Goal: Transaction & Acquisition: Purchase product/service

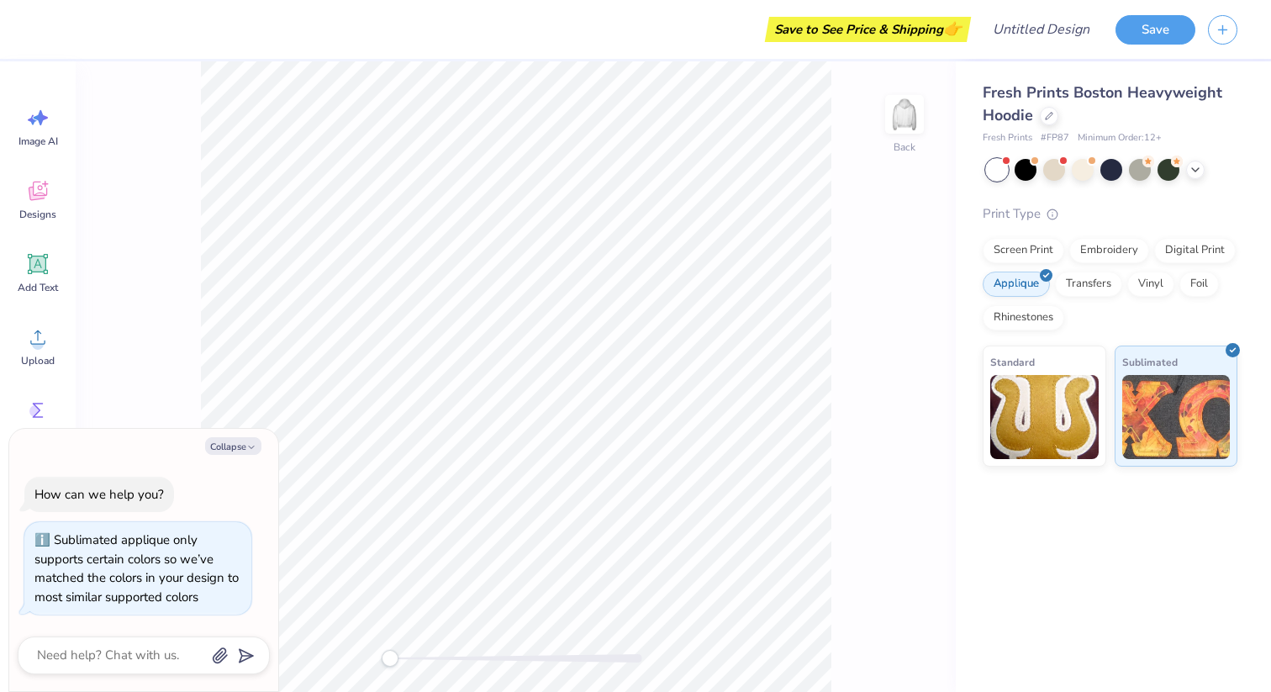
scroll to position [14, 0]
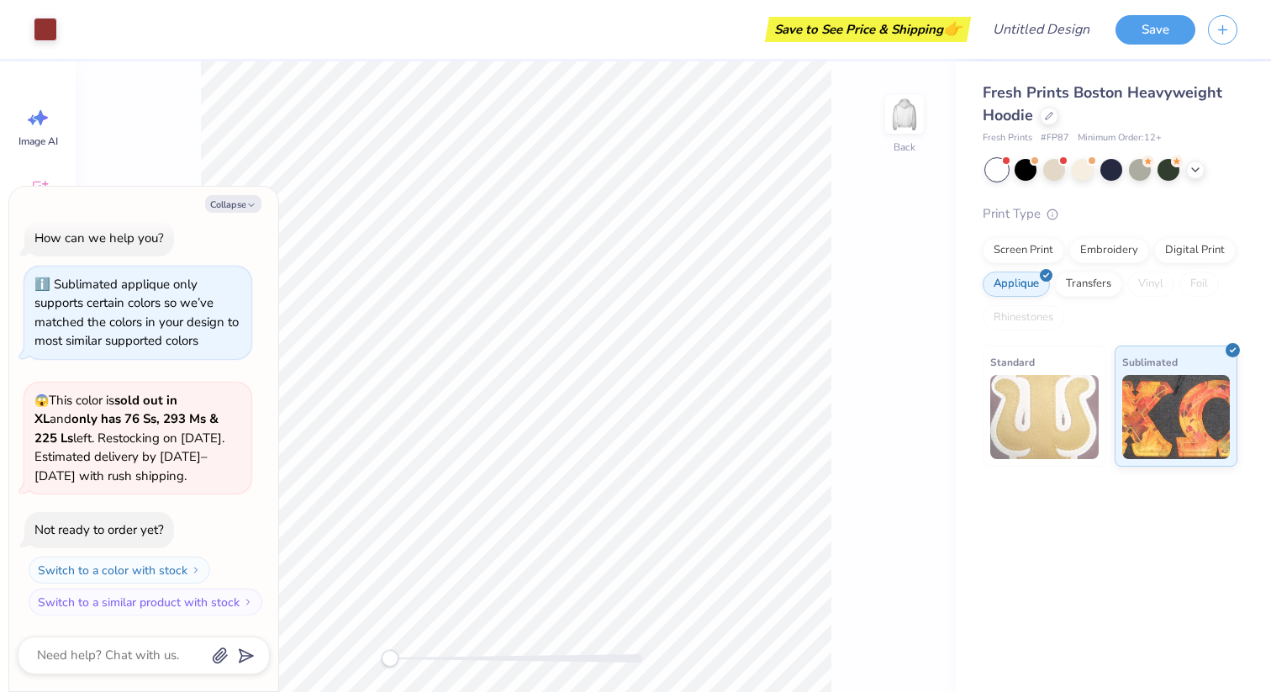
type textarea "x"
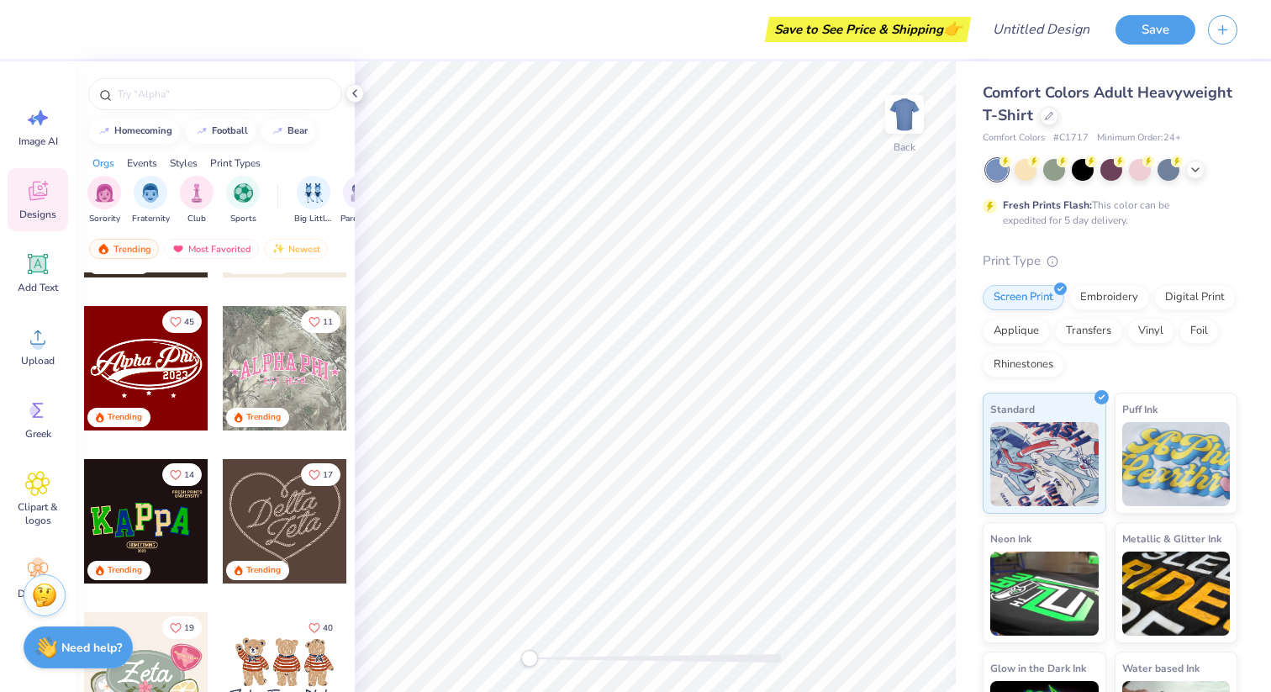
scroll to position [611, 0]
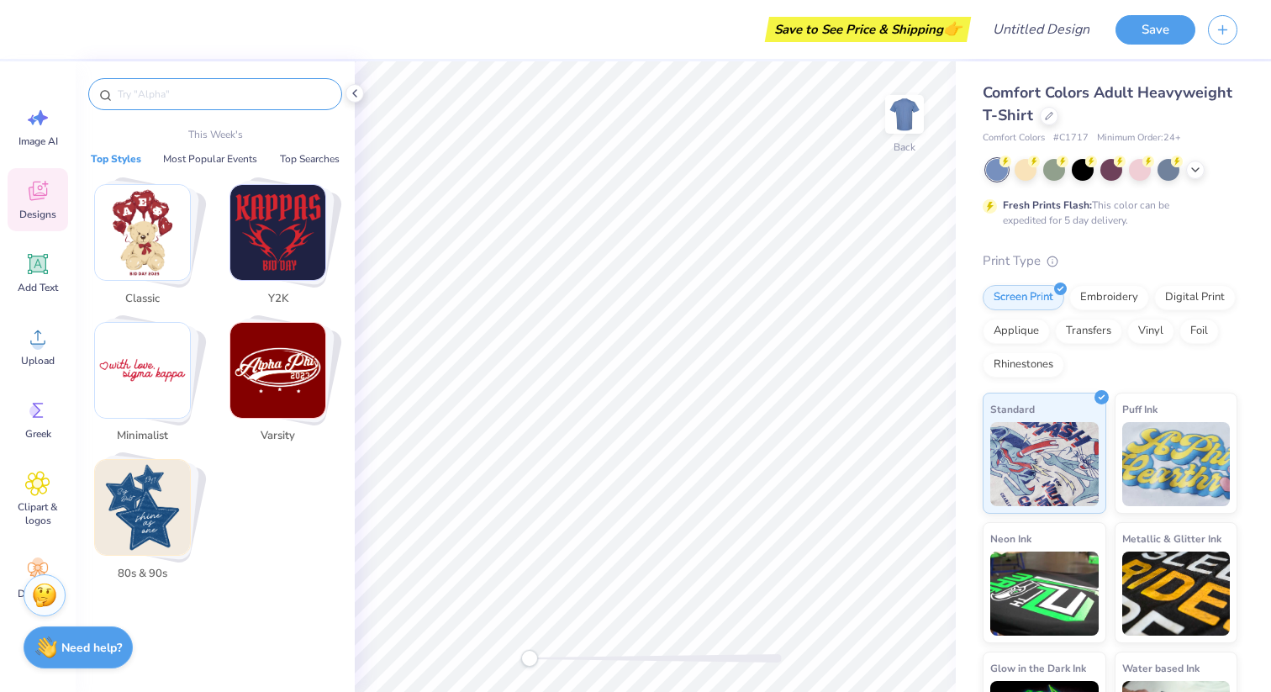
click at [212, 96] on input "text" at bounding box center [223, 94] width 215 height 17
click at [162, 495] on img "Stack Card Button 80s & 90s" at bounding box center [142, 507] width 95 height 95
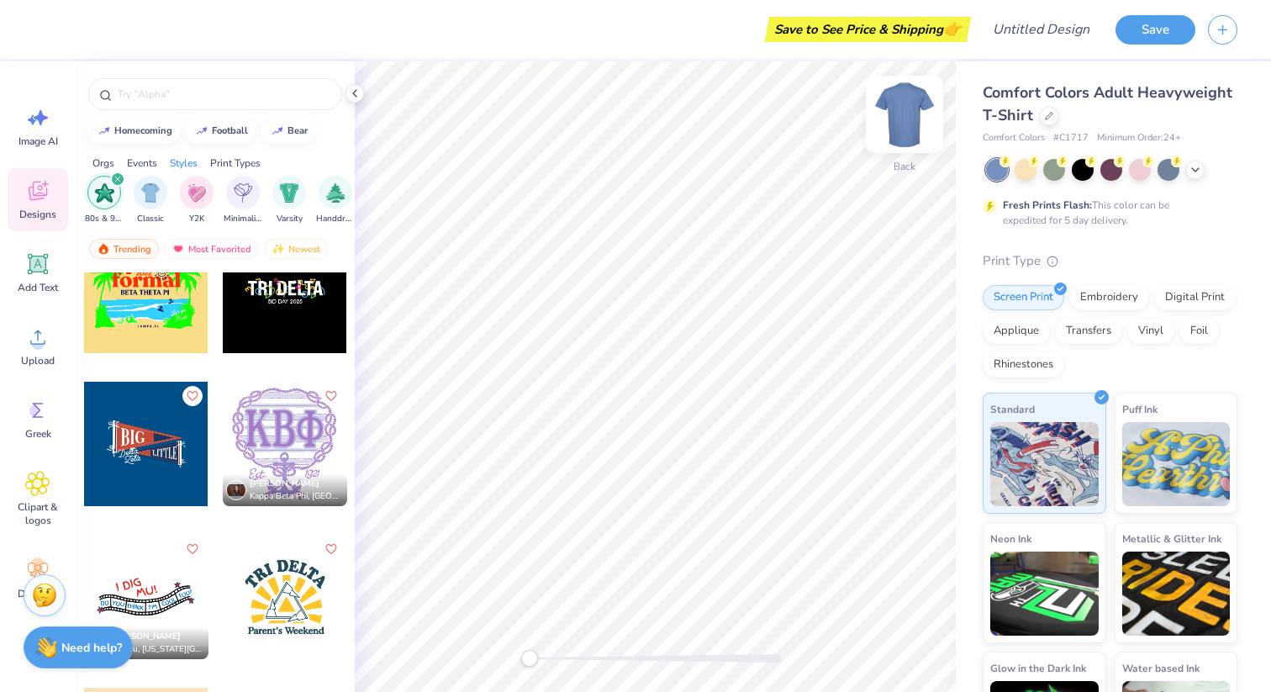
scroll to position [1269, 0]
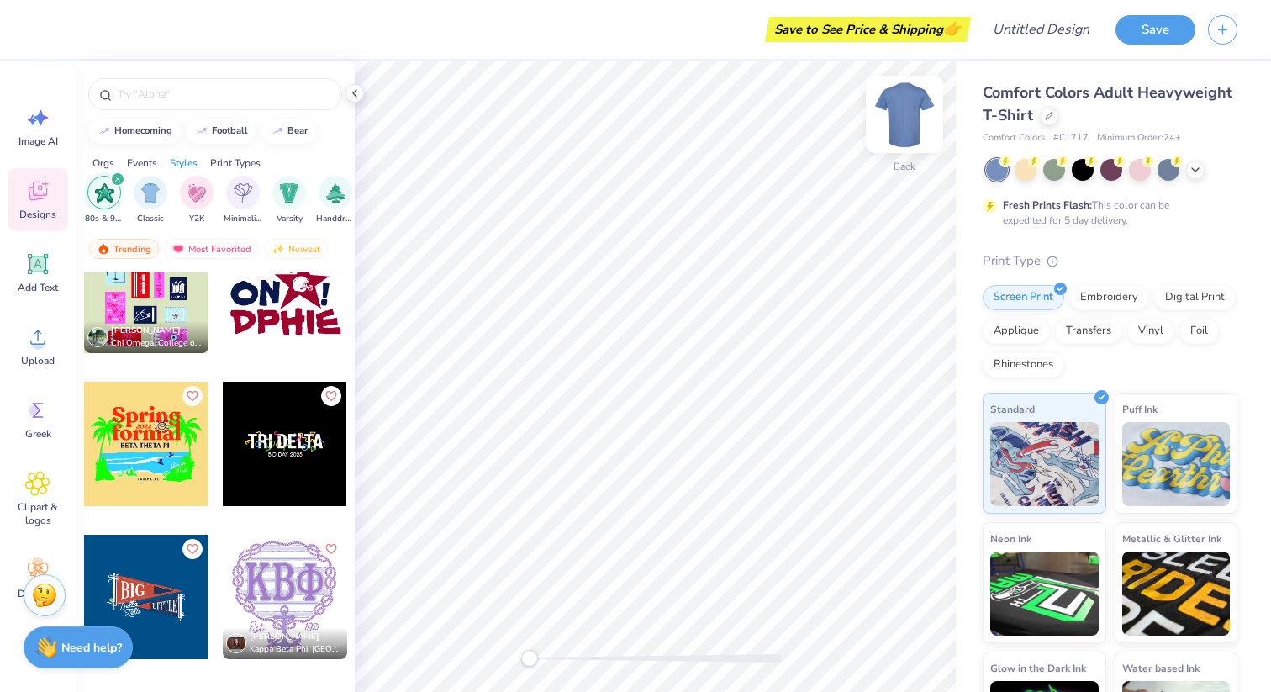
click at [906, 120] on img at bounding box center [904, 114] width 67 height 67
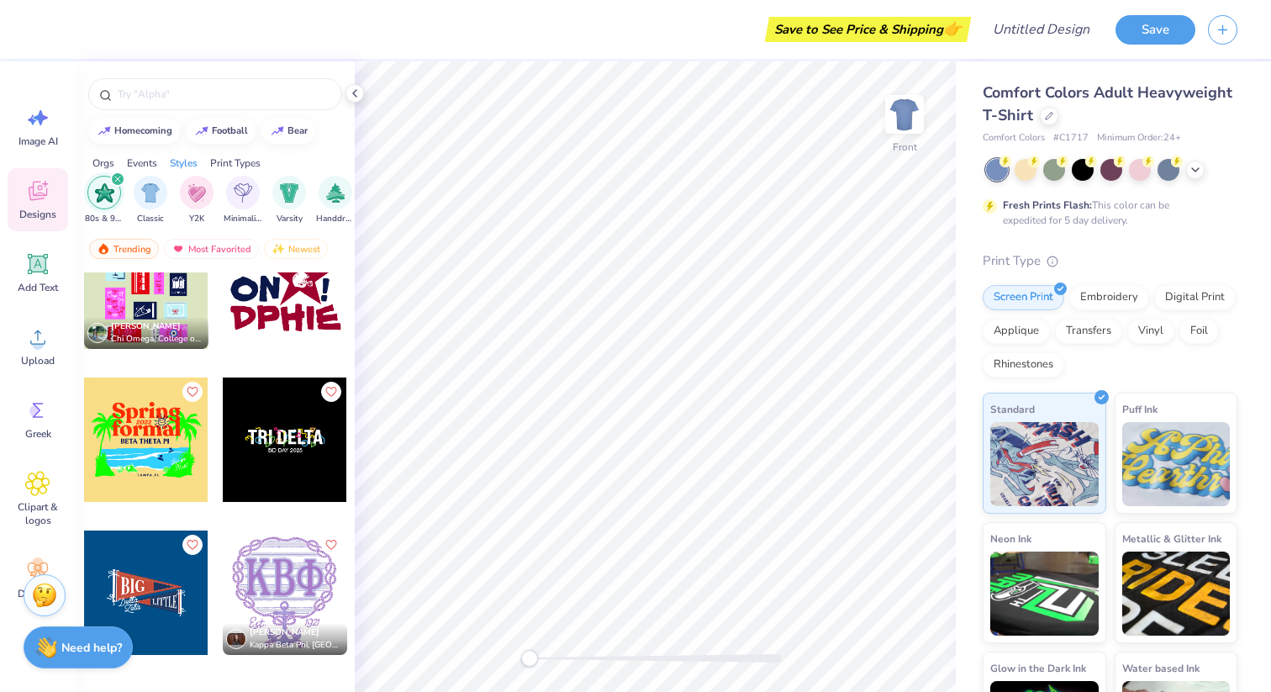
scroll to position [1425, 0]
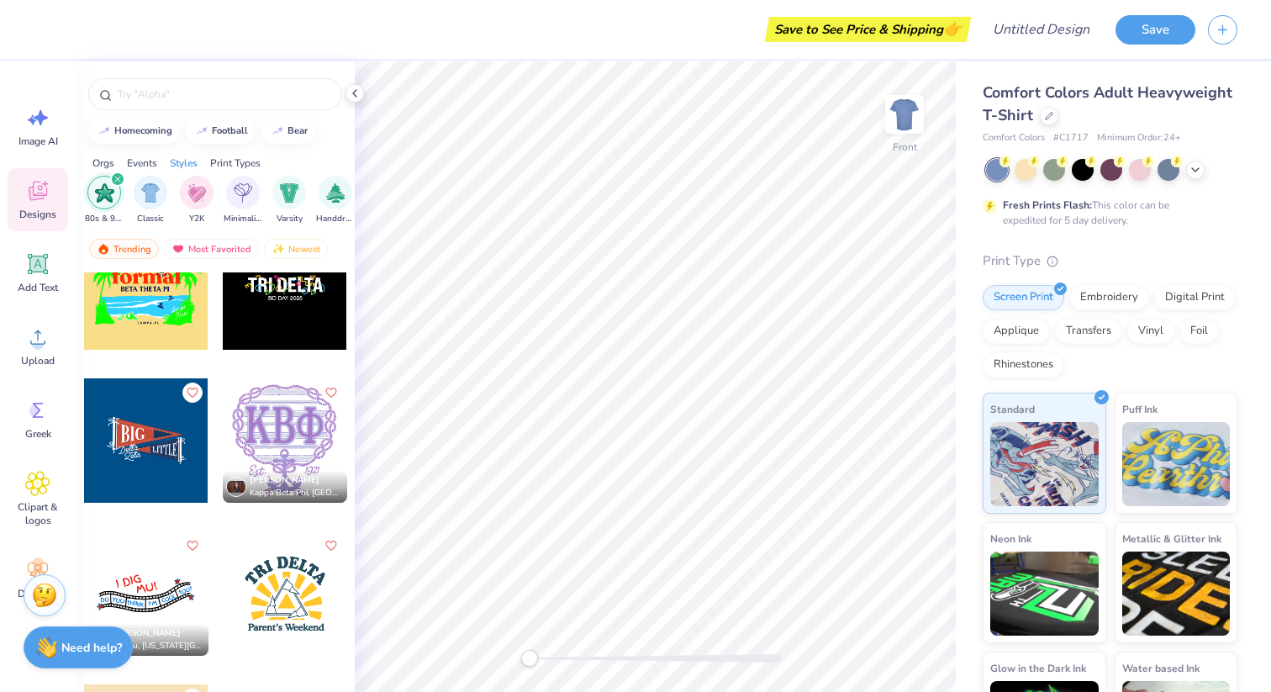
click at [146, 452] on div at bounding box center [146, 440] width 124 height 124
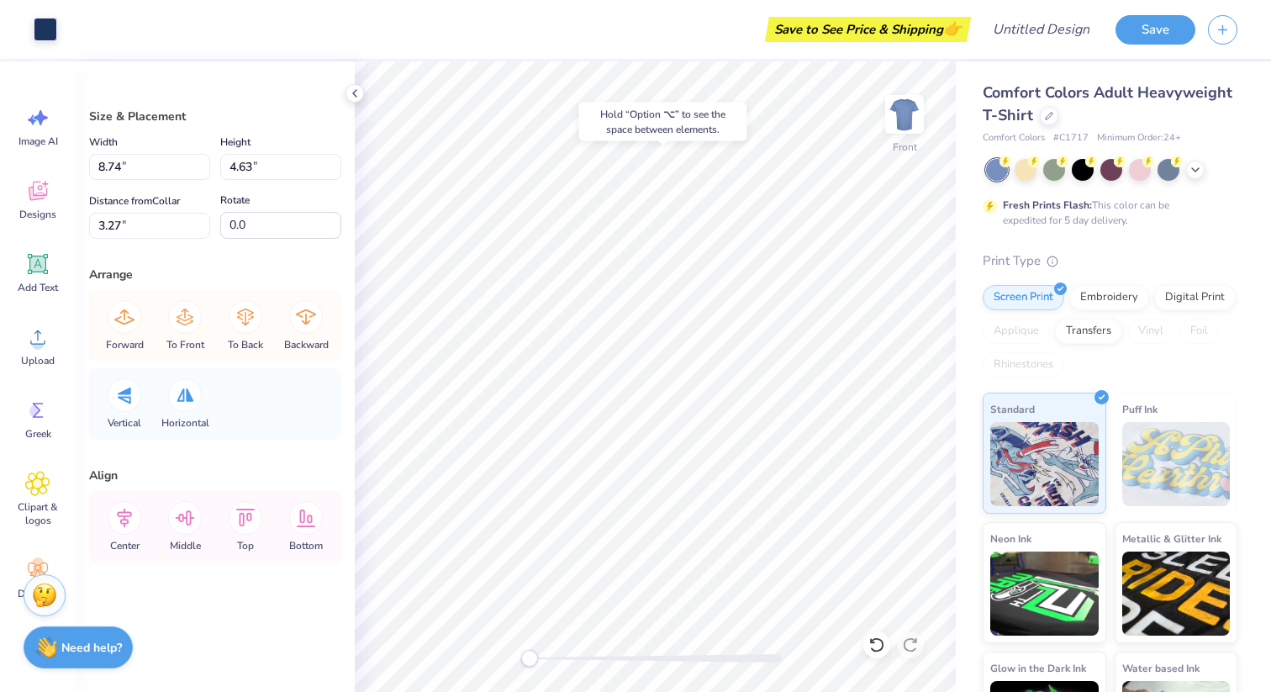
type input "9.39"
type input "4.25"
type input "3.26"
type input "9.87"
type input "5.20"
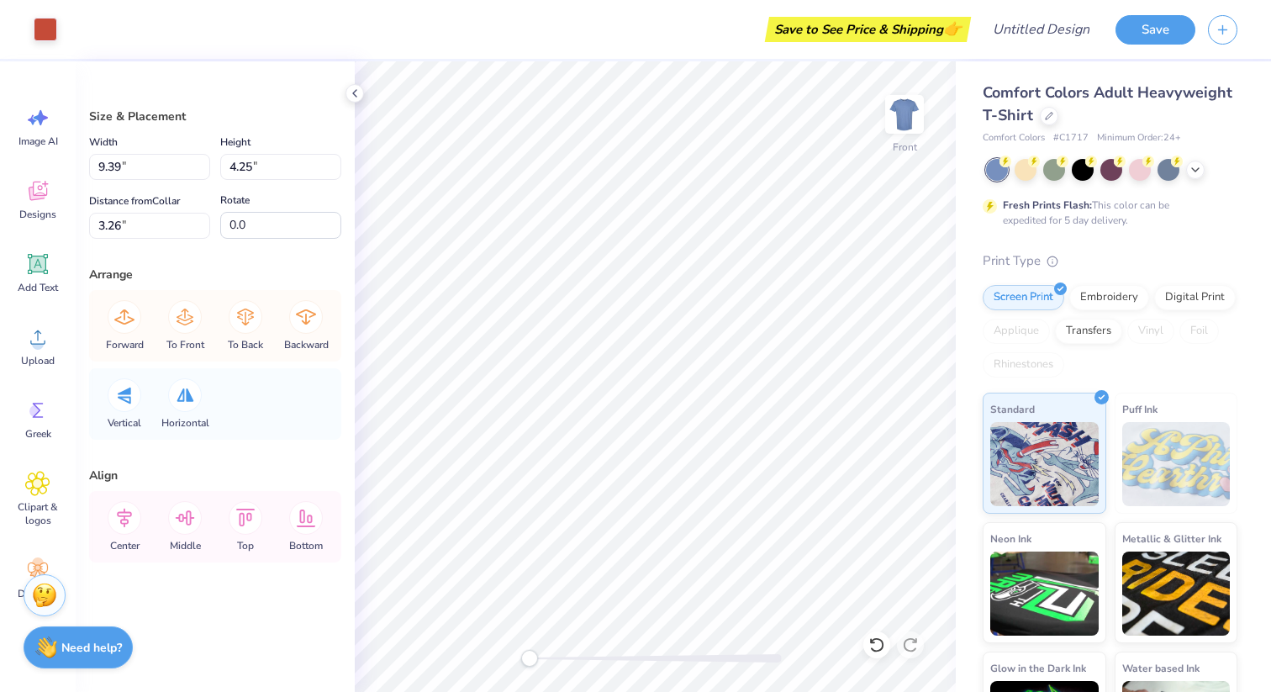
type input "3.00"
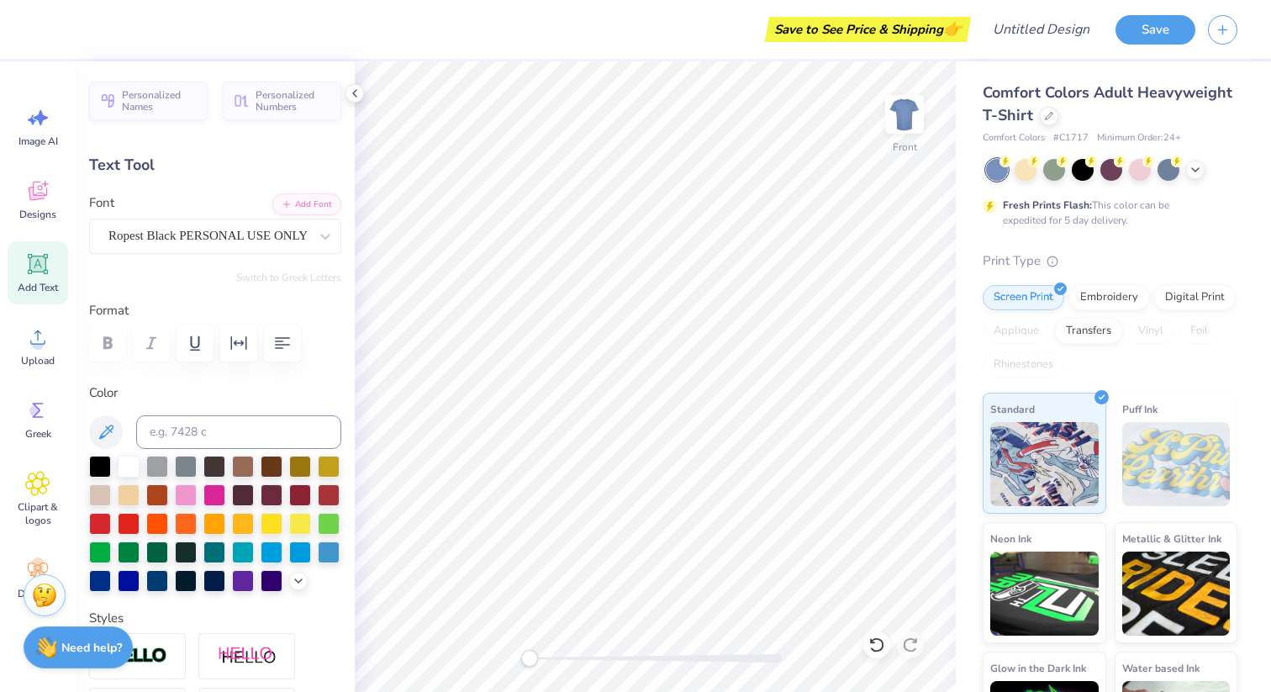
type input "0.0"
type input "3.46"
type input "1.91"
type input "6.74"
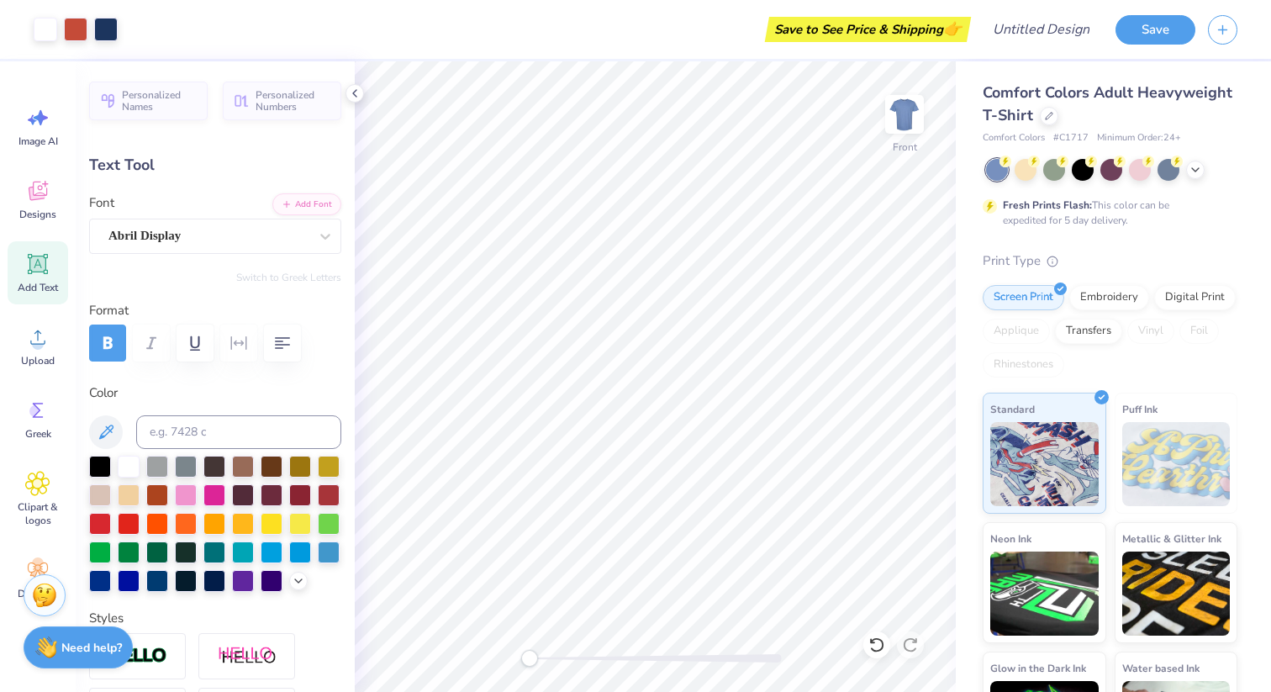
type input "3.41"
type input "2.61"
type input "4.09"
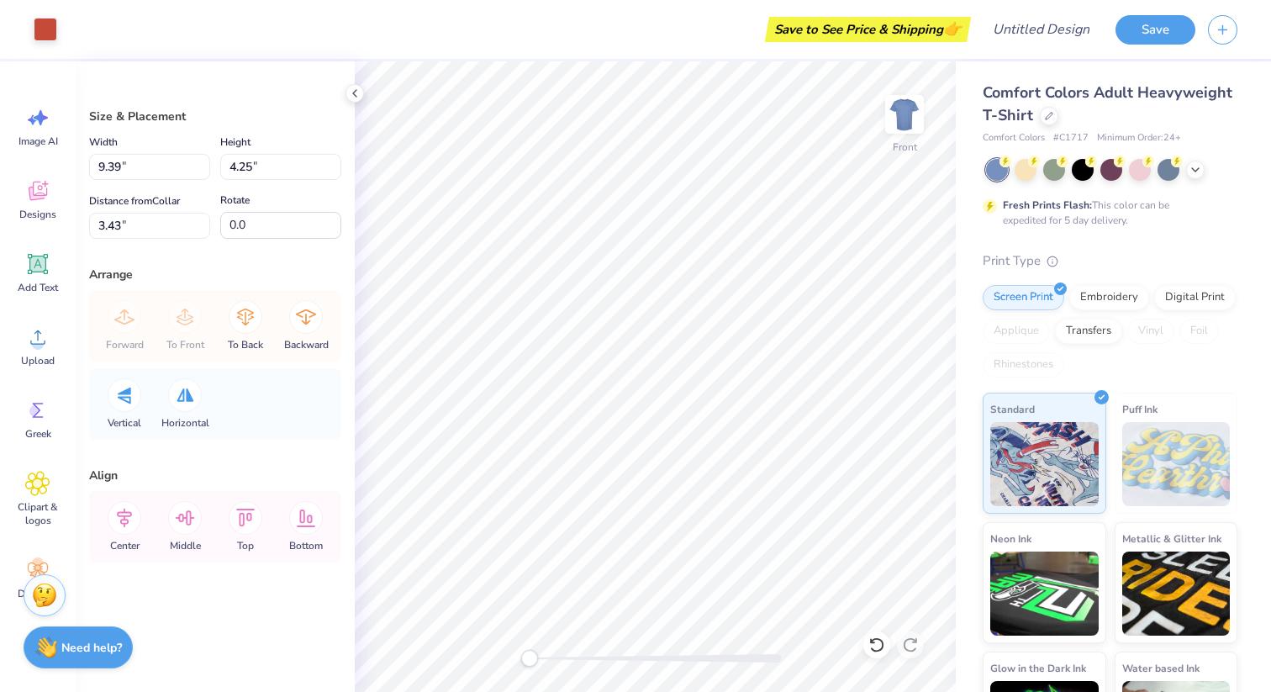
type input "8.74"
type input "4.63"
type input "3.27"
type input "3.21"
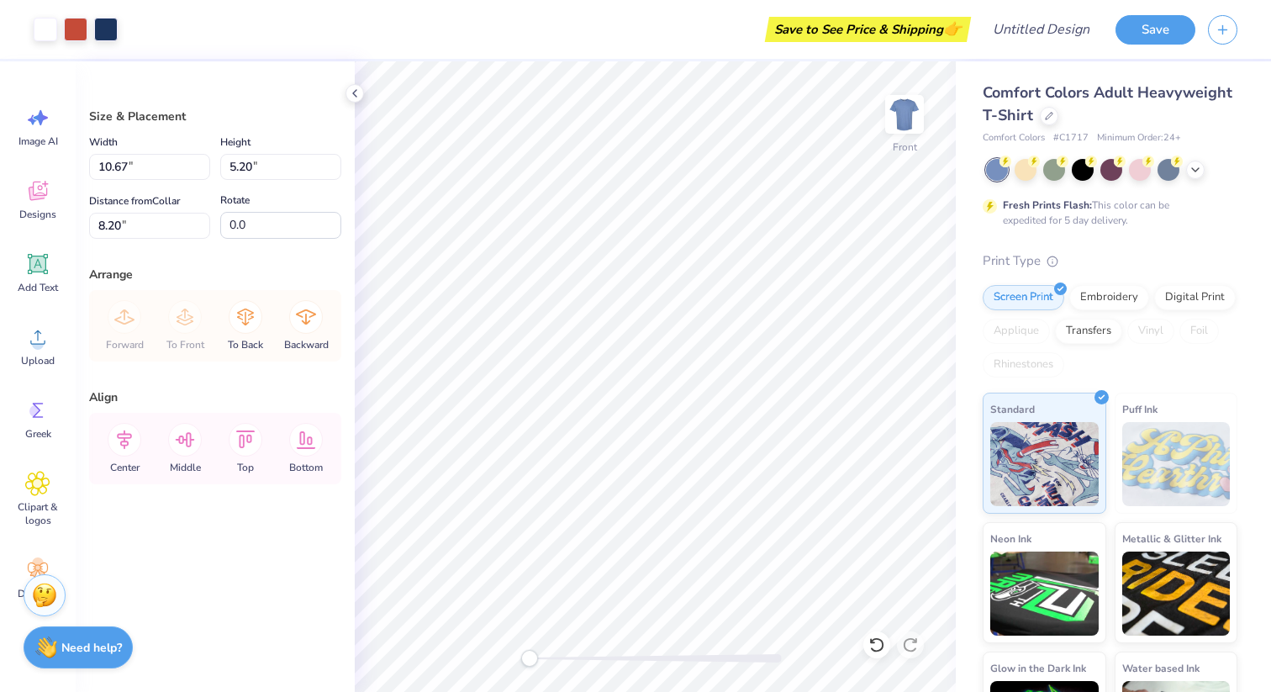
type input "8.20"
type input "7.38"
type input "3.19"
type input "6.09"
type input "11.15"
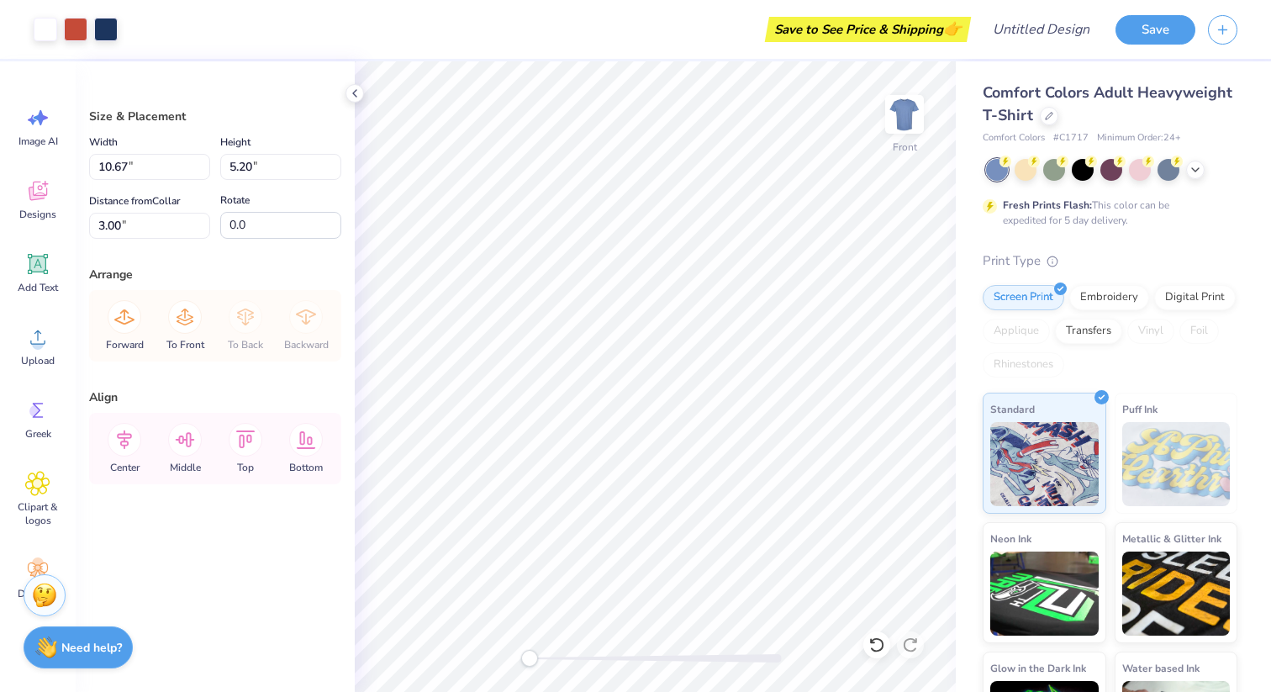
type input "1.87"
type input "7.24"
type input "9.61"
type input "4.61"
type input "6.82"
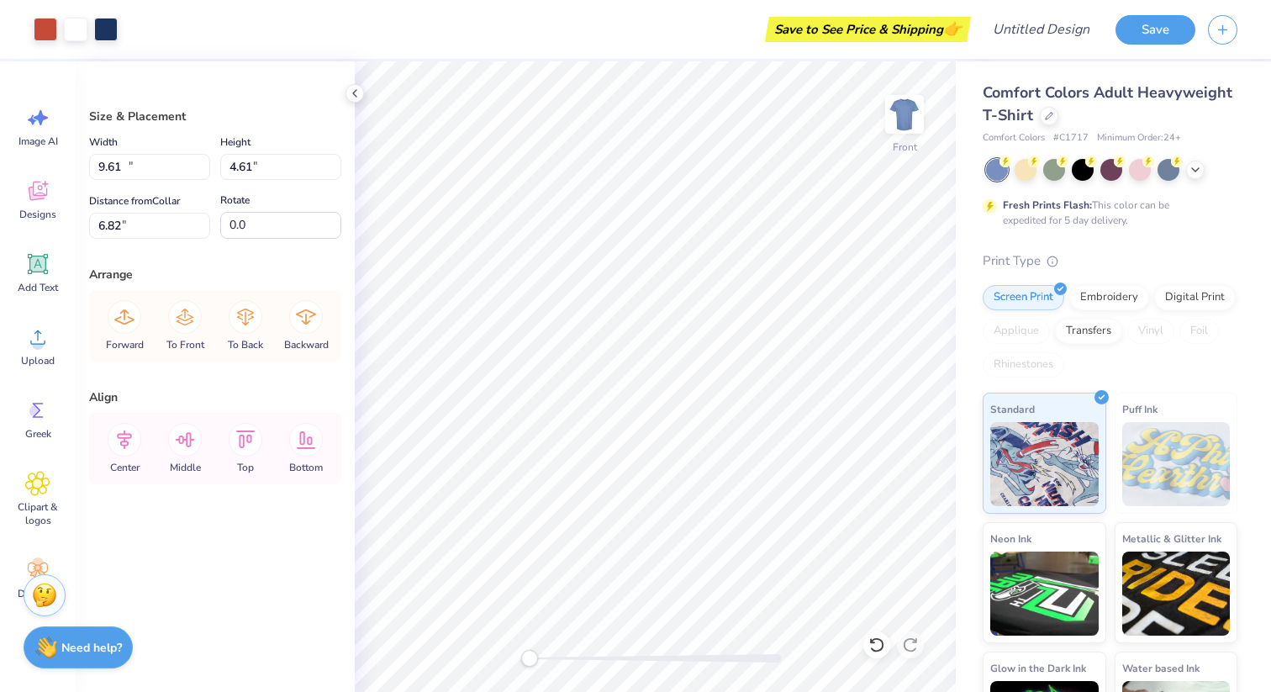
type input "10.65"
type input "5.11"
type input "7.07"
type input "8.74"
type input "4.63"
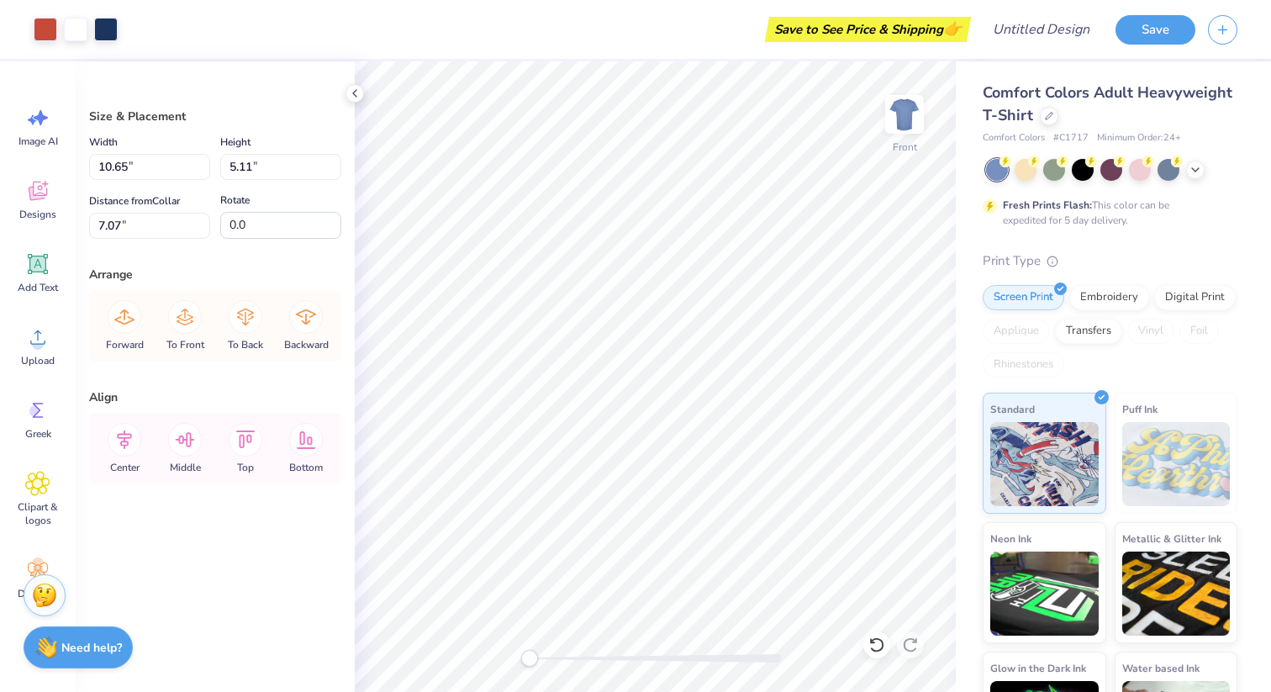
type input "11.43"
type input "10.62"
type input "3.58"
type input "10.09"
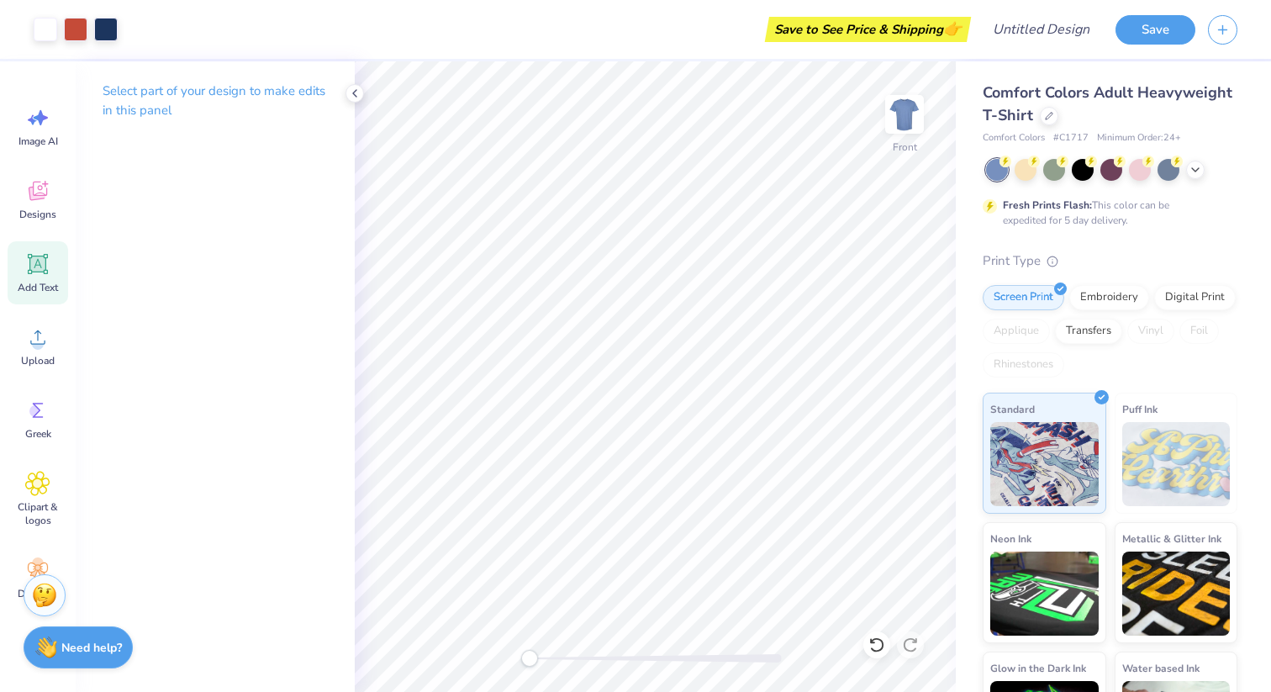
click at [45, 270] on icon at bounding box center [38, 264] width 20 height 20
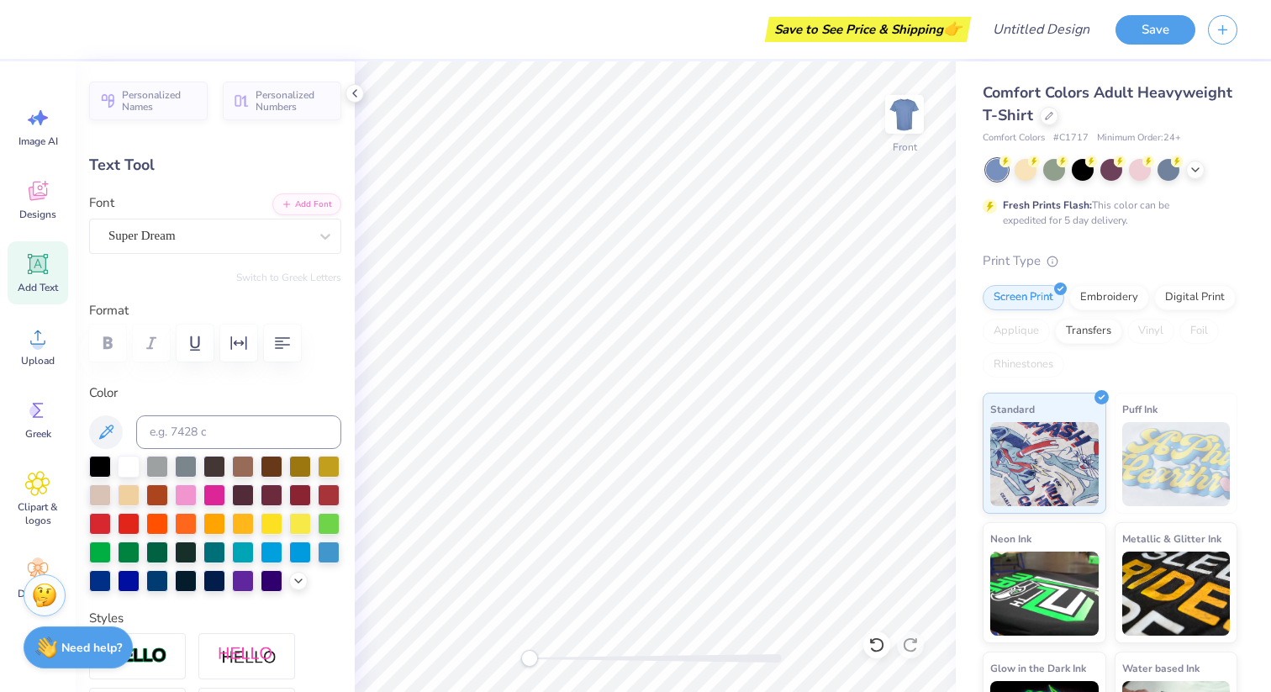
type textarea "DG"
type input "2.88"
type input "5.28"
type textarea "Pike"
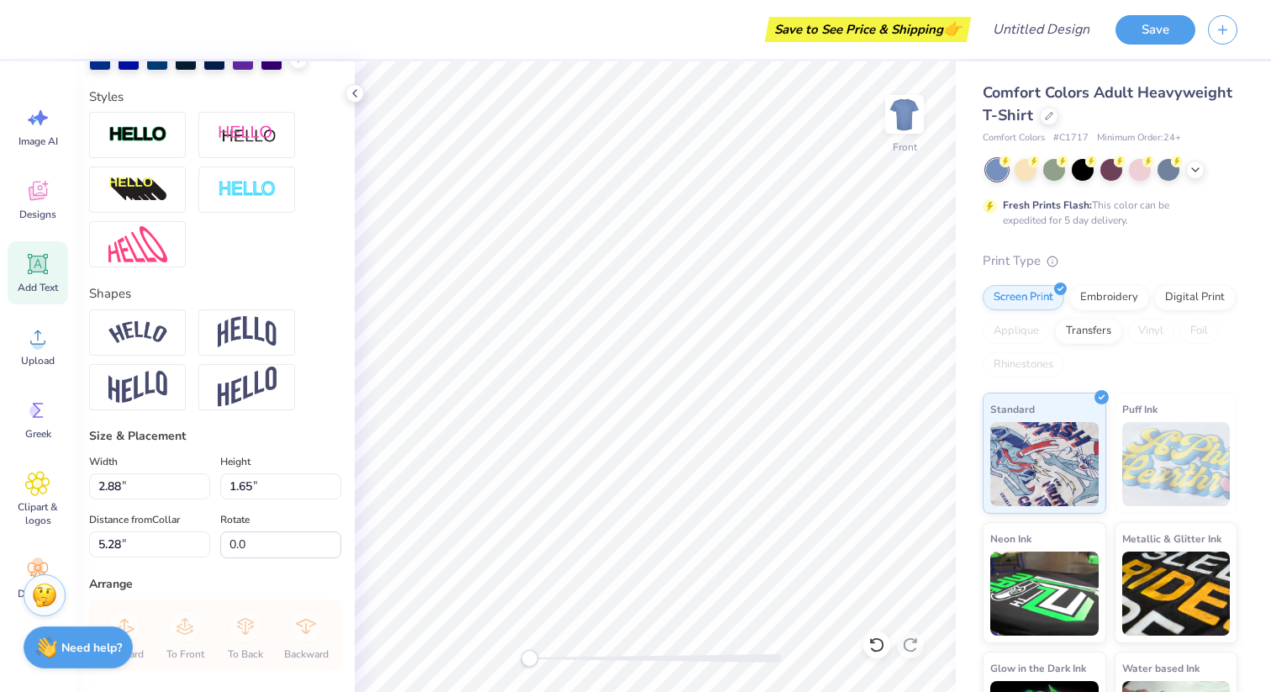
scroll to position [696, 0]
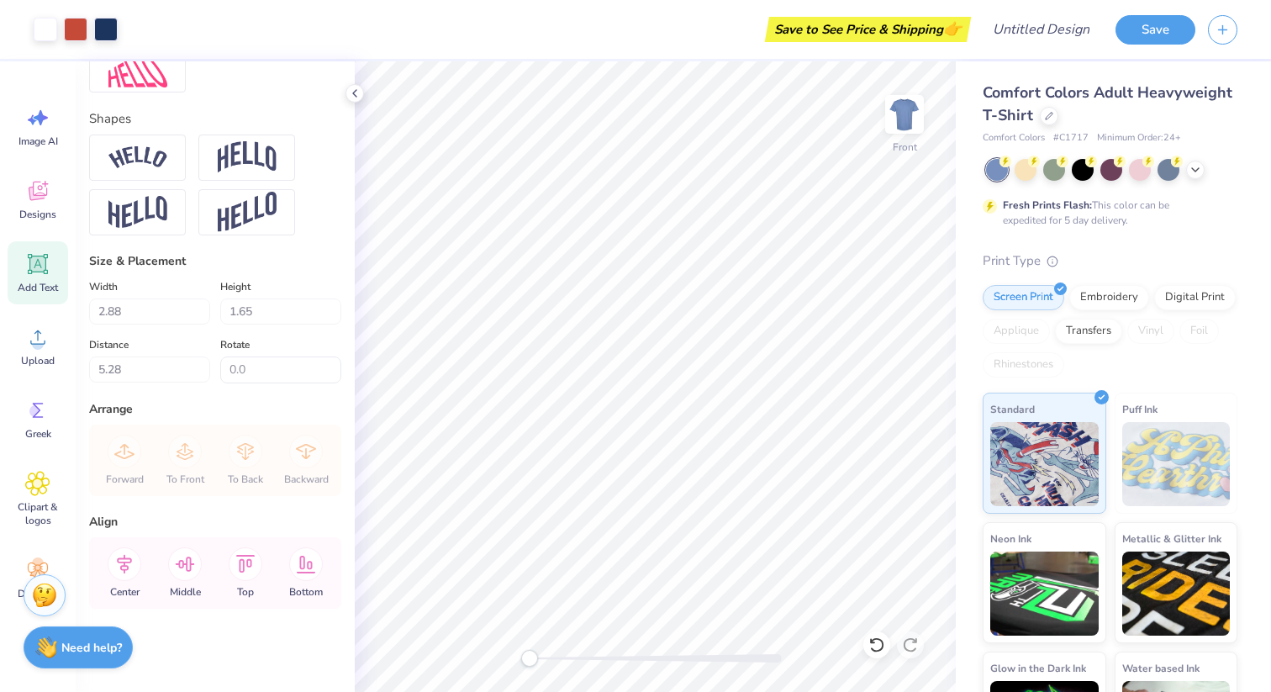
type input "4.56"
type input "1.64"
type input "8.45"
type input "4.14"
type input "1.49"
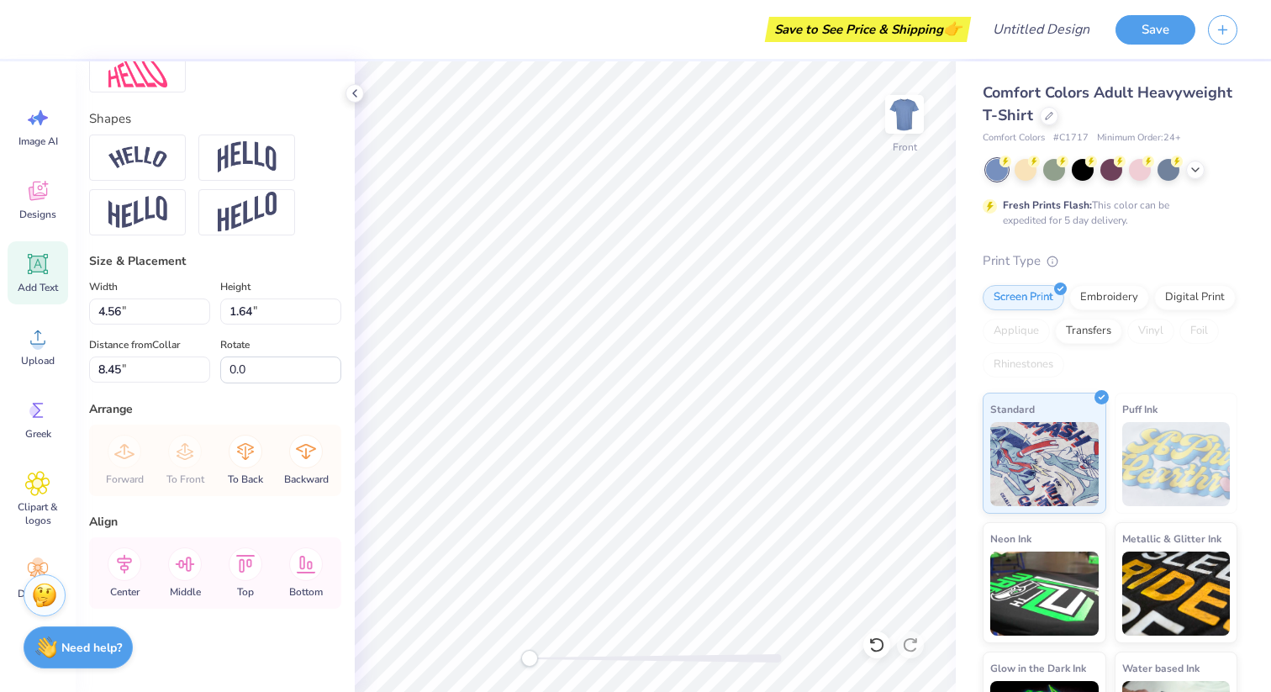
type input "8.60"
type input "2.88"
type input "1.65"
type input "5.28"
type input "4.14"
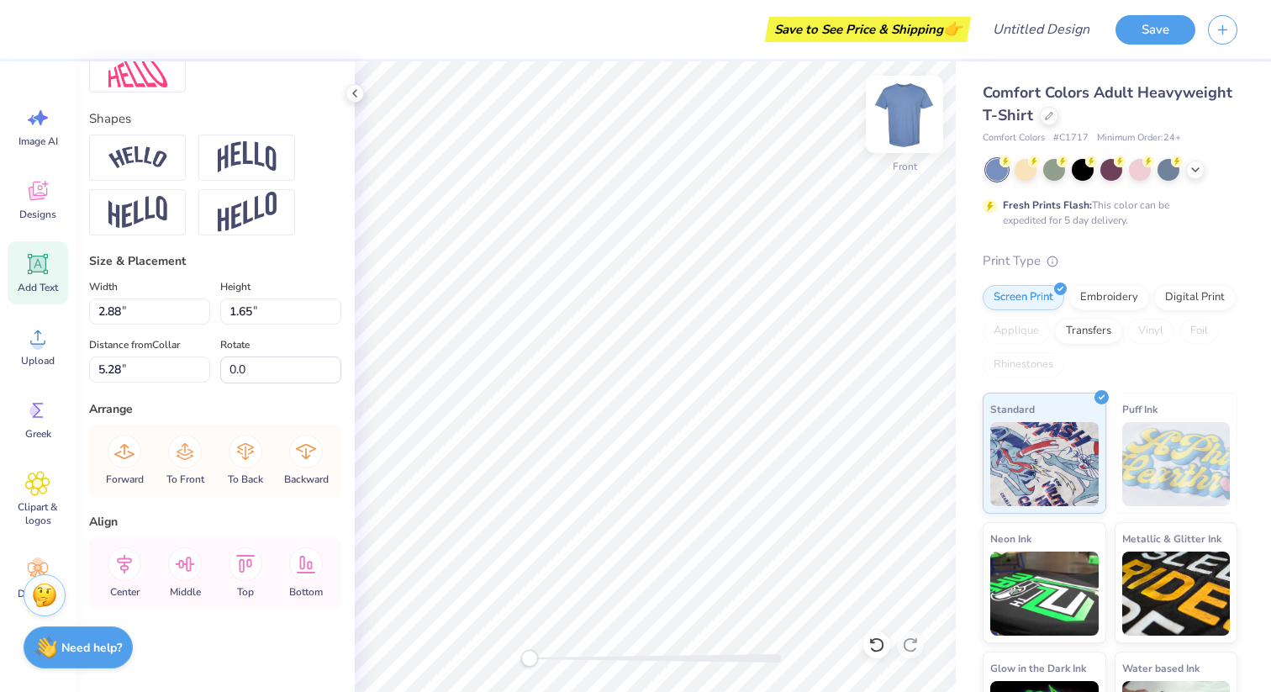
type input "1.49"
type input "8.60"
type textarea "AePhi"
type input "5.39"
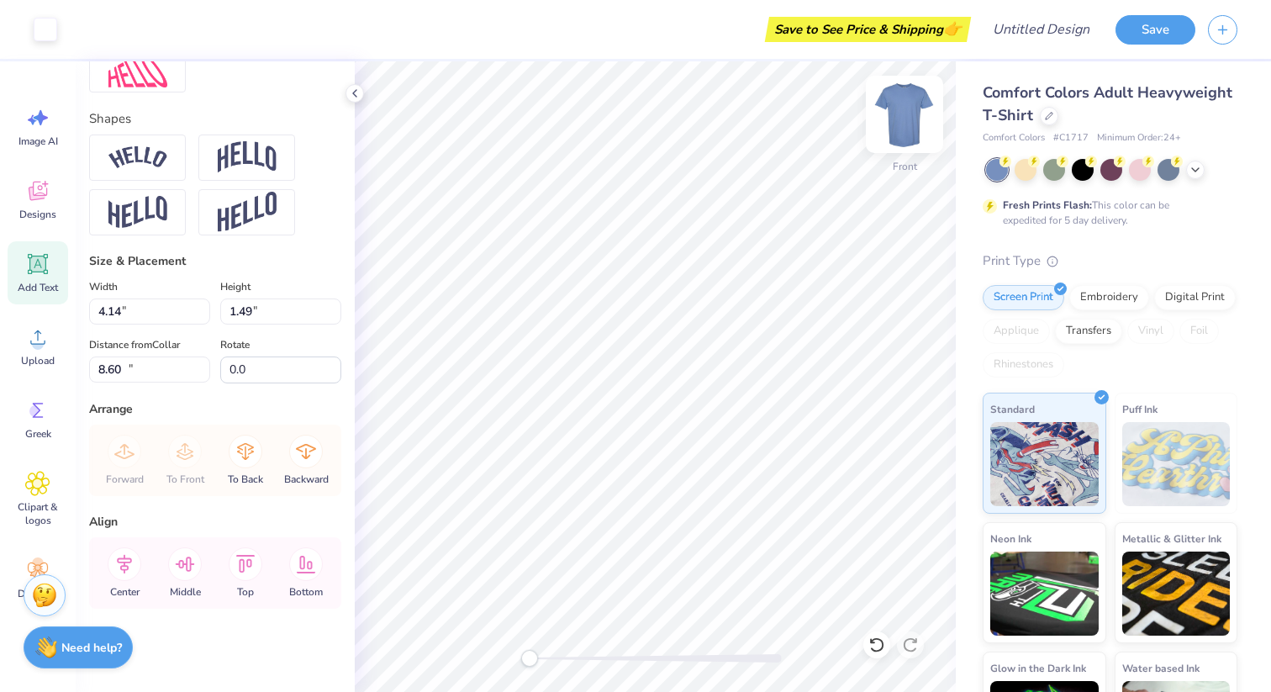
type input "1.50"
type input "11.95"
type input "4.85"
type input "1.35"
type input "12.02"
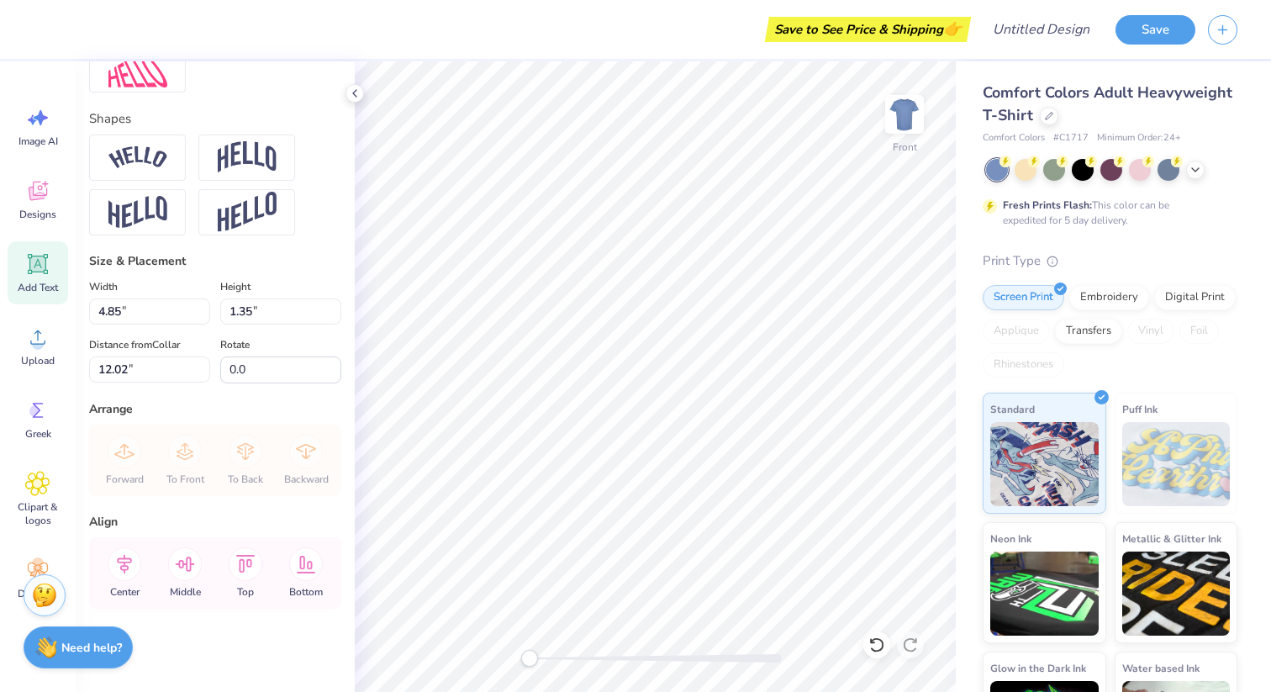
type textarea "AEPhi"
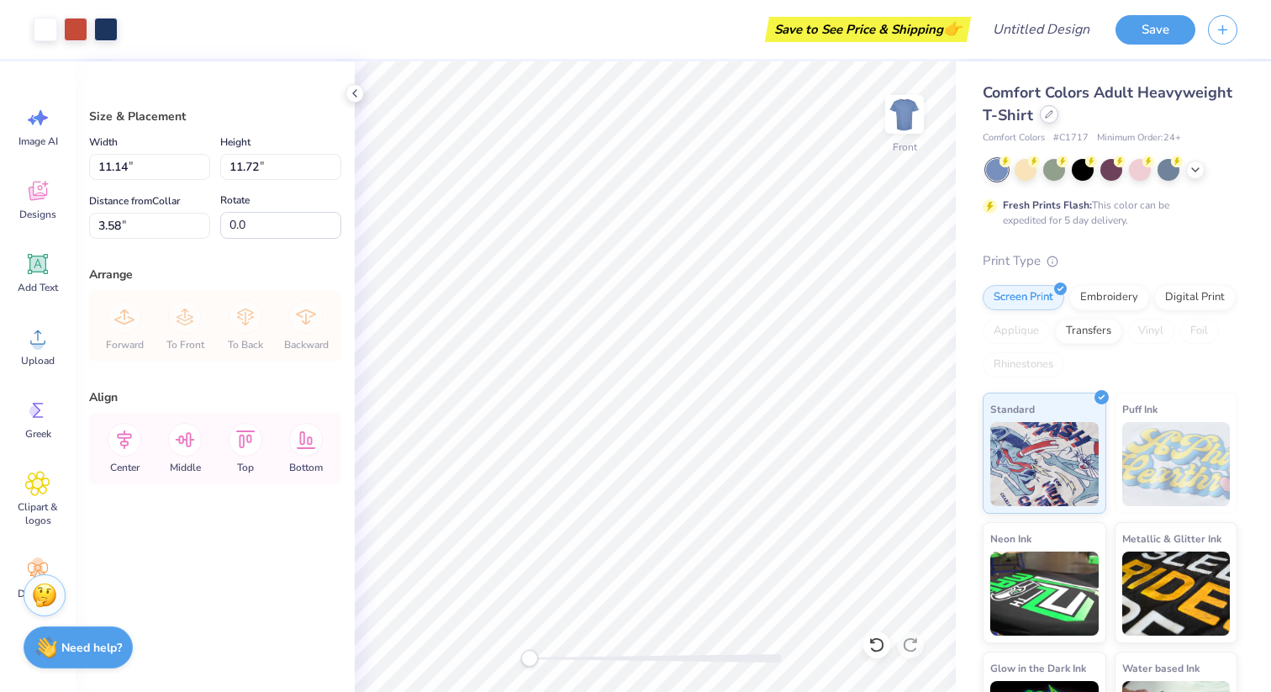
click at [1046, 117] on icon at bounding box center [1049, 114] width 7 height 7
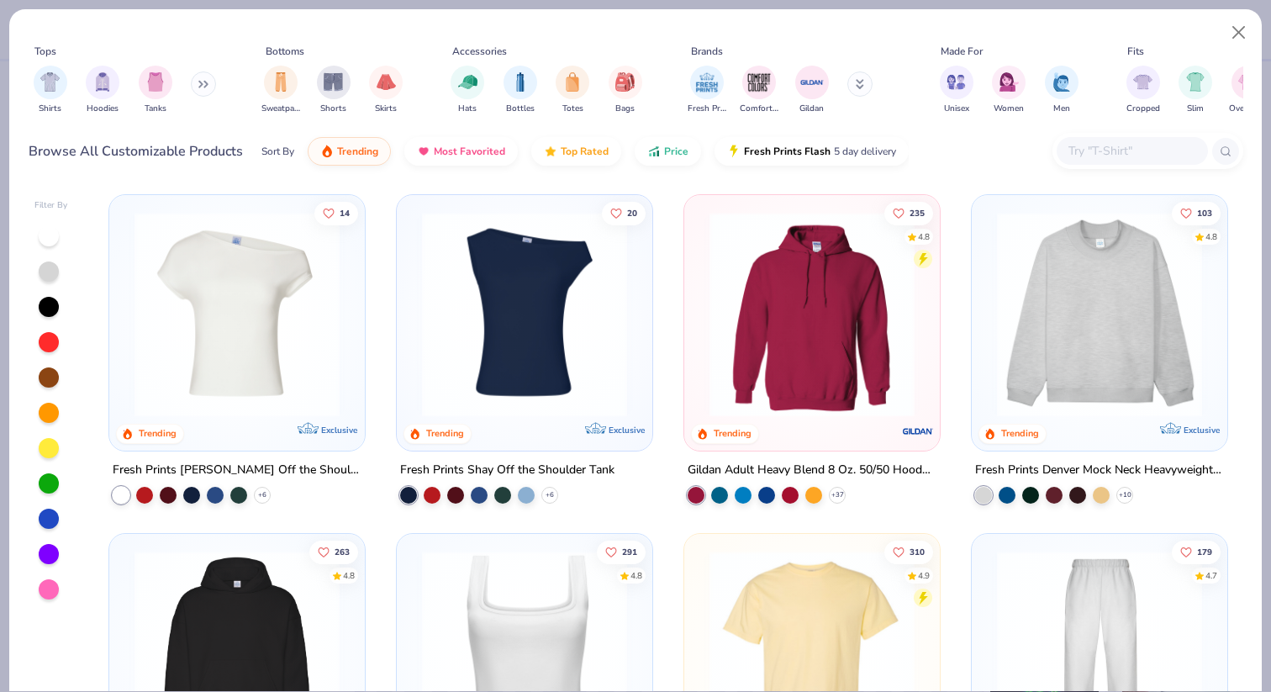
click at [202, 83] on icon at bounding box center [200, 85] width 3 height 6
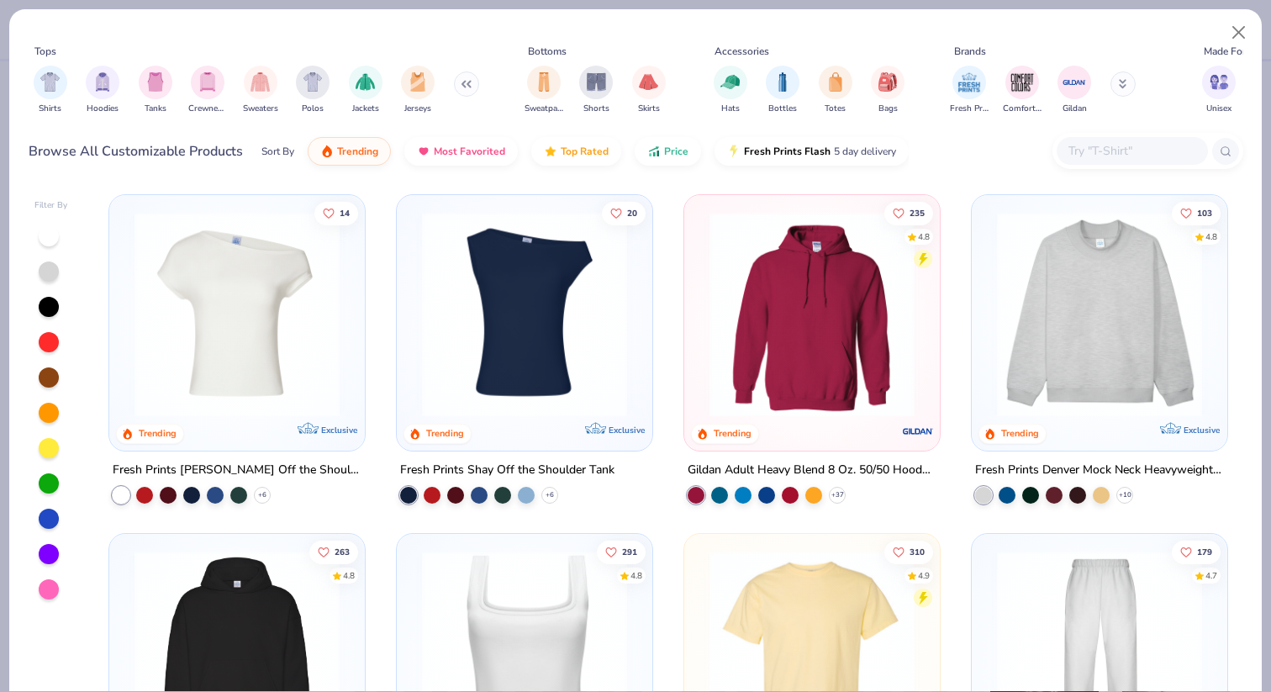
scroll to position [13, 0]
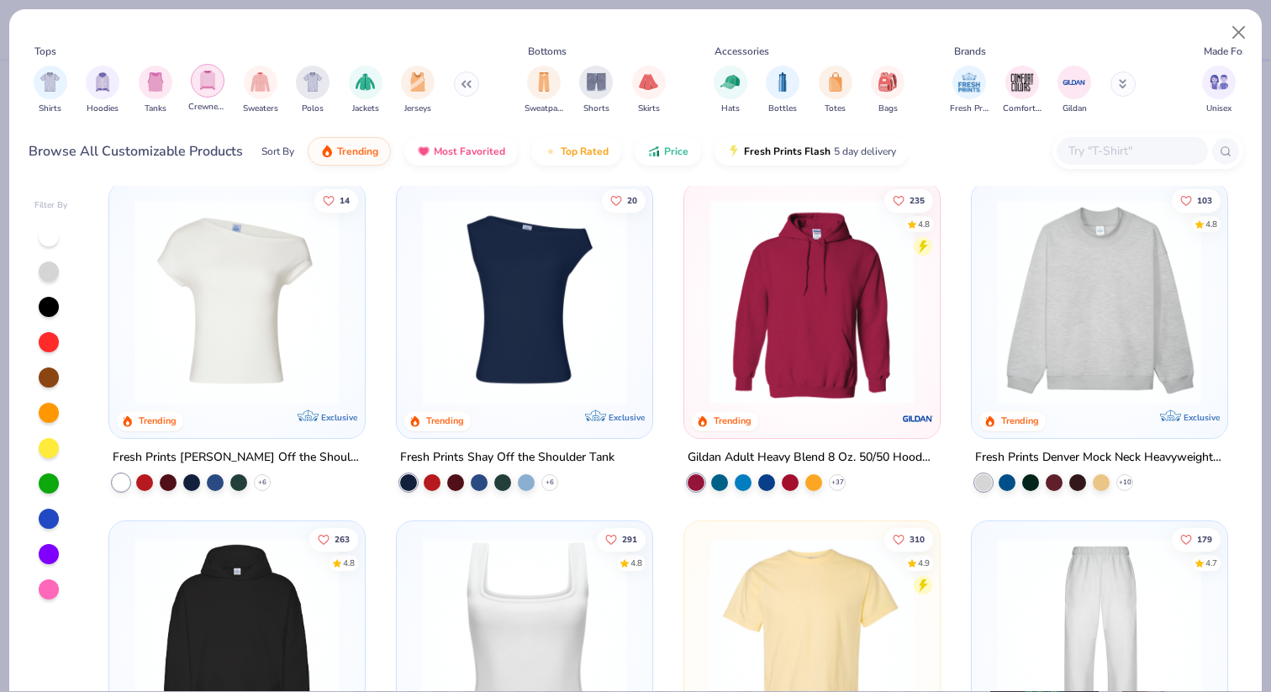
click at [211, 90] on img "filter for Crewnecks" at bounding box center [207, 80] width 18 height 19
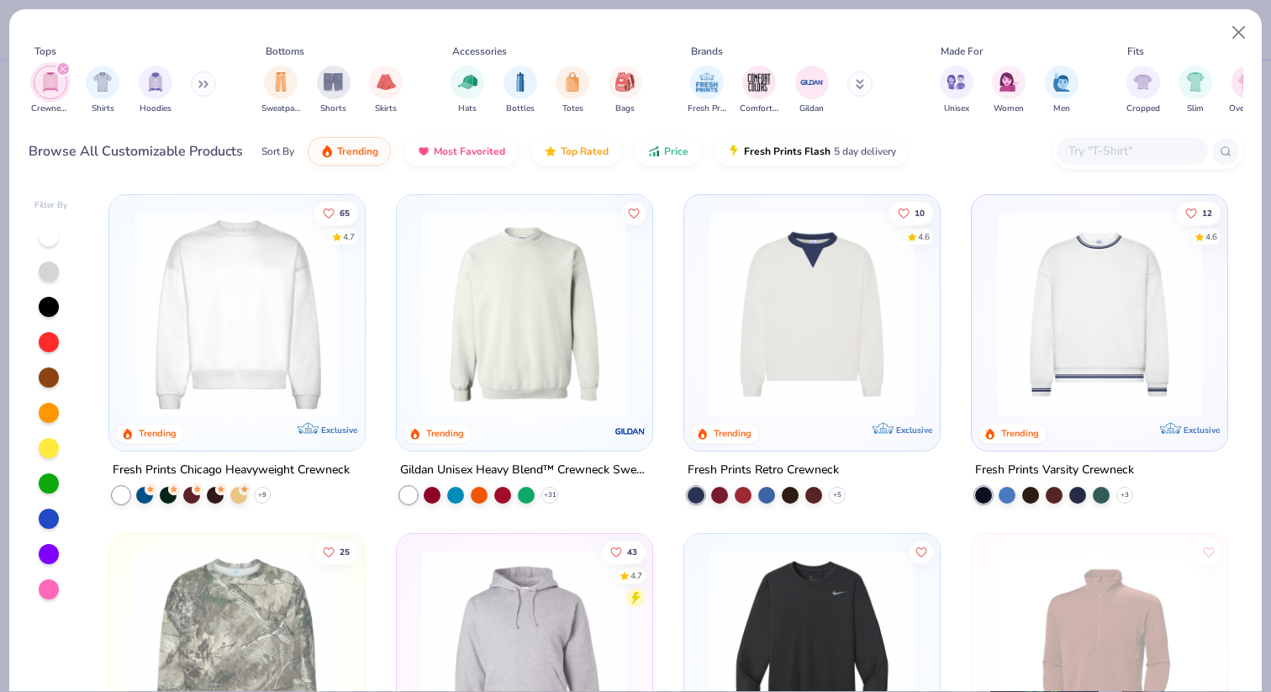
click at [267, 332] on img at bounding box center [237, 314] width 222 height 205
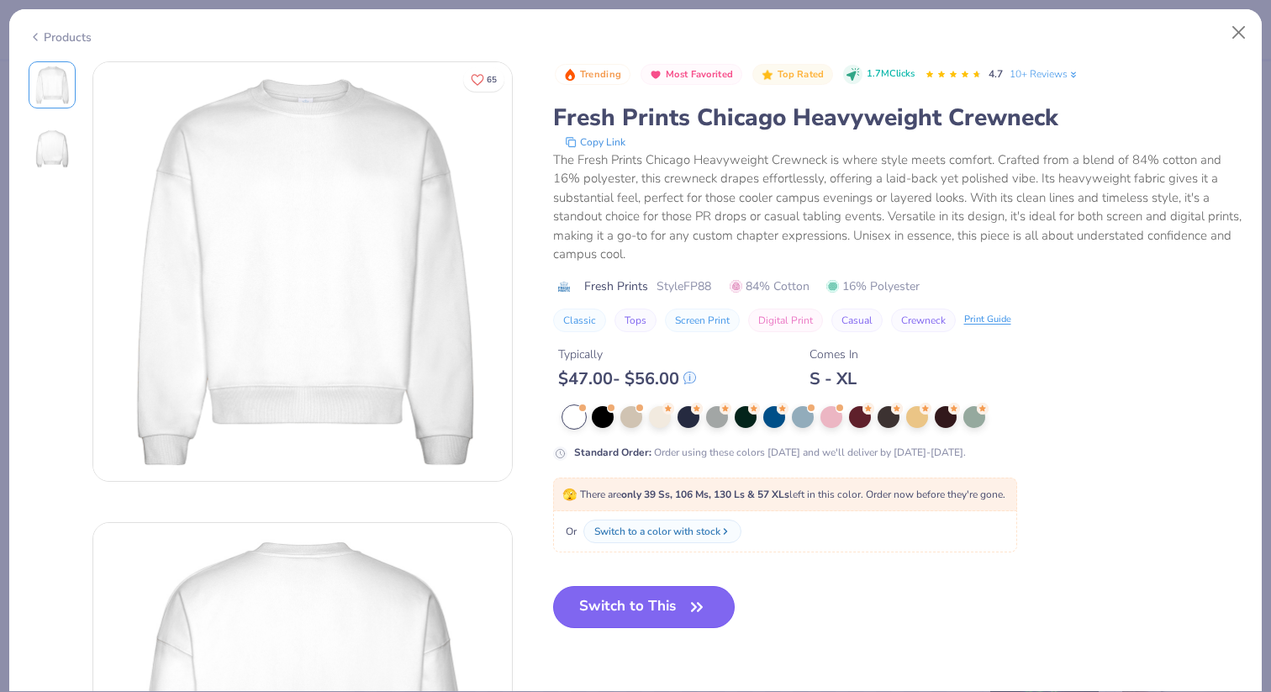
click at [610, 610] on button "Switch to This" at bounding box center [644, 607] width 182 height 42
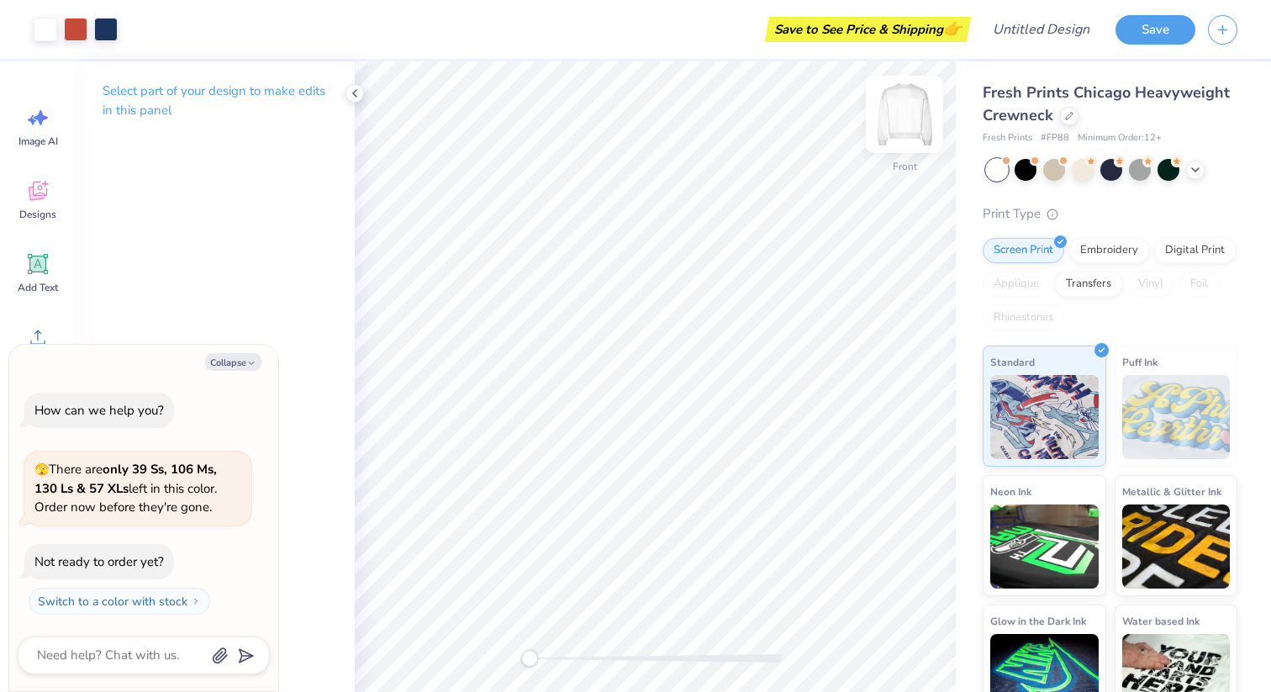
click at [904, 129] on img at bounding box center [904, 114] width 67 height 67
click at [908, 112] on img at bounding box center [904, 114] width 67 height 67
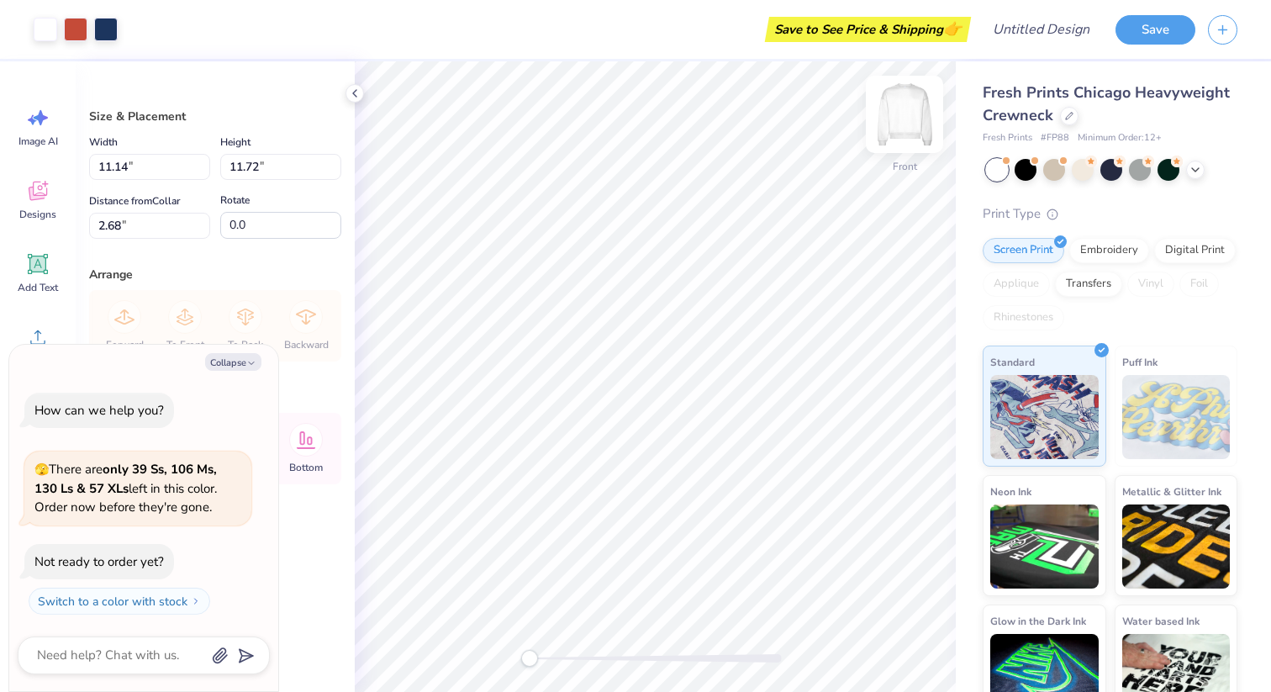
type textarea "x"
type input "2.65"
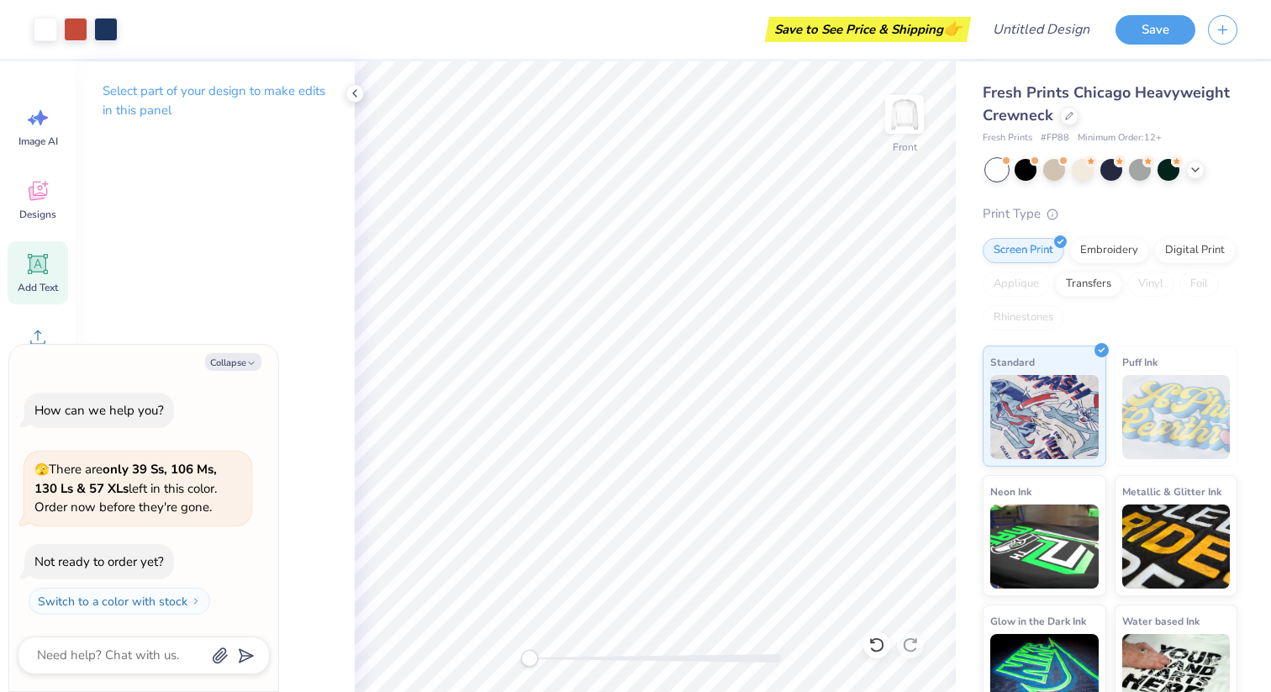
click at [45, 251] on icon at bounding box center [37, 263] width 25 height 25
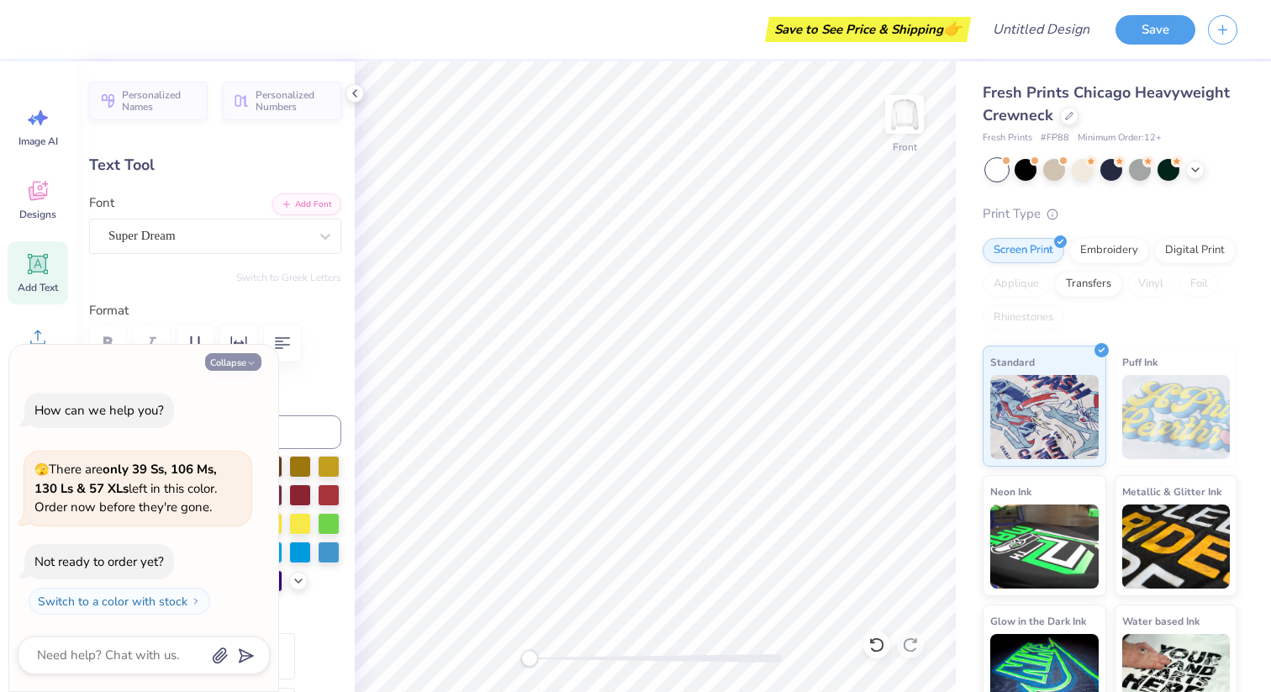
click at [230, 362] on button "Collapse" at bounding box center [233, 362] width 56 height 18
type textarea "x"
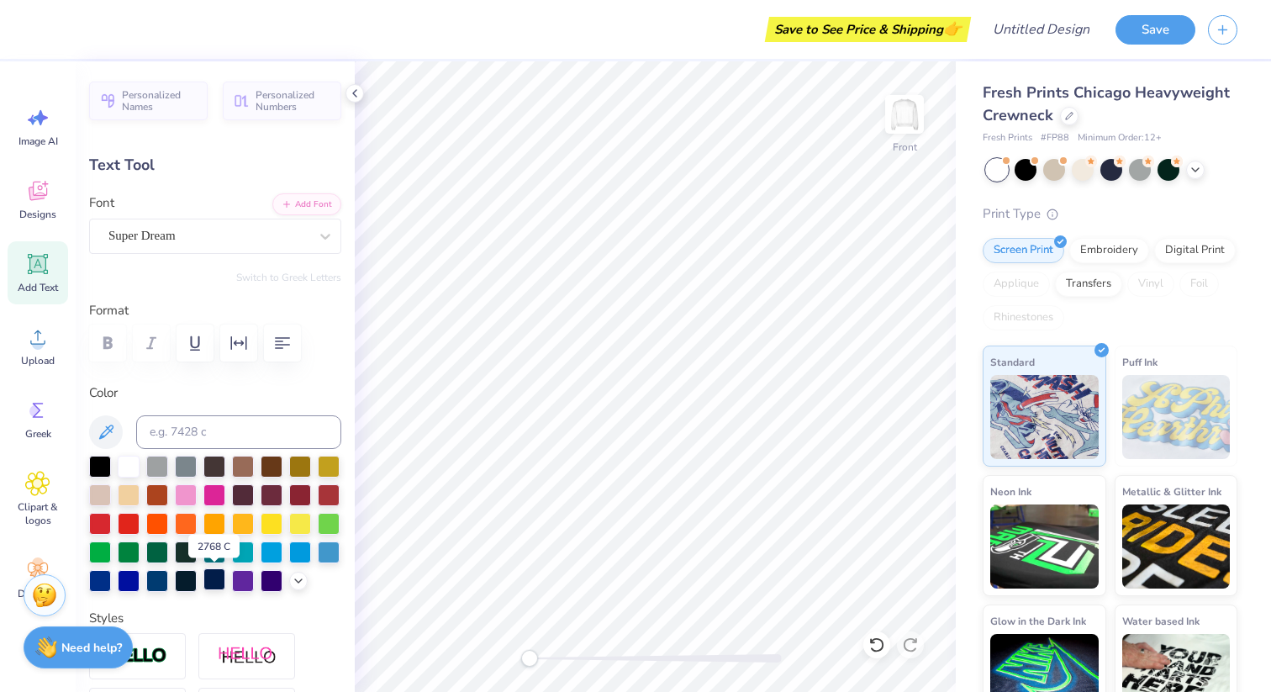
click at [208, 583] on div at bounding box center [214, 579] width 22 height 22
click at [184, 575] on div at bounding box center [186, 579] width 22 height 22
click at [155, 584] on div at bounding box center [157, 579] width 22 height 22
click at [299, 588] on div at bounding box center [215, 524] width 252 height 136
click at [184, 580] on div at bounding box center [186, 579] width 22 height 22
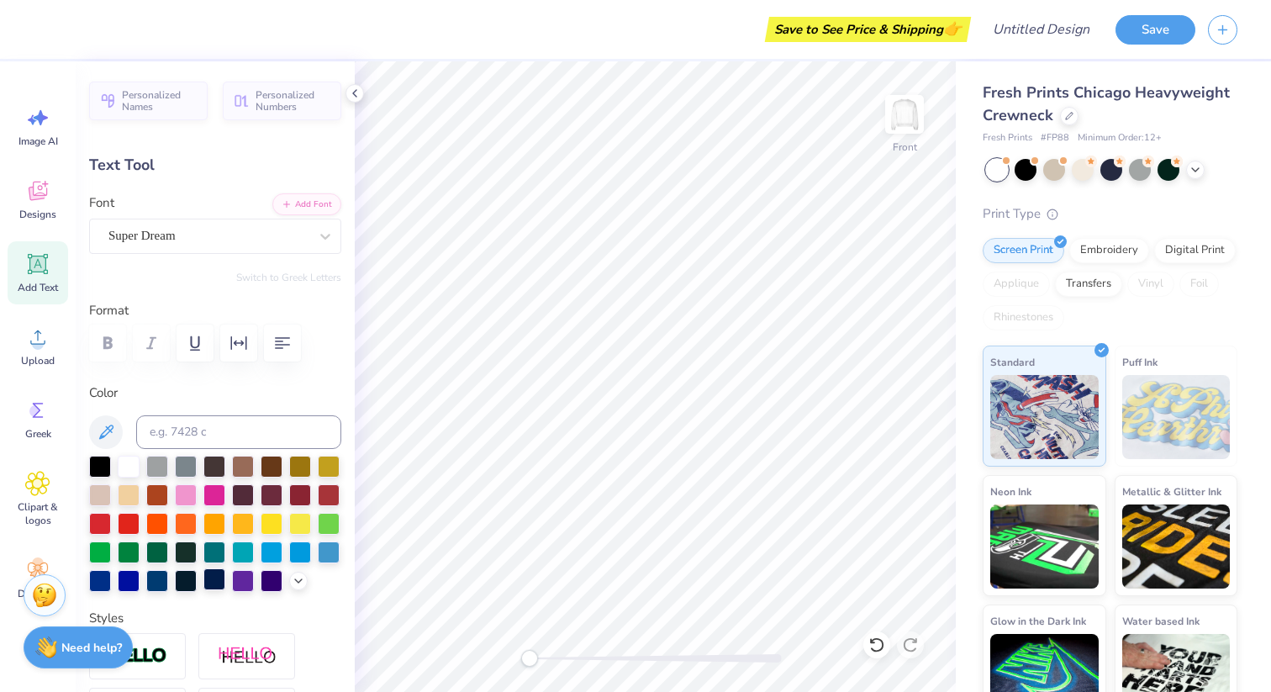
click at [215, 575] on div at bounding box center [214, 579] width 22 height 22
type textarea "'25"
type input "2.99"
type input "1.64"
type input "9.46"
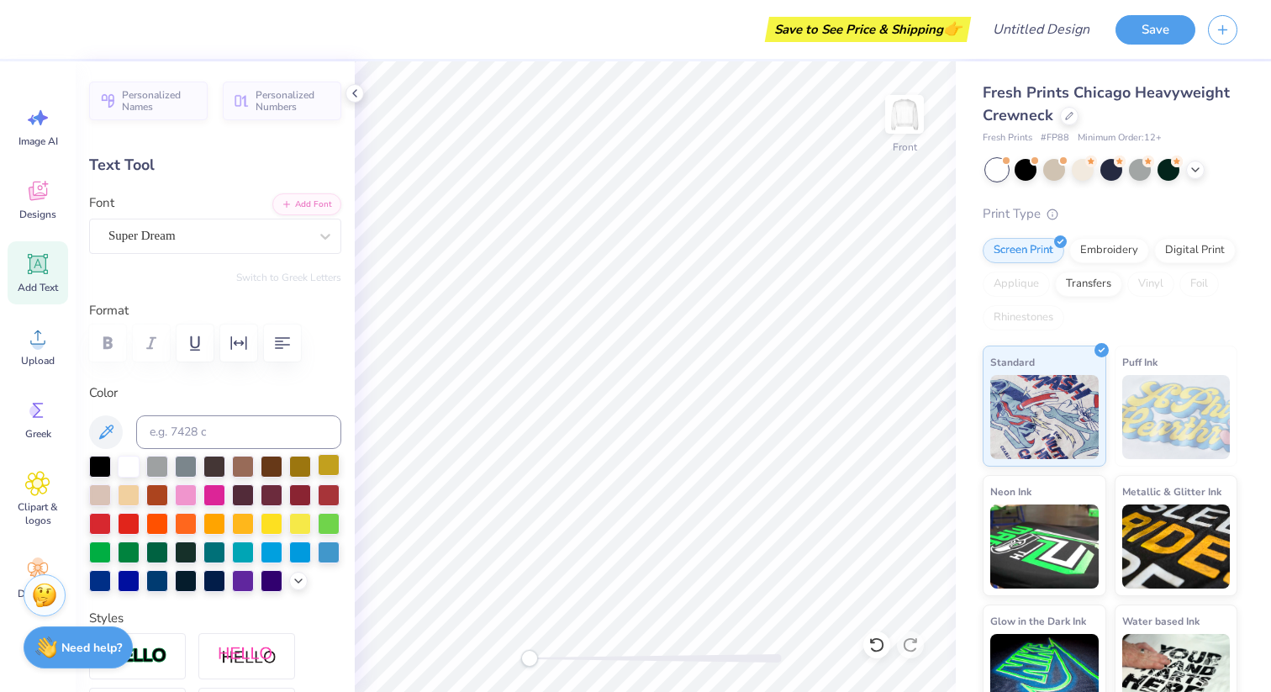
type input "2.86"
type input "1.58"
type input "13.14"
type input "1.80"
type input "0.99"
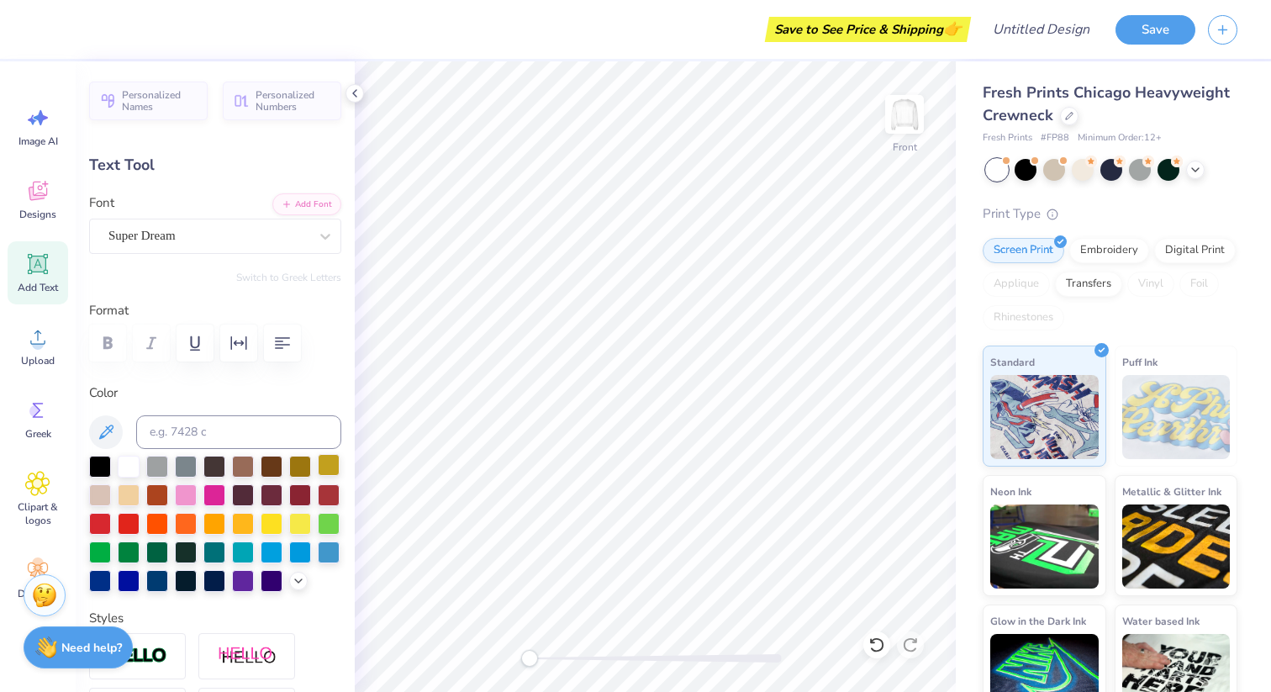
type input "13.73"
type input "2.88"
type input "1.65"
type input "4.50"
type input "2.67"
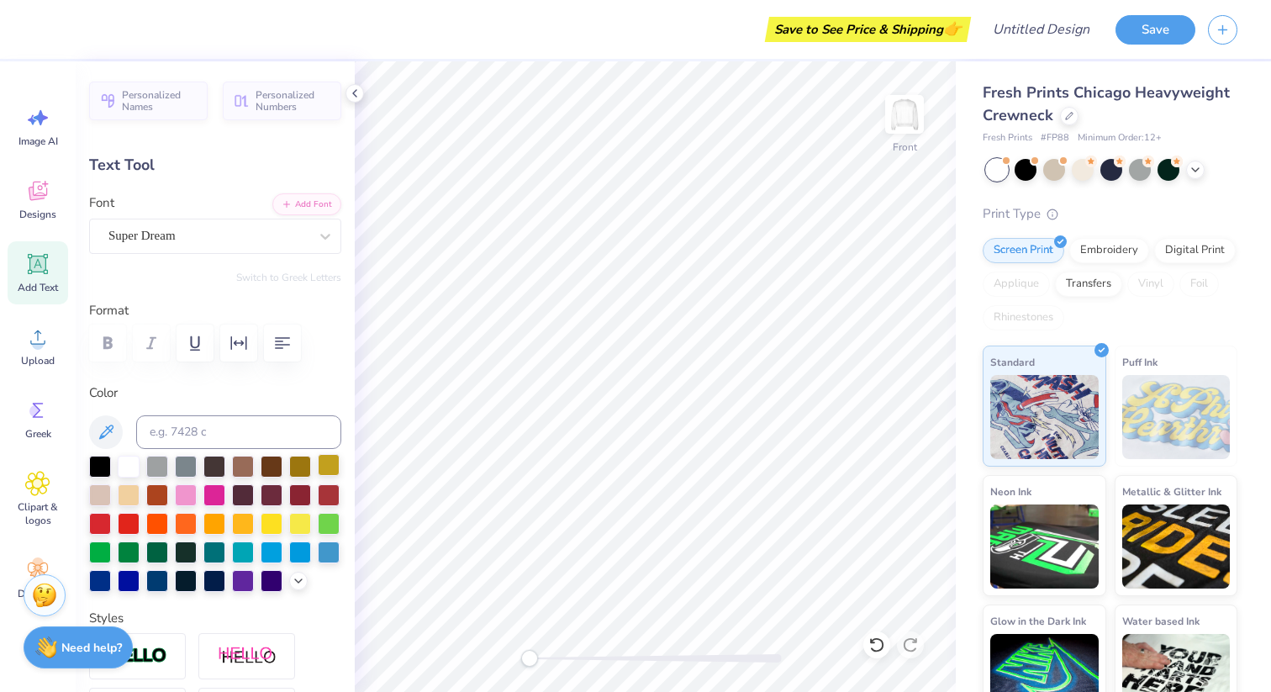
type input "1.53"
type input "4.62"
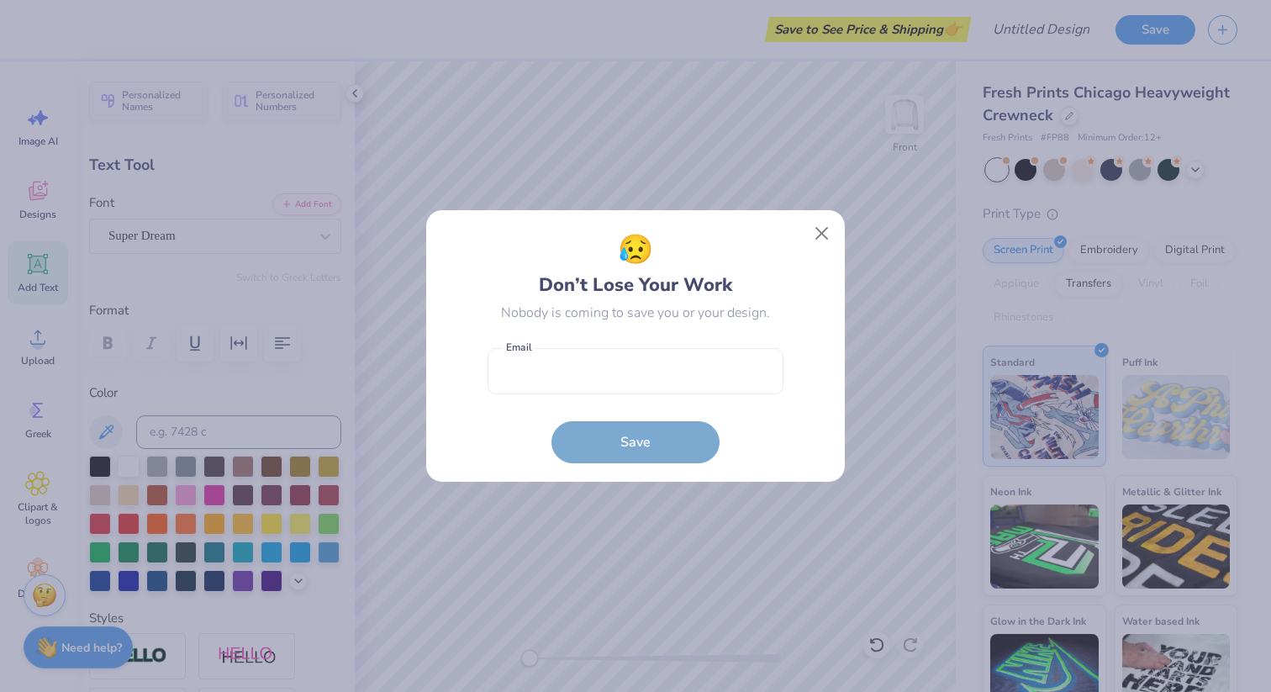
click at [605, 225] on body "Save to See Price & Shipping 👉 Design Title Save Image AI Designs Add Text Uplo…" at bounding box center [635, 346] width 1271 height 692
click at [639, 382] on input "email" at bounding box center [636, 371] width 296 height 46
type input "helenaurban@icloud.com"
click at [633, 436] on button "Save" at bounding box center [636, 438] width 168 height 42
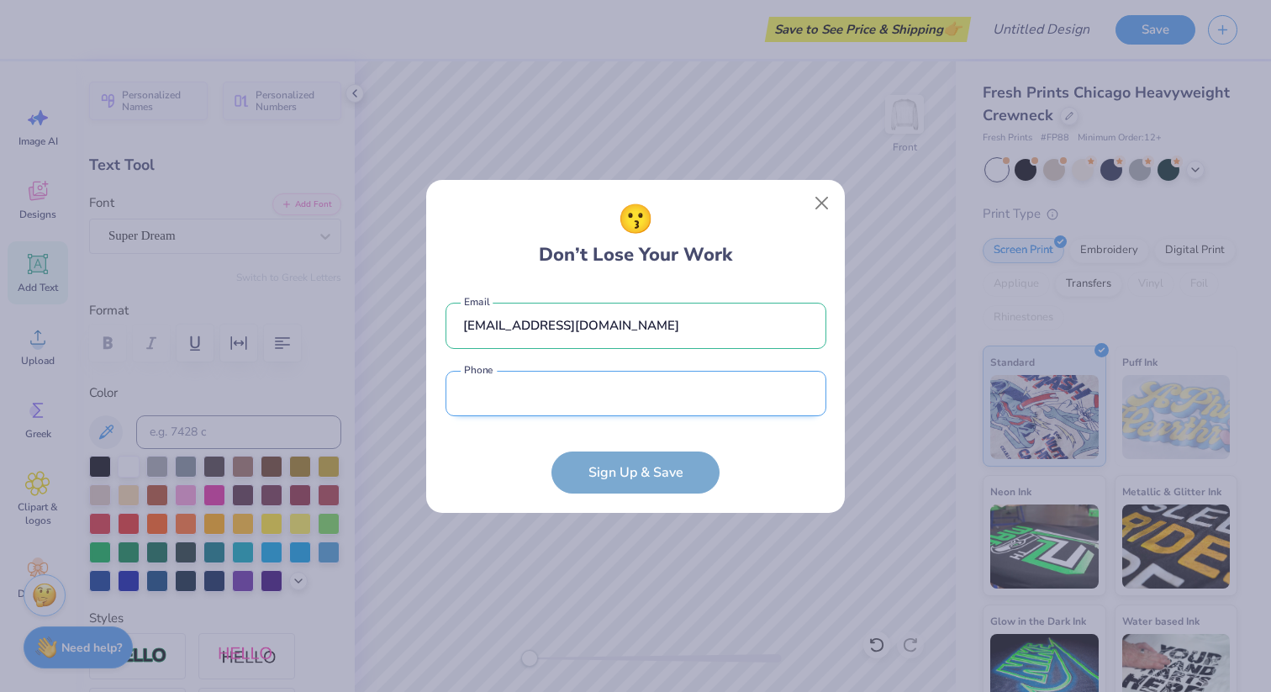
click at [626, 405] on input "tel" at bounding box center [636, 394] width 381 height 46
type input "(215) 449-9590"
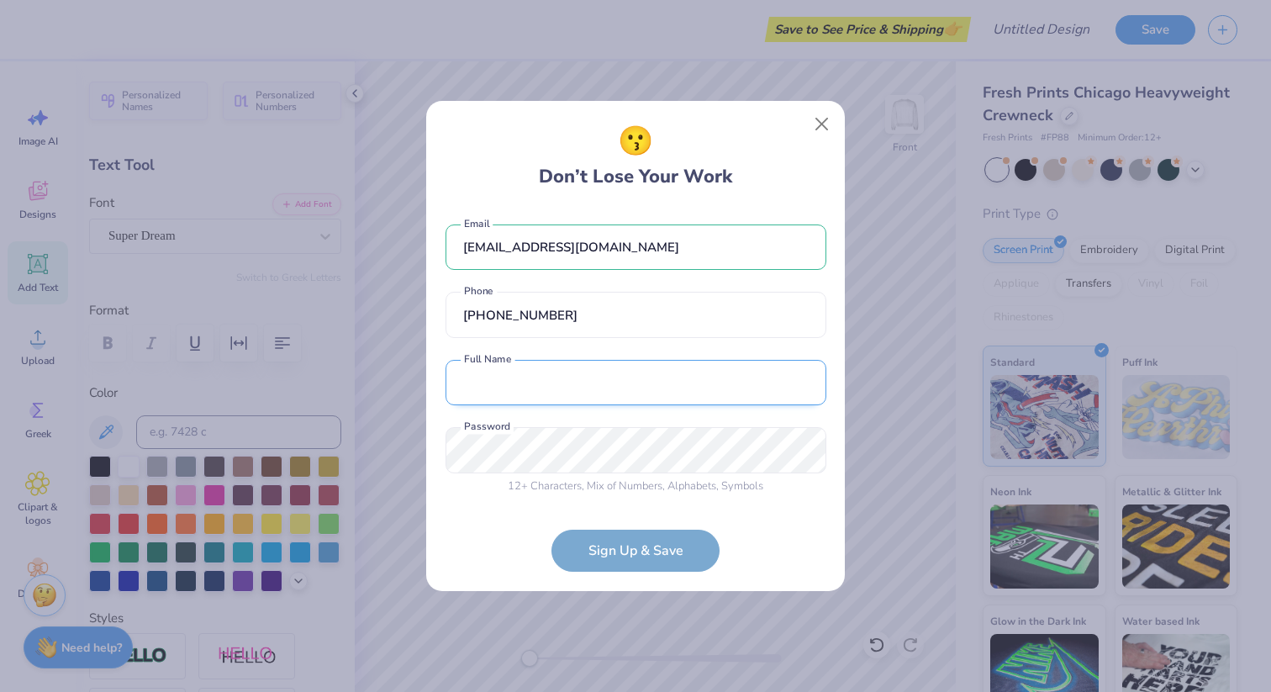
click at [602, 378] on input "text" at bounding box center [636, 383] width 381 height 46
type input "Helena Urban"
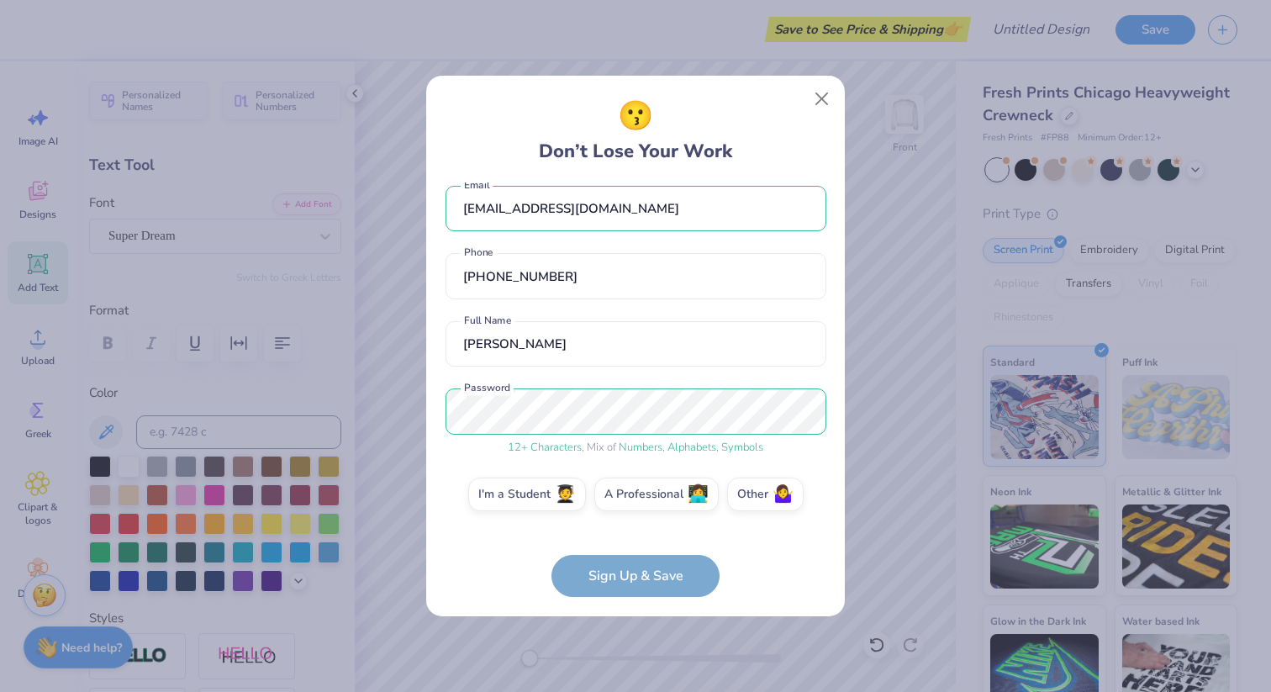
click at [671, 379] on div "helenaurban@icloud.com Email (215) 449-9590 Phone Helena Urban Full Name 12 + C…" at bounding box center [636, 355] width 381 height 346
click at [534, 500] on label "I'm a Student 🧑‍🎓" at bounding box center [527, 492] width 118 height 34
click at [631, 507] on input "I'm a Student 🧑‍🎓" at bounding box center [636, 512] width 11 height 11
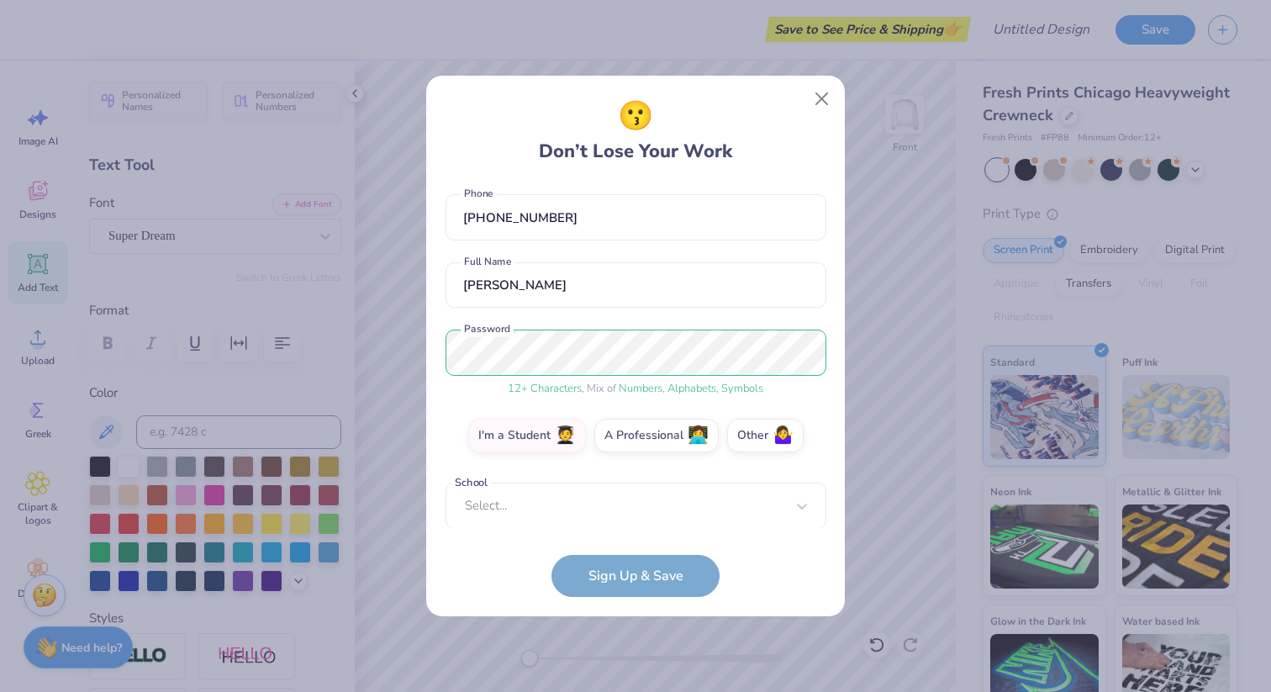
click at [605, 533] on form "helenaurban@icloud.com Email (215) 449-9590 Phone Helena Urban Full Name 12 + C…" at bounding box center [636, 389] width 381 height 415
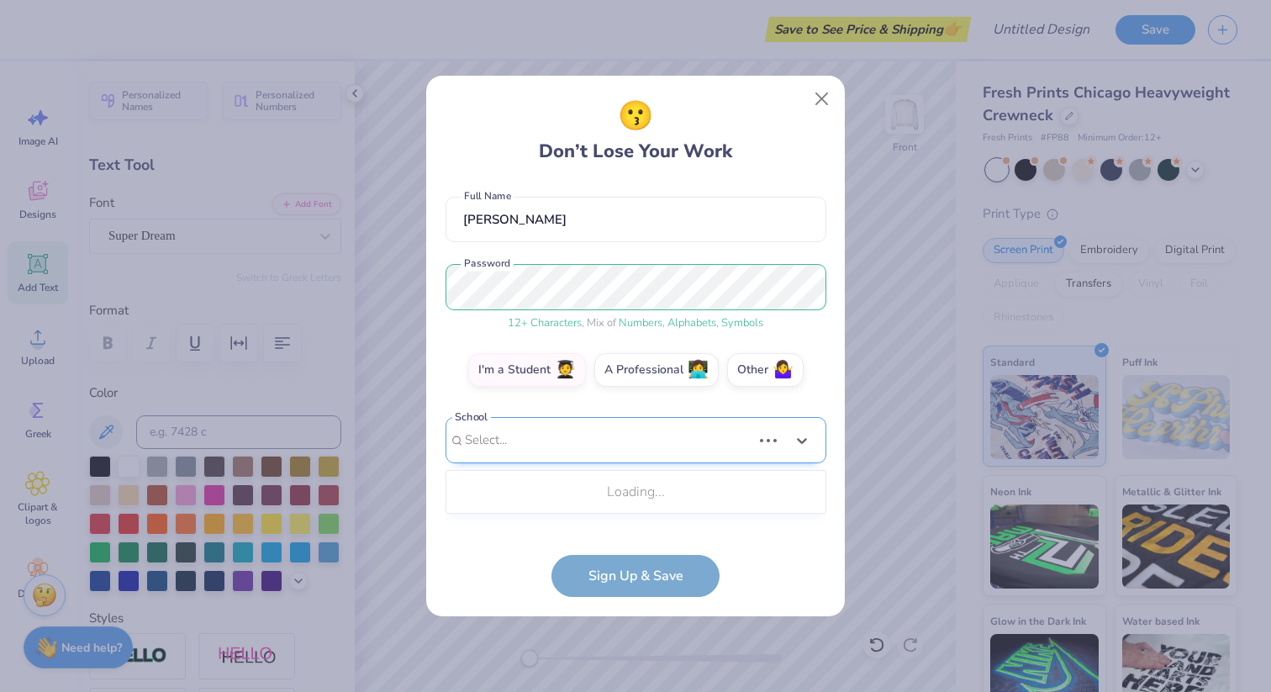
click at [605, 514] on div "Use Up and Down to choose options, press Enter to select the currently focused …" at bounding box center [636, 465] width 381 height 97
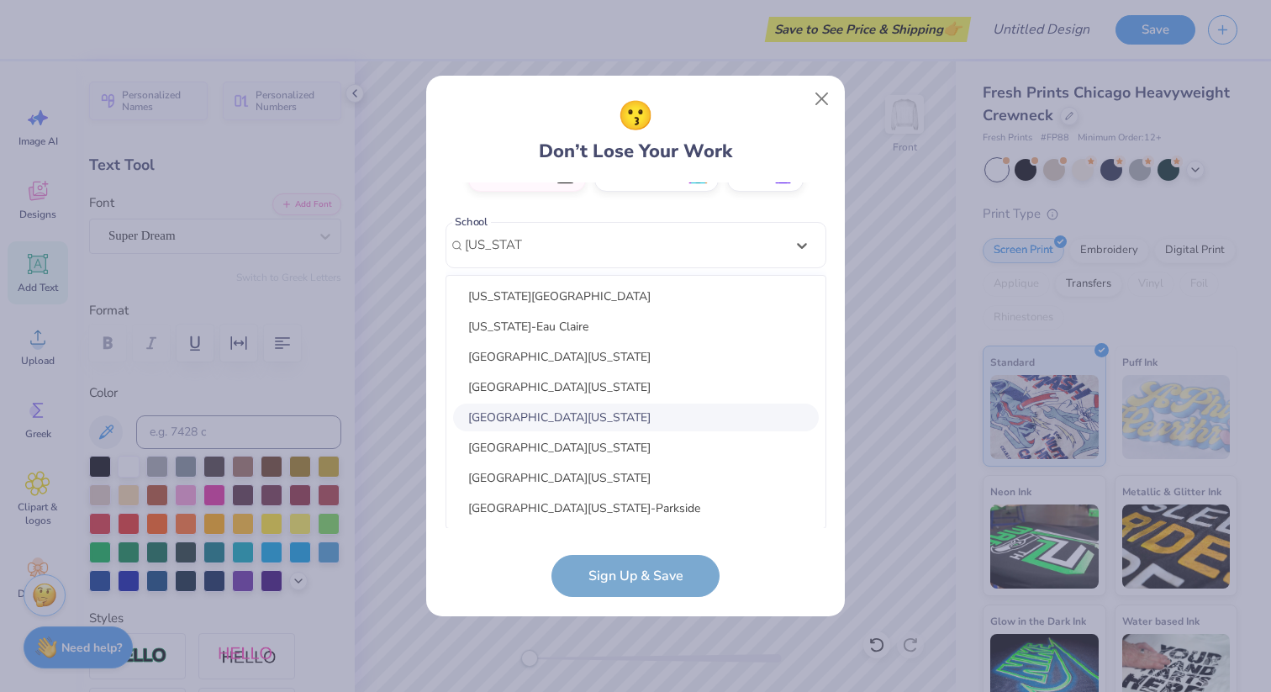
click at [627, 418] on div "University of Wisconsin-Madison" at bounding box center [636, 418] width 366 height 28
type input "wisconsin"
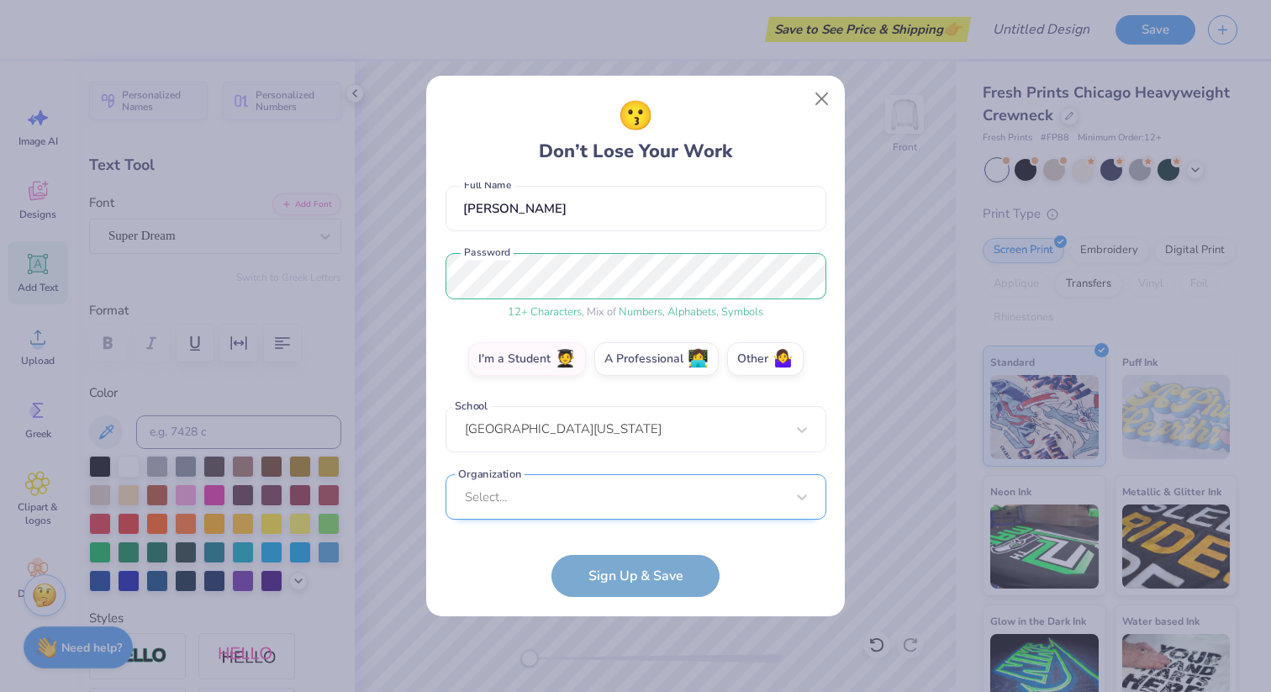
scroll to position [401, 0]
click at [584, 507] on div "Select..." at bounding box center [636, 497] width 381 height 46
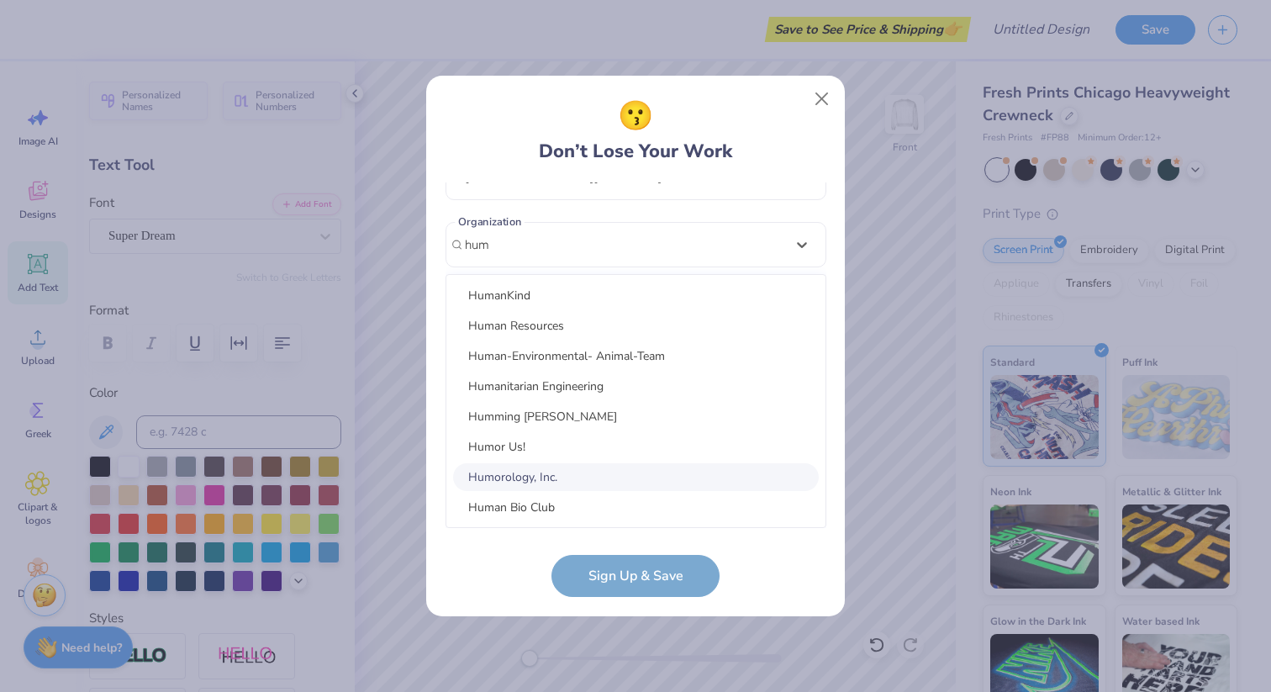
click at [558, 486] on div "Humorology, Inc." at bounding box center [636, 477] width 366 height 28
type input "hum"
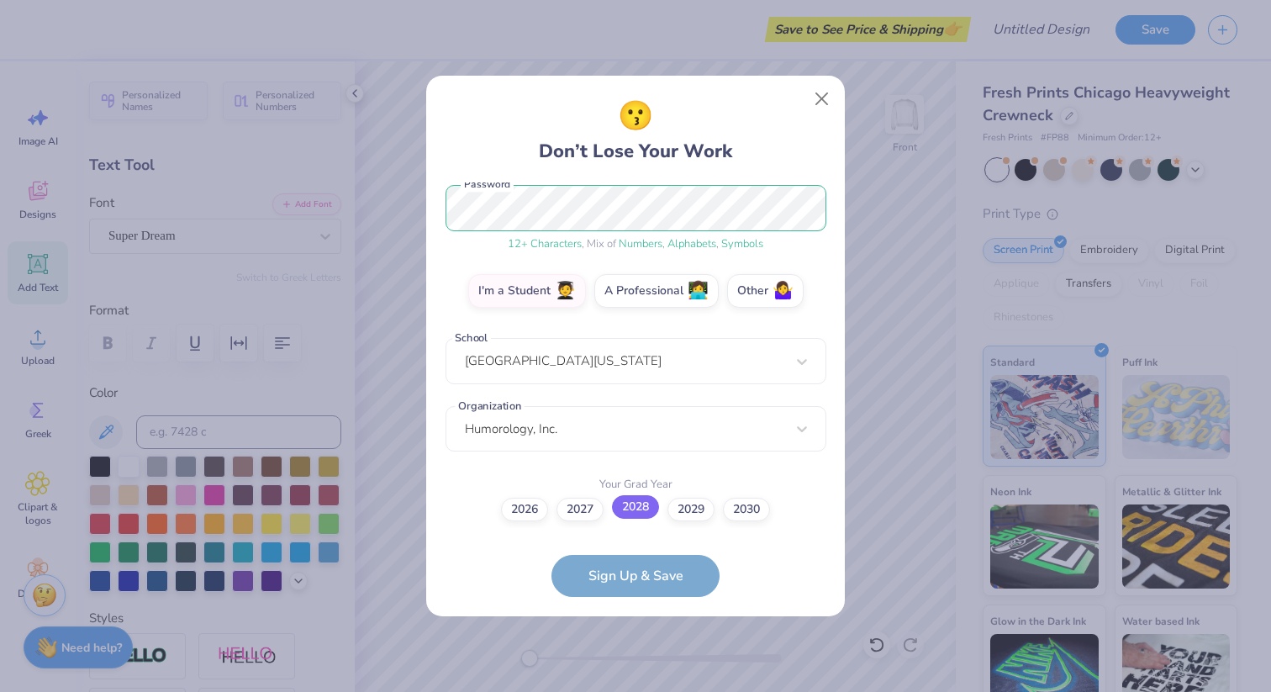
click at [639, 512] on label "2028" at bounding box center [635, 507] width 47 height 24
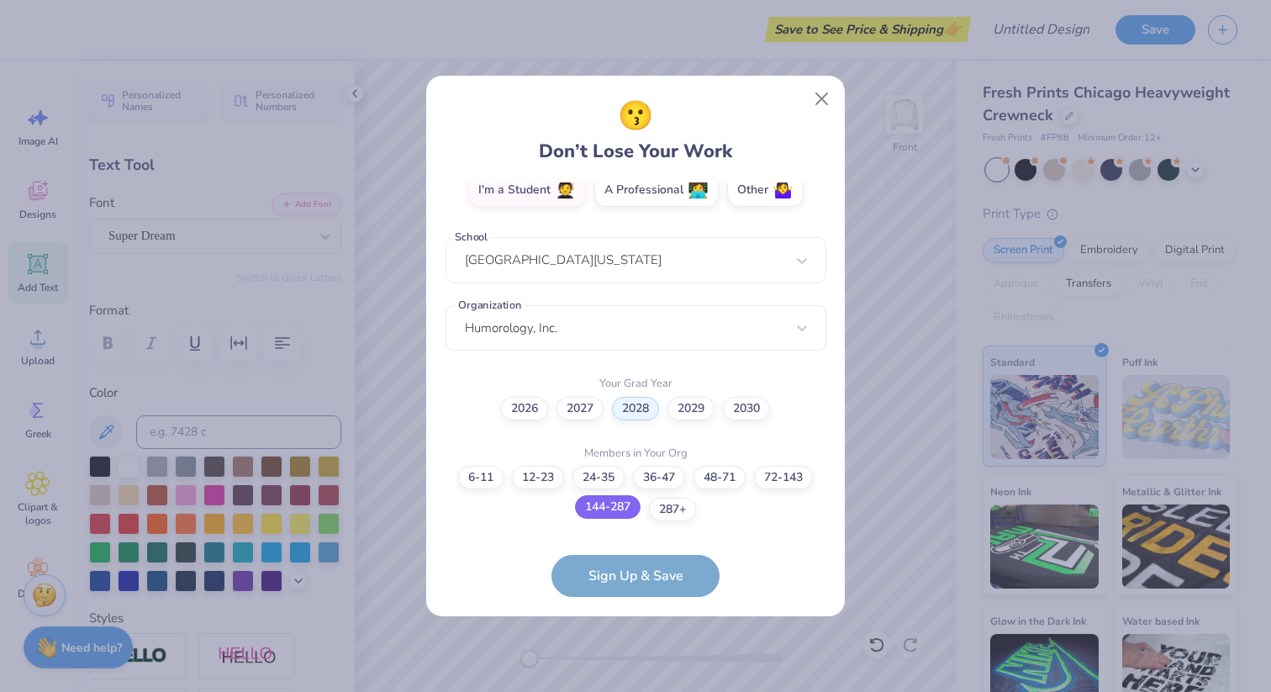
click at [616, 507] on label "144-287" at bounding box center [608, 507] width 66 height 24
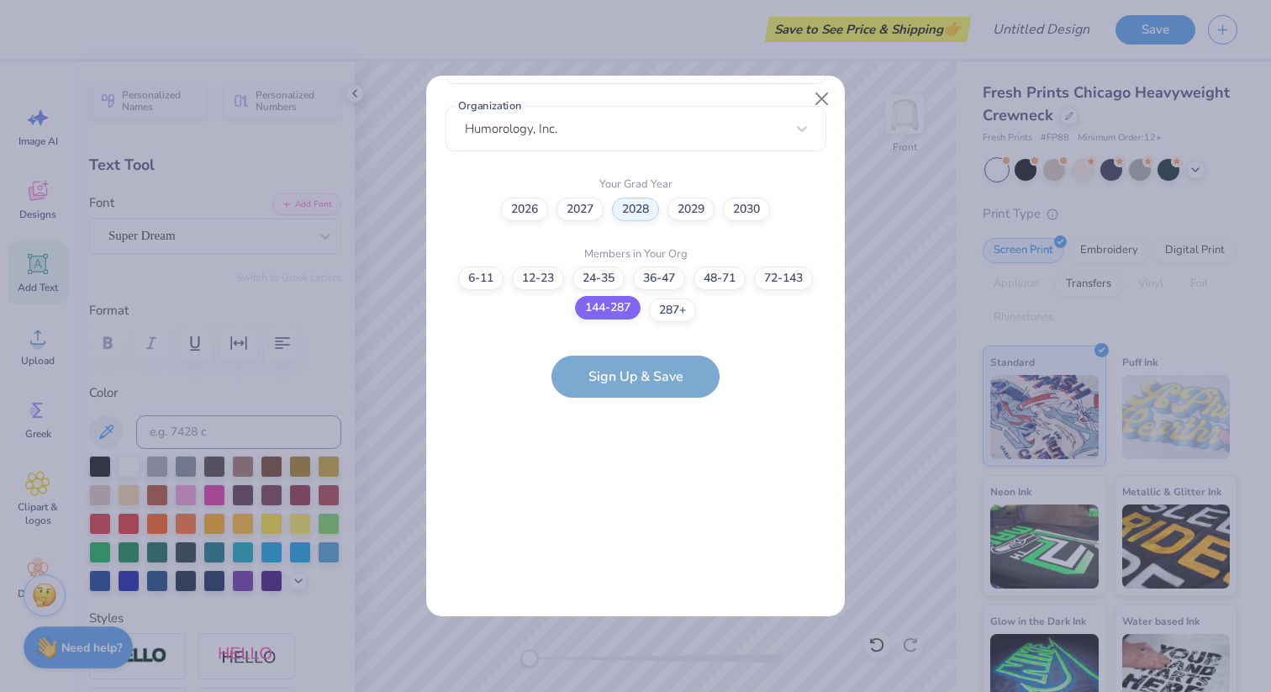
scroll to position [0, 0]
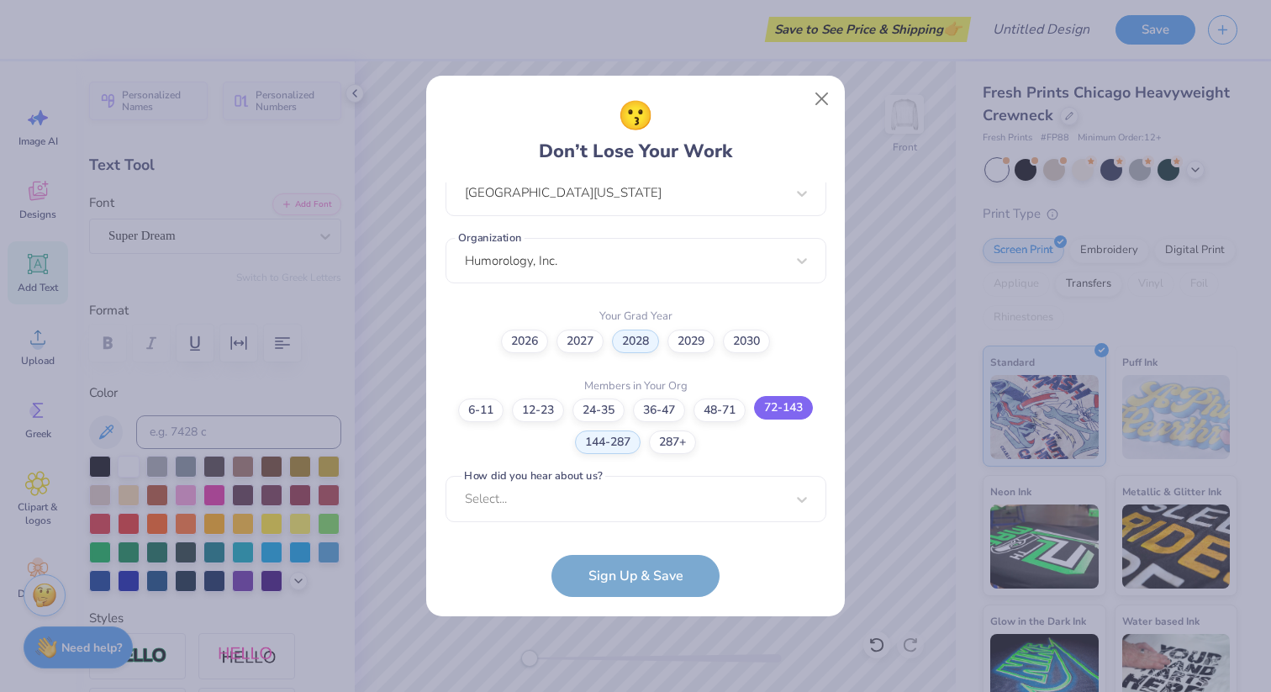
click at [789, 405] on label "72-143" at bounding box center [783, 408] width 59 height 24
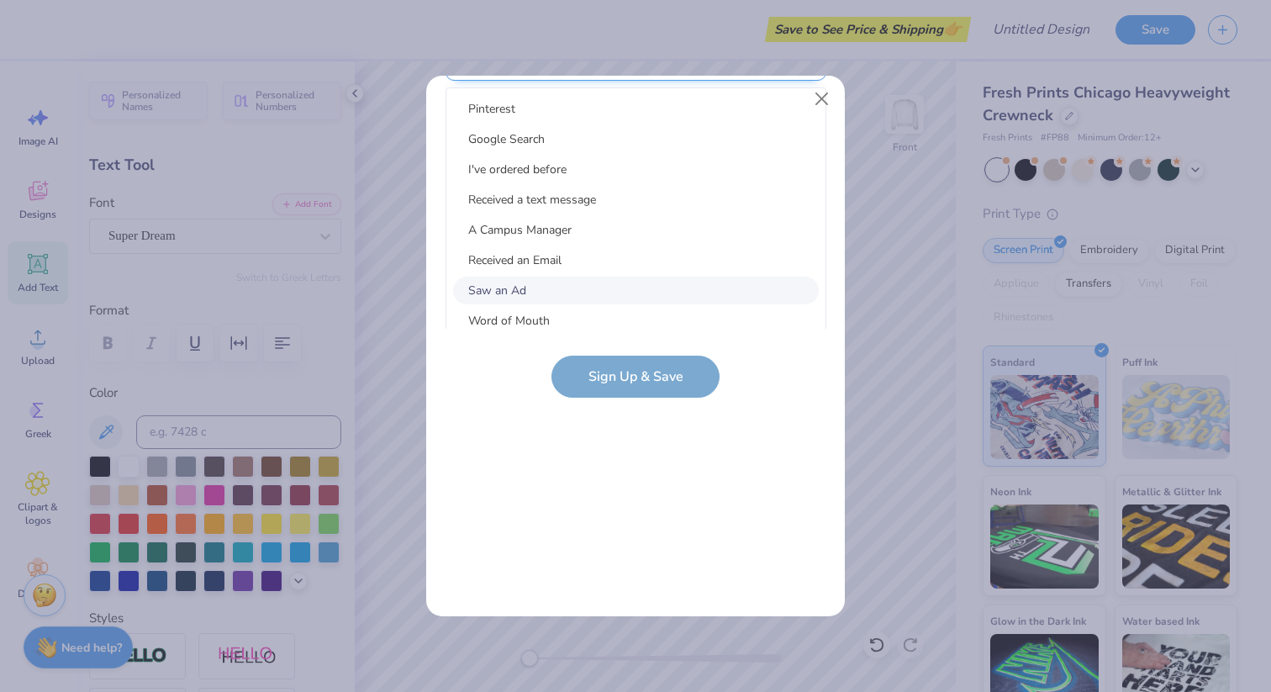
click at [702, 288] on div "option Saw an Ad focused, 7 of 15. 15 results available. Use Up and Down to cho…" at bounding box center [636, 187] width 381 height 307
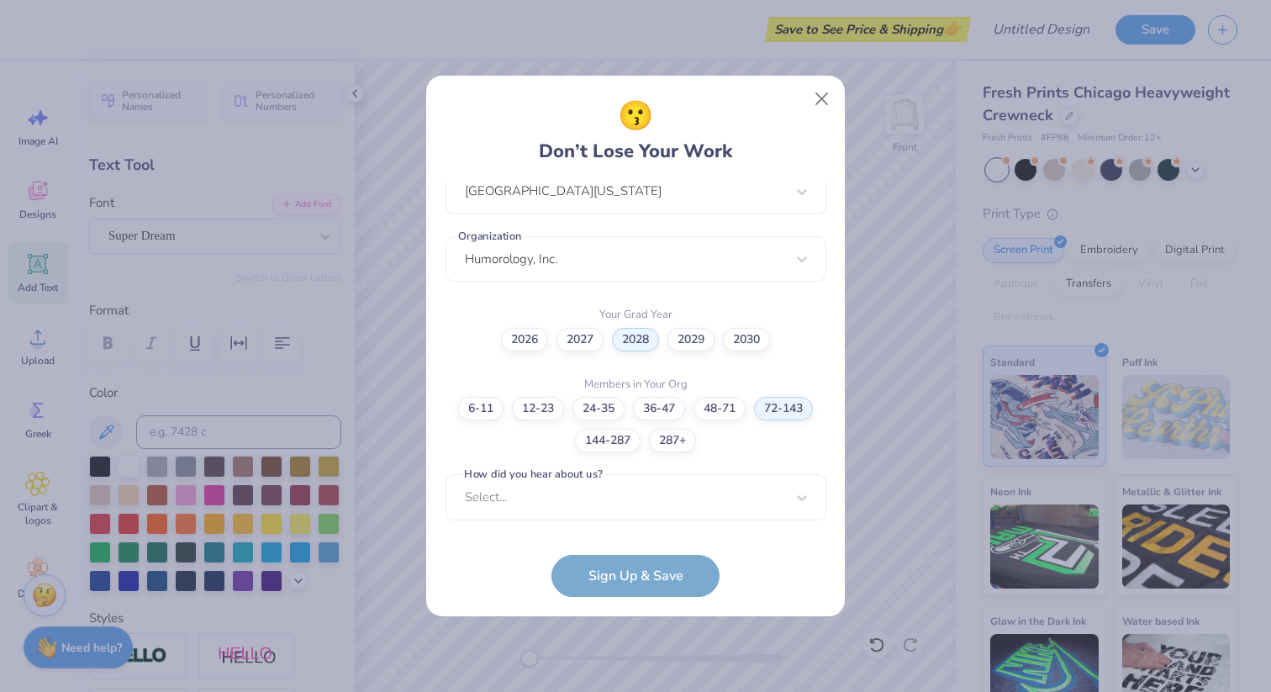
scroll to position [385, 0]
click at [588, 573] on form "helenaurban@icloud.com Email (215) 449-9590 Phone Helena Urban Full Name 12 + C…" at bounding box center [636, 389] width 381 height 415
click at [594, 520] on div "helenaurban@icloud.com Email (215) 449-9590 Phone Helena Urban Full Name 12 + C…" at bounding box center [636, 355] width 381 height 346
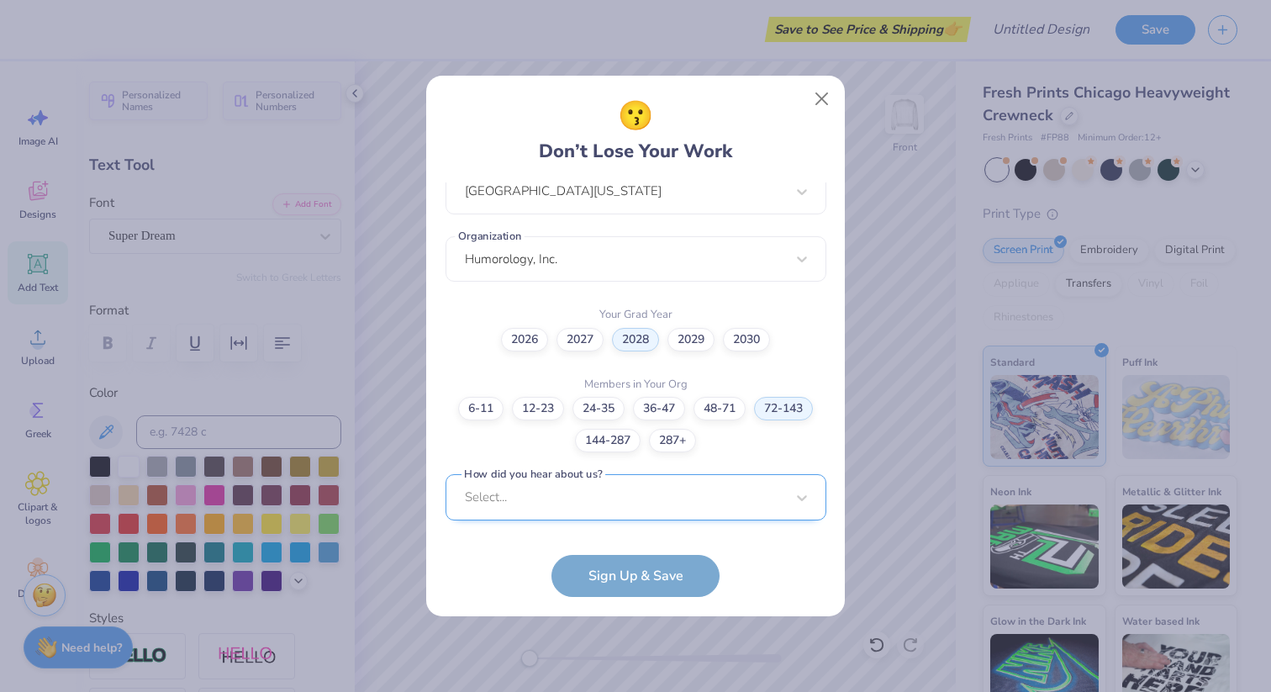
click at [597, 503] on div "Select..." at bounding box center [636, 497] width 381 height 46
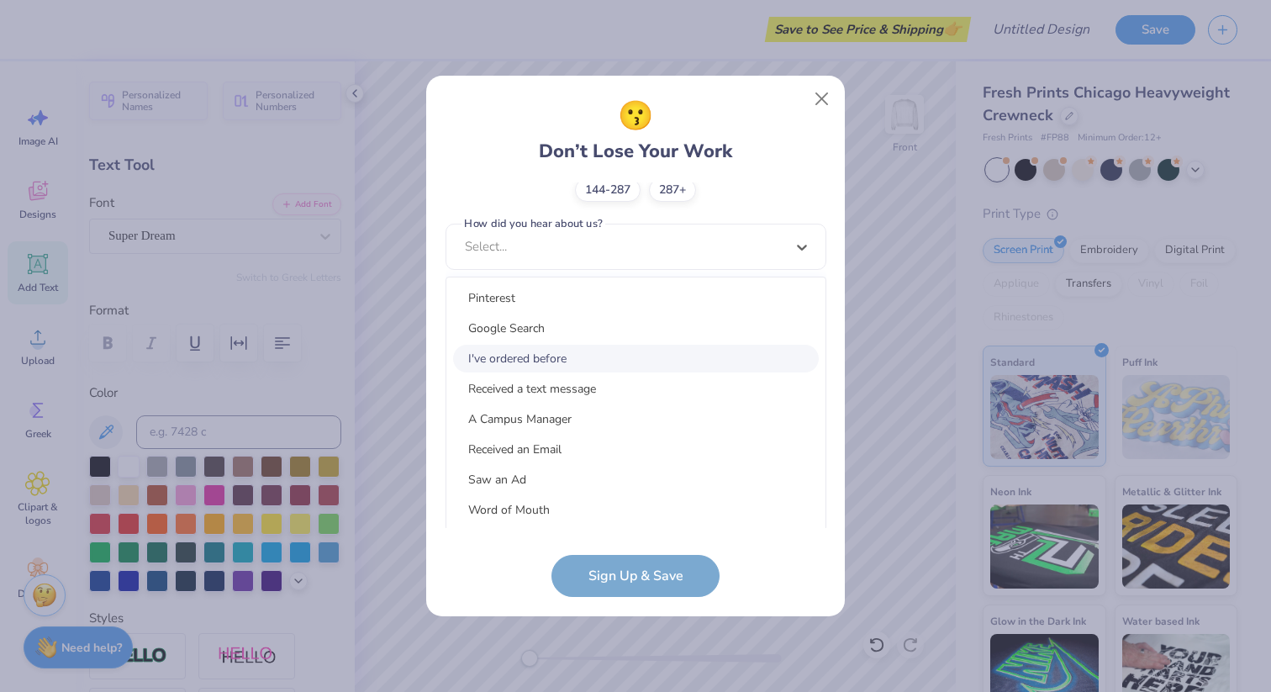
click at [605, 355] on div "I've ordered before" at bounding box center [636, 359] width 366 height 28
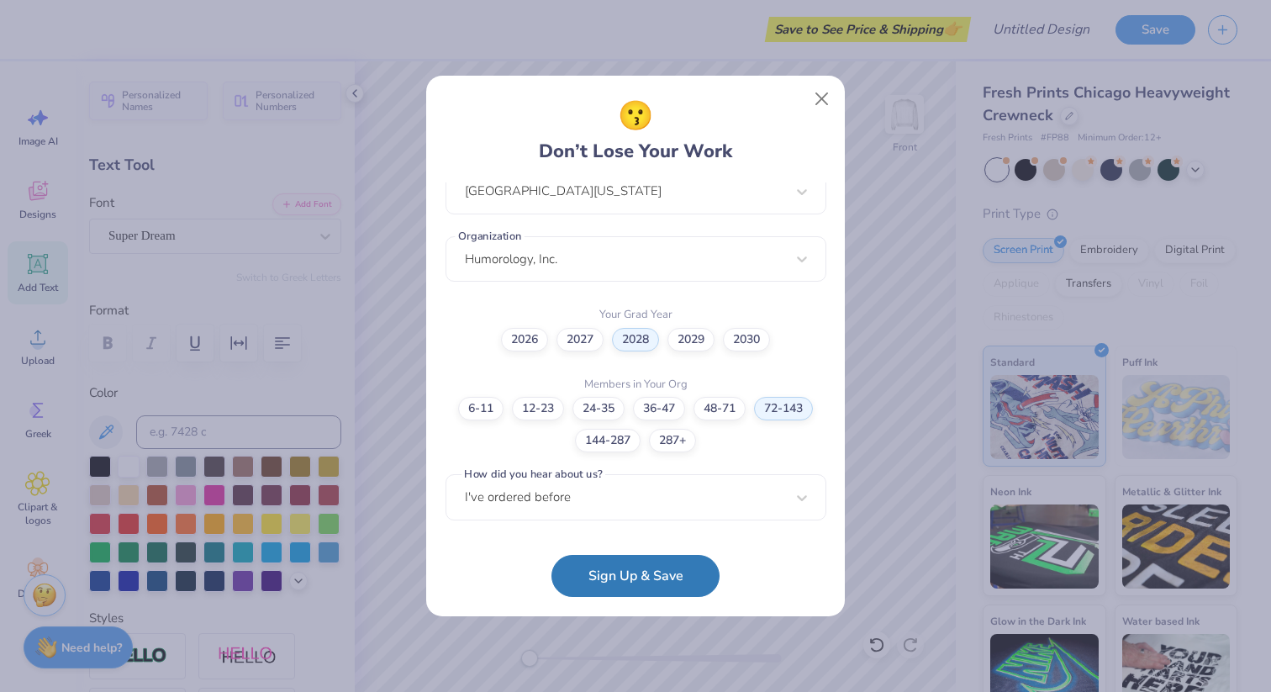
scroll to position [385, 0]
click at [572, 584] on button "Sign Up & Save" at bounding box center [636, 572] width 168 height 42
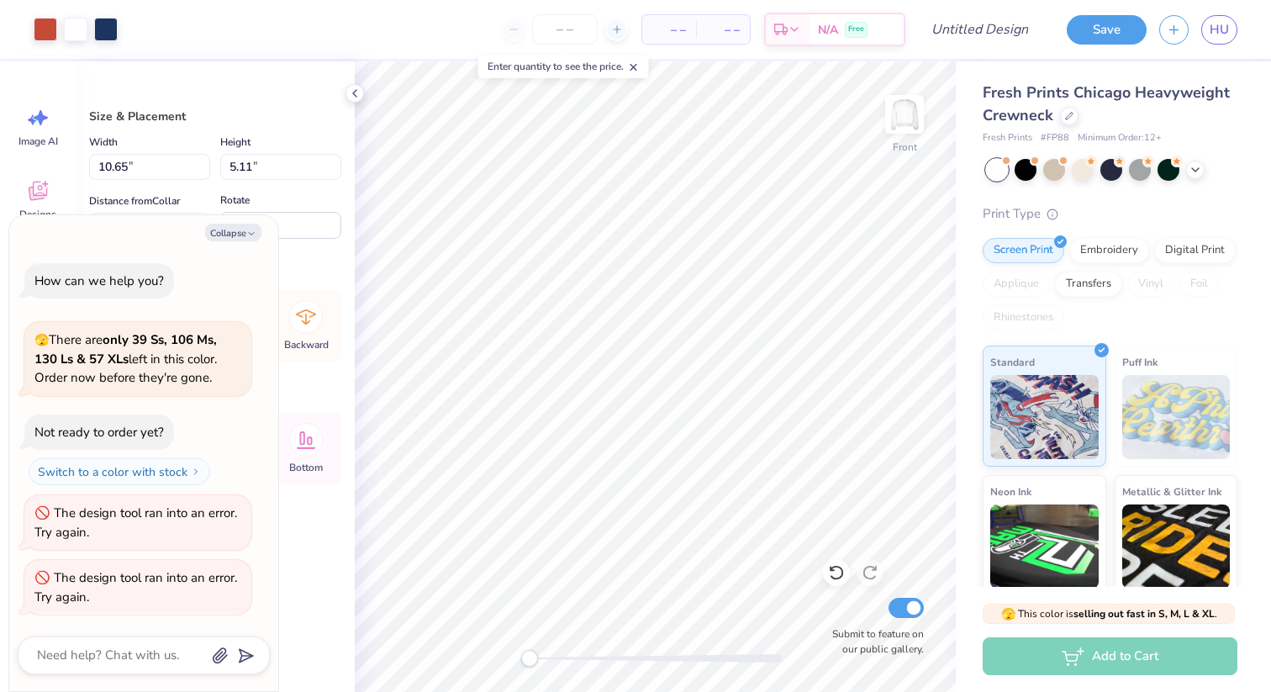
type textarea "x"
type input "5.99"
type textarea "x"
type input "8.90"
type textarea "x"
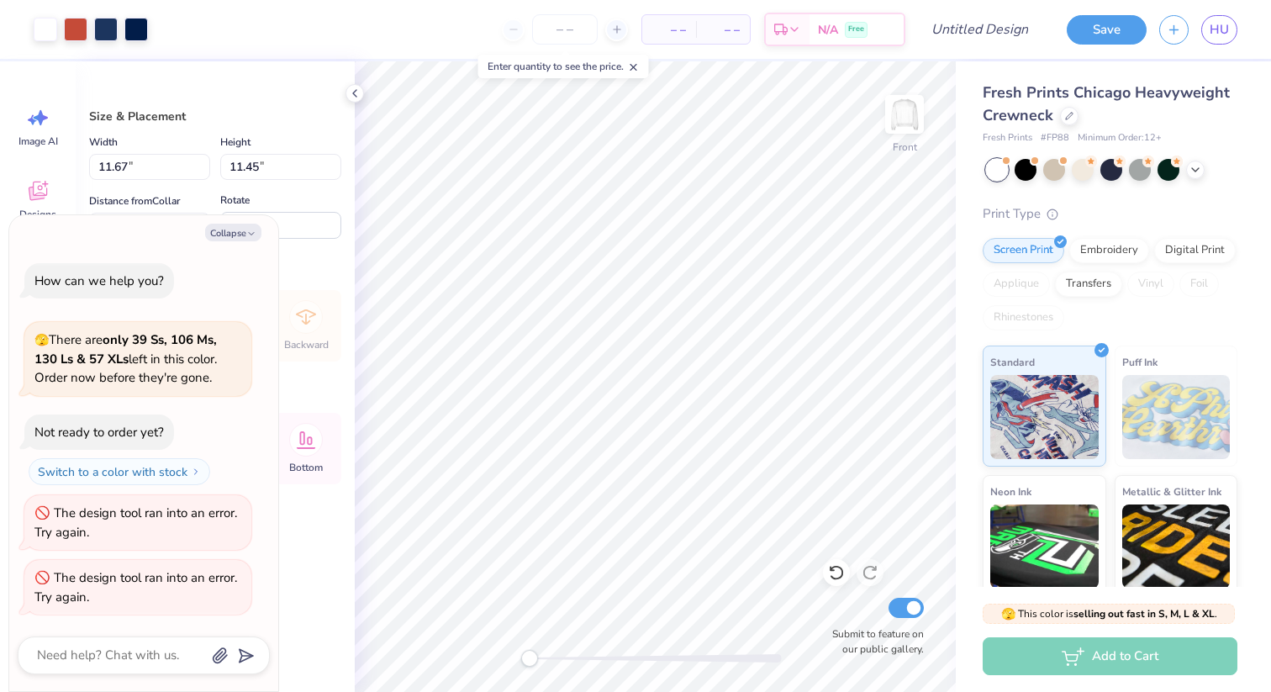
type input "12.68"
type input "12.43"
type textarea "x"
type input "2.78"
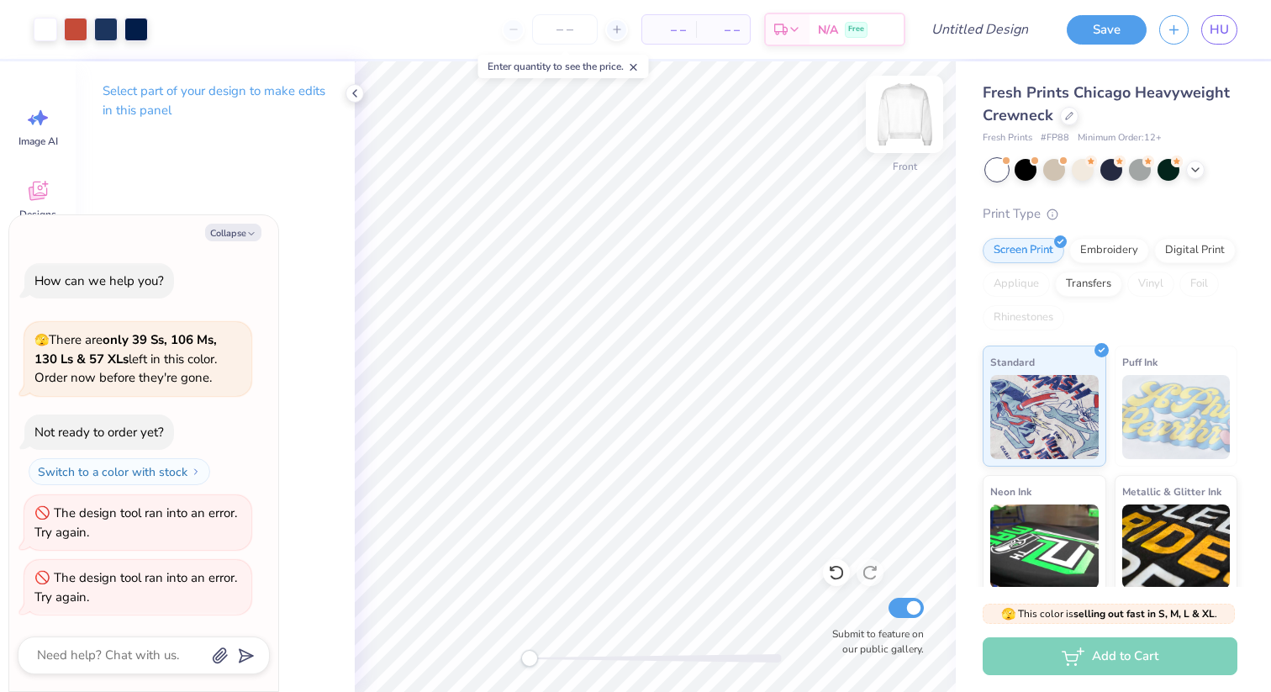
click at [914, 128] on img at bounding box center [904, 114] width 67 height 67
click at [228, 237] on button "Collapse" at bounding box center [233, 233] width 56 height 18
type textarea "x"
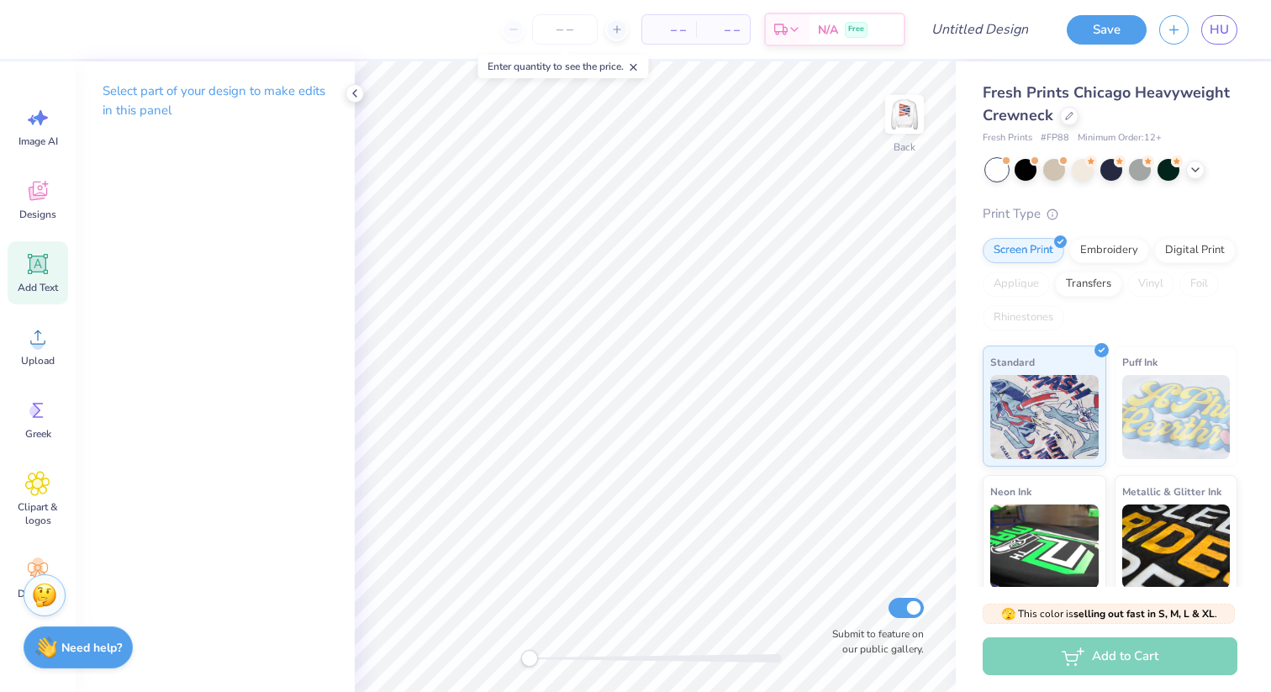
click at [42, 291] on span "Add Text" at bounding box center [38, 287] width 40 height 13
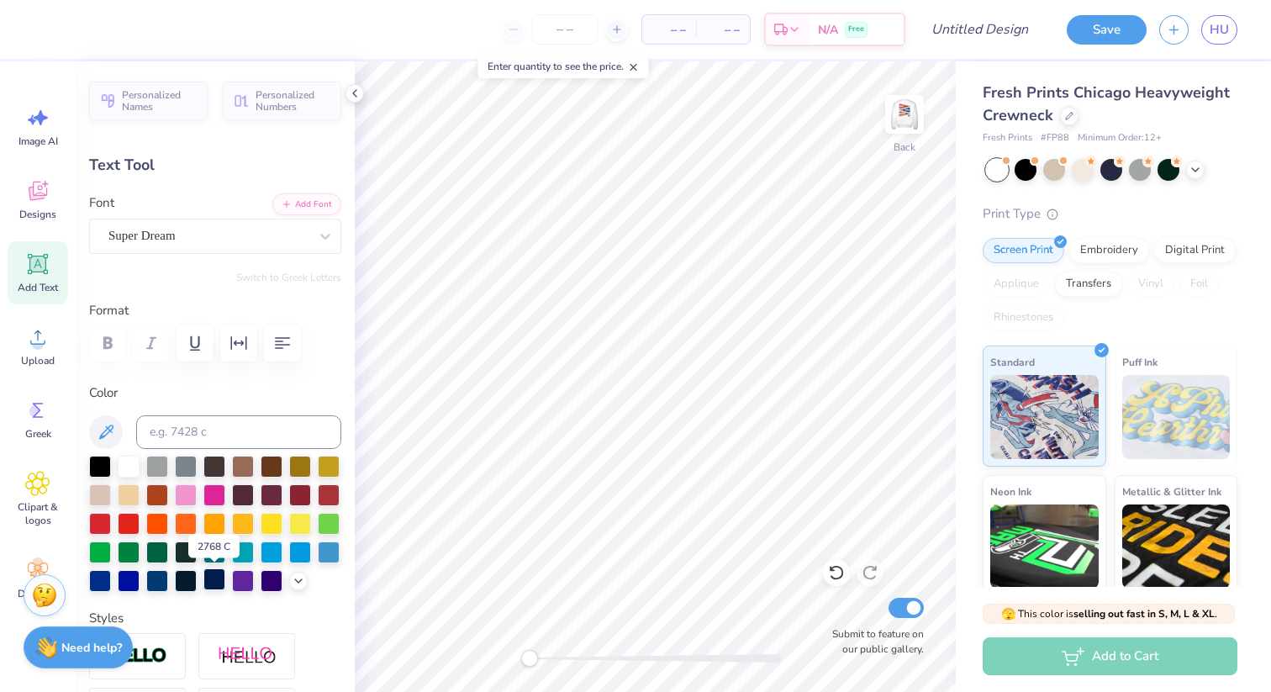
click at [206, 582] on div at bounding box center [214, 579] width 22 height 22
type textarea "Arkade Humo"
type input "8.14"
type input "4.68"
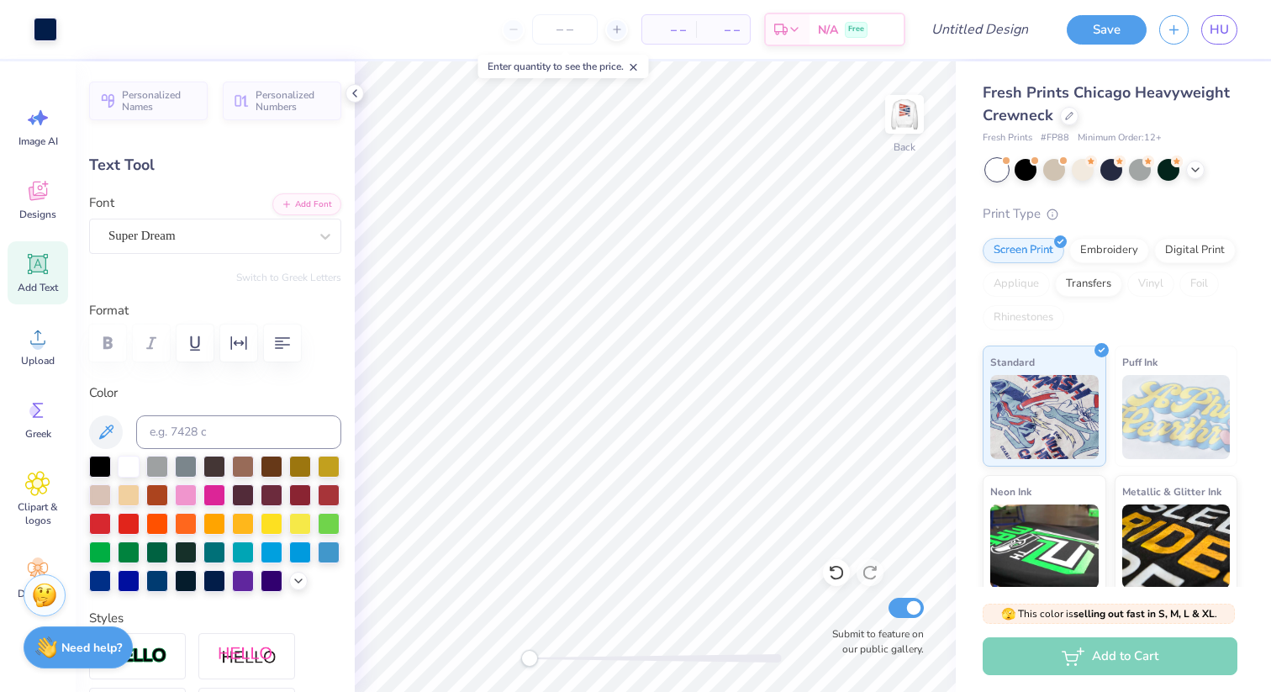
type input "8.16"
type input "4.38"
type input "2.51"
type input "4.05"
type input "4.75"
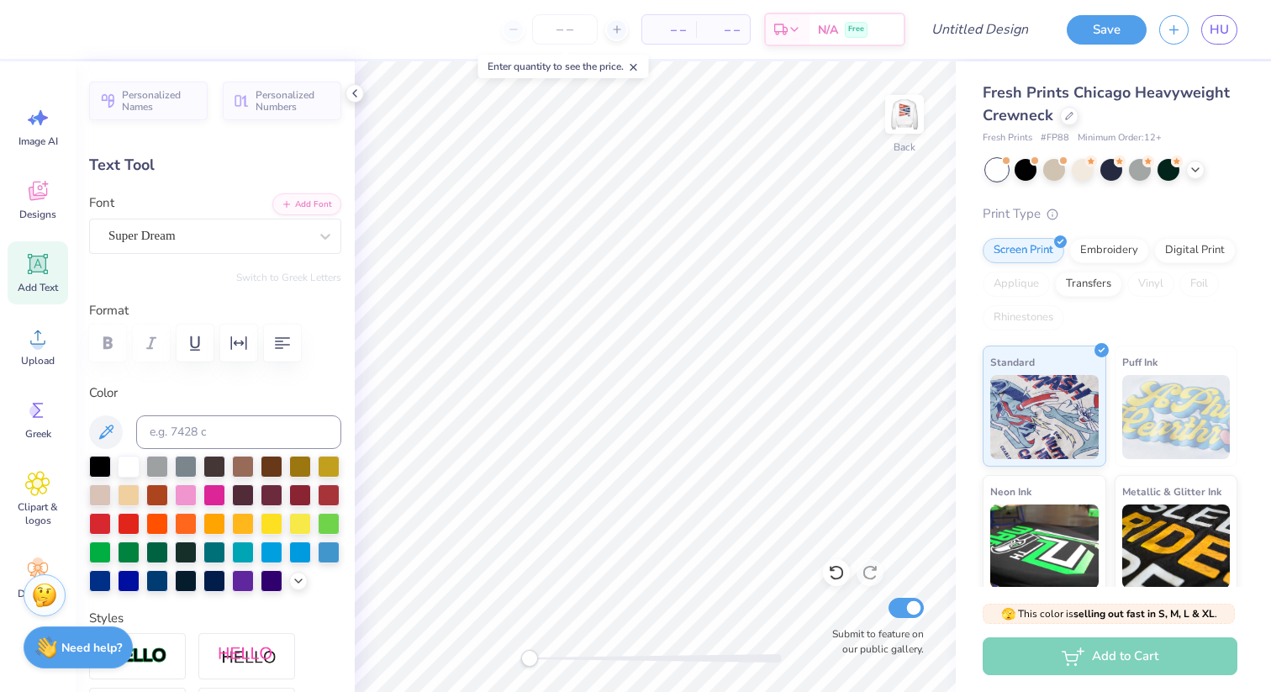
type input "2.73"
type input "3.84"
click at [912, 125] on img at bounding box center [904, 114] width 67 height 67
click at [909, 124] on img at bounding box center [904, 114] width 67 height 67
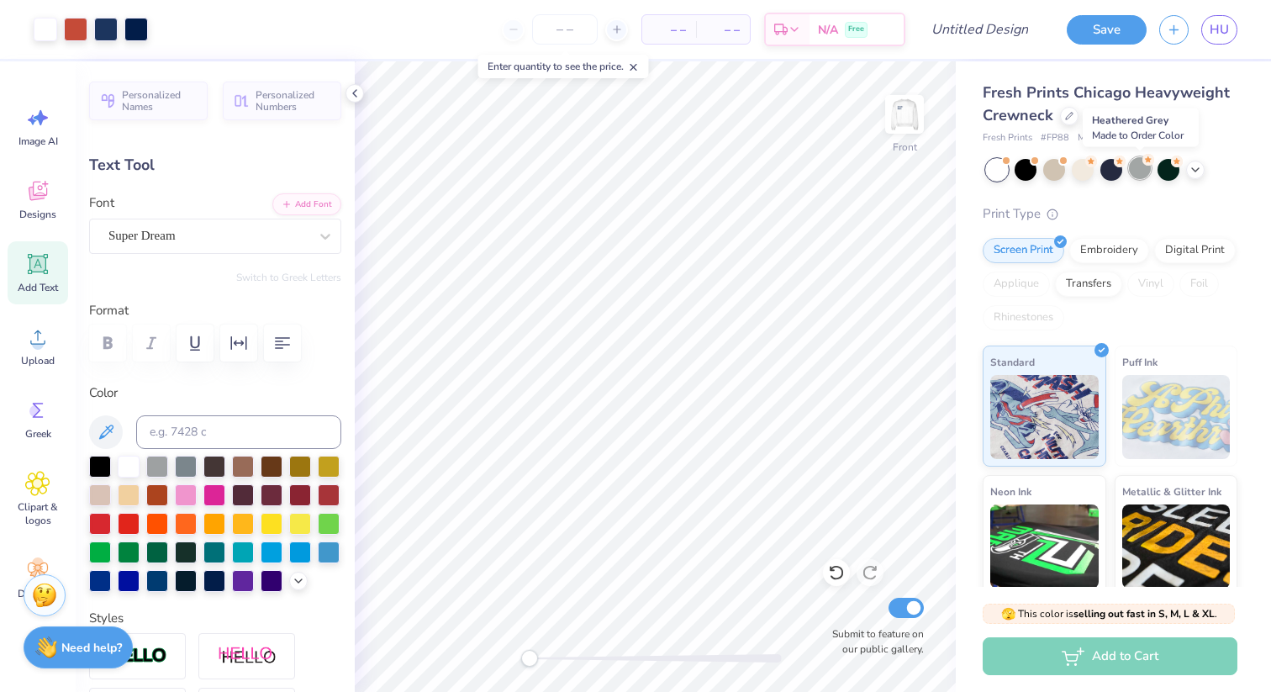
click at [1138, 167] on div at bounding box center [1140, 168] width 22 height 22
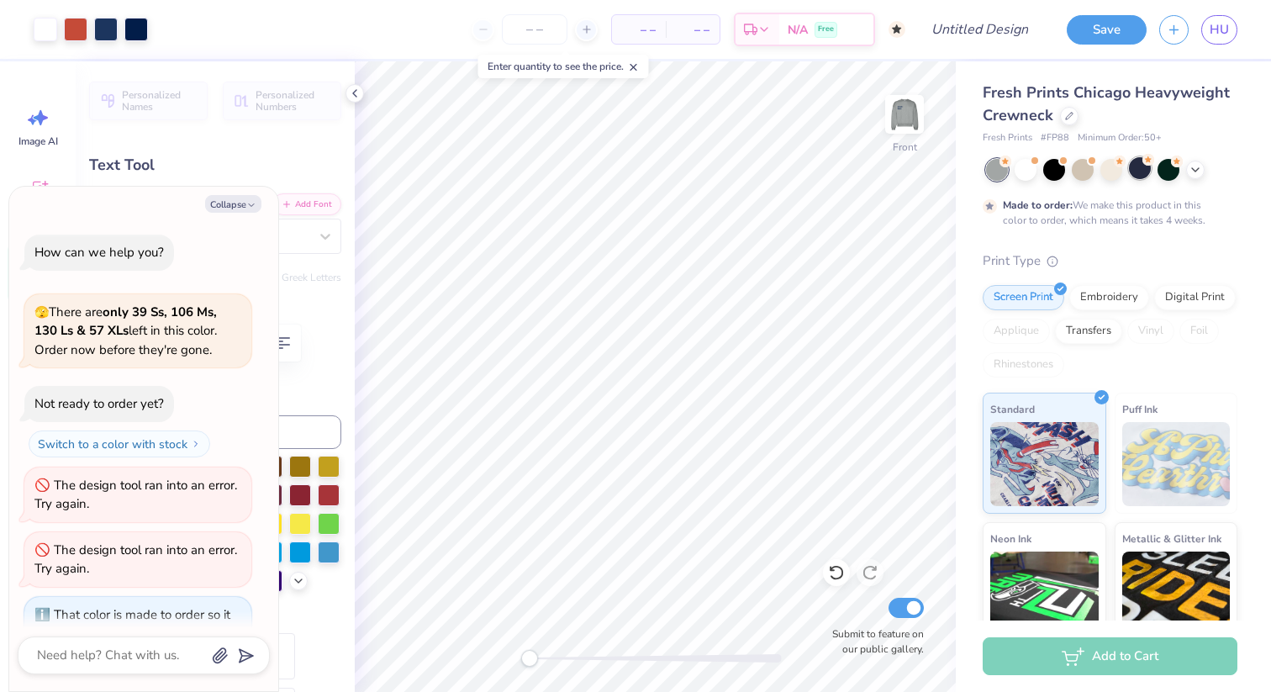
scroll to position [111, 0]
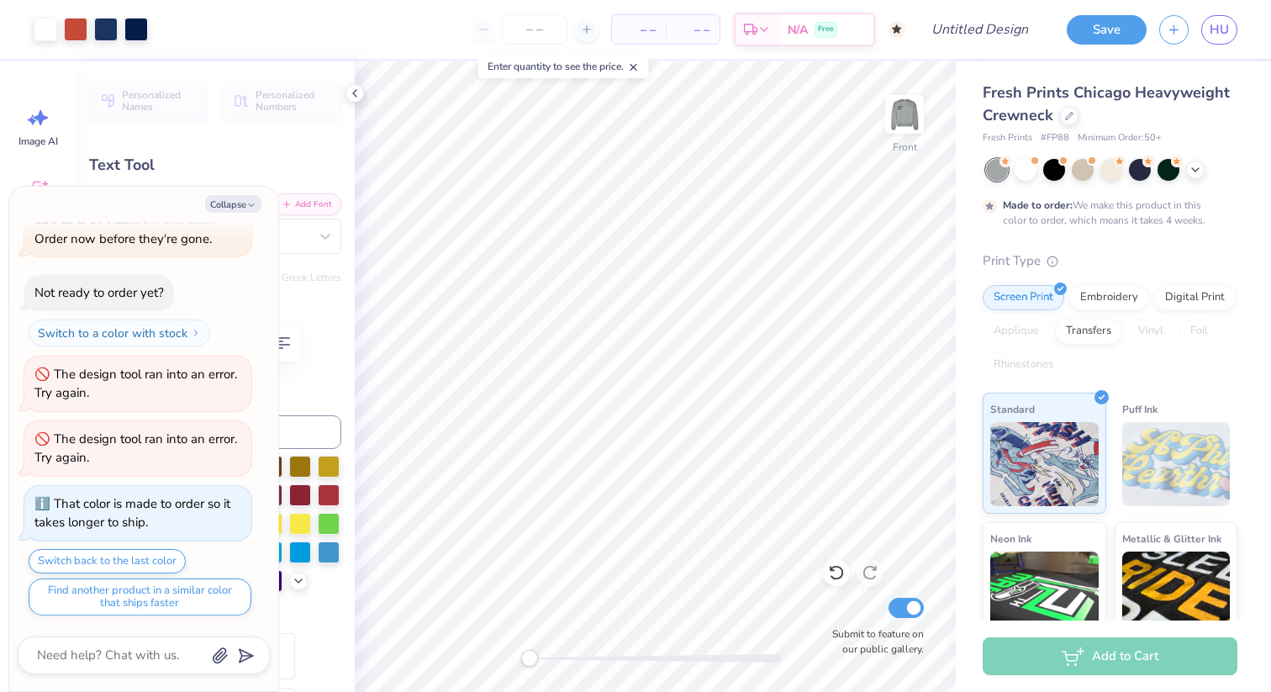
click at [1197, 177] on div at bounding box center [1111, 170] width 251 height 22
click at [1198, 170] on icon at bounding box center [1195, 167] width 13 height 13
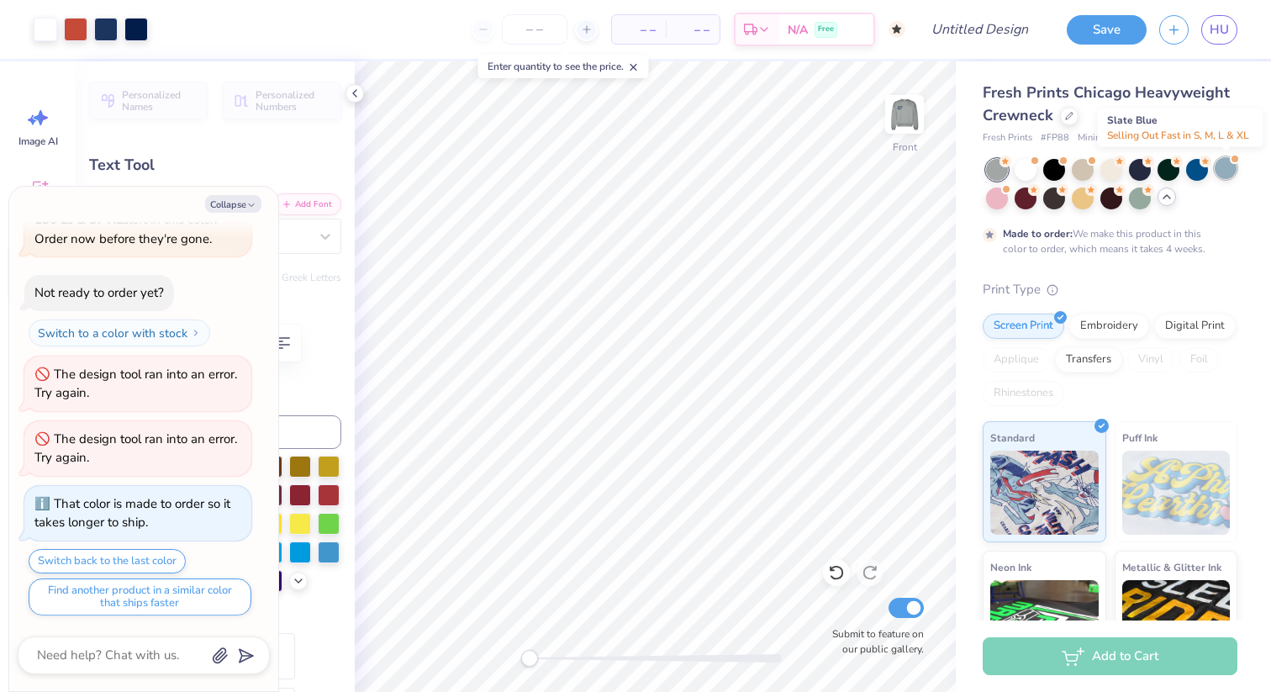
click at [1215, 173] on div at bounding box center [1226, 168] width 22 height 22
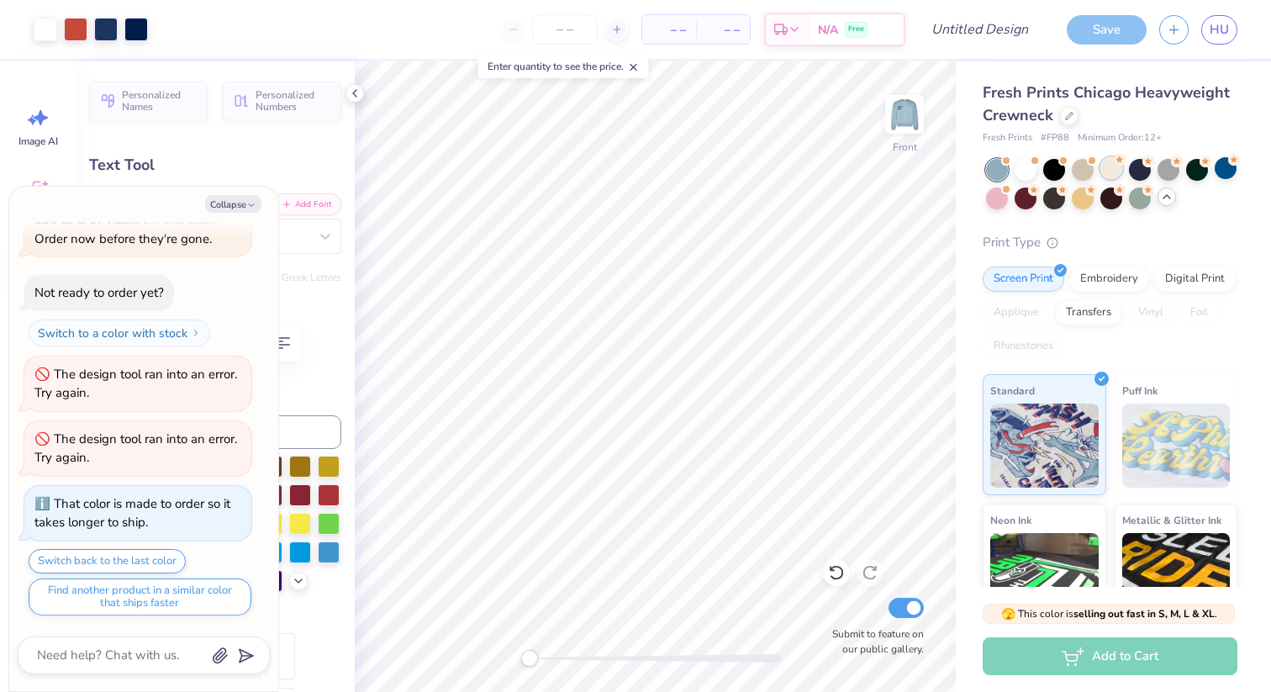
scroll to position [382, 0]
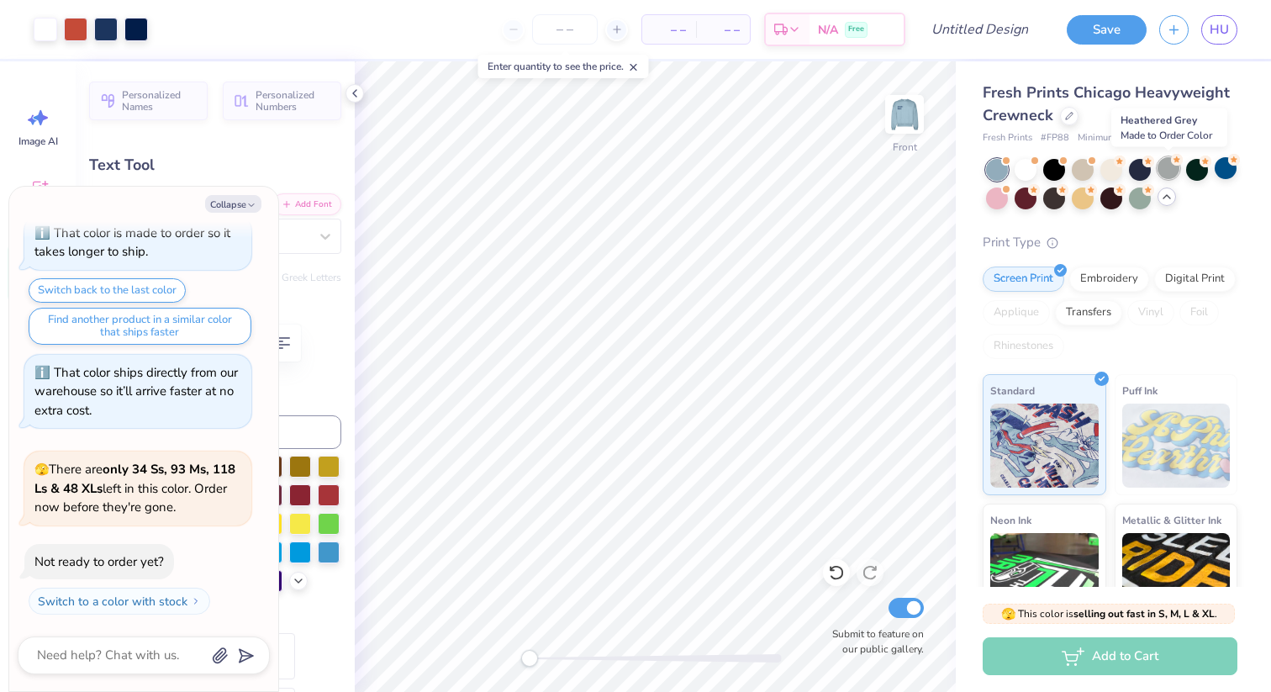
click at [1169, 167] on div at bounding box center [1169, 168] width 22 height 22
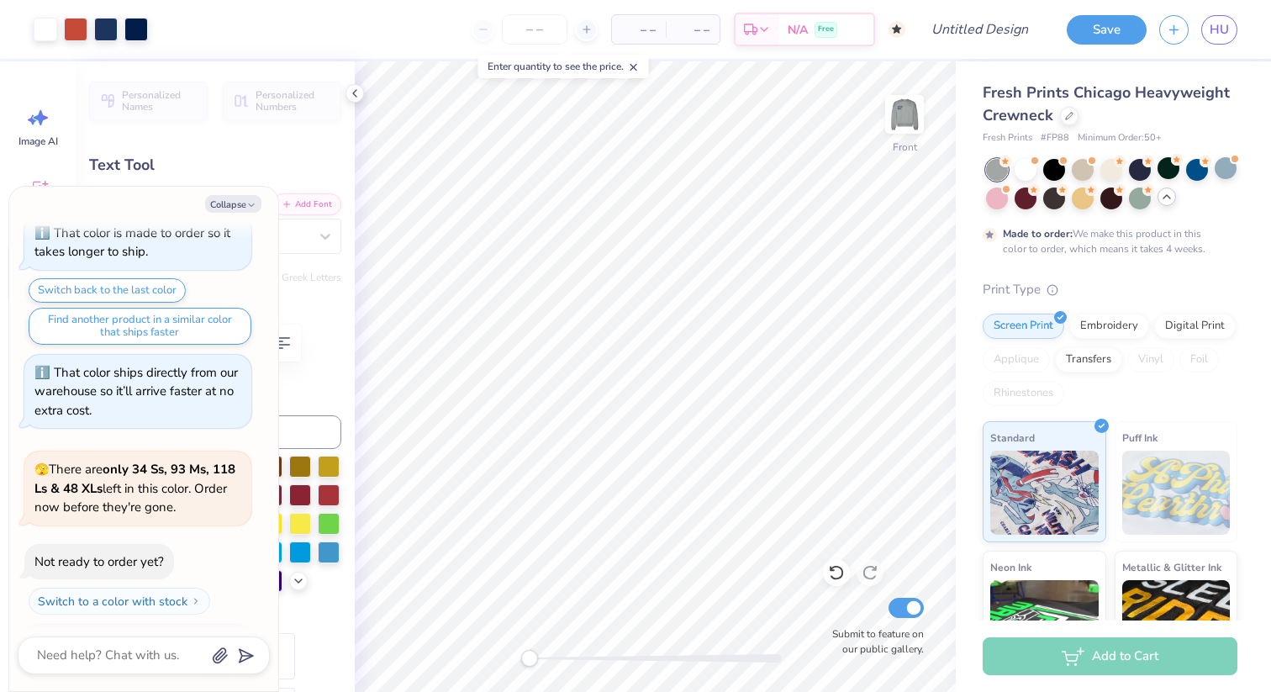
scroll to position [521, 0]
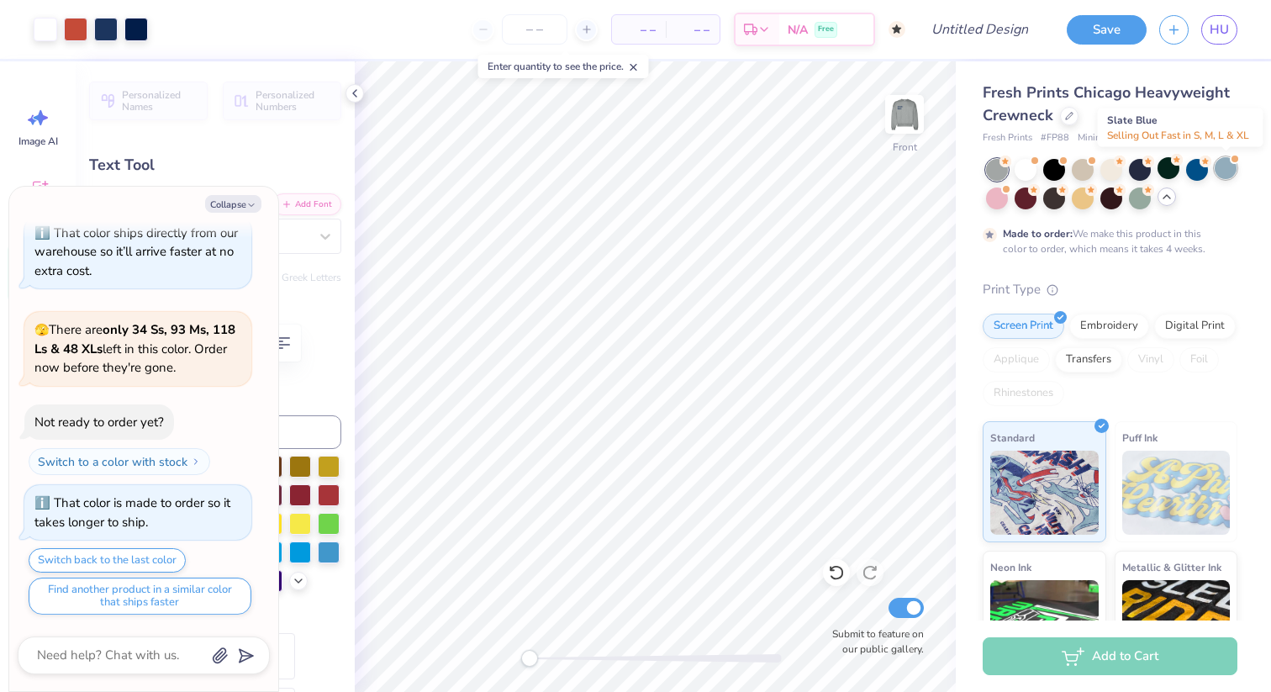
click at [1229, 169] on div at bounding box center [1226, 168] width 22 height 22
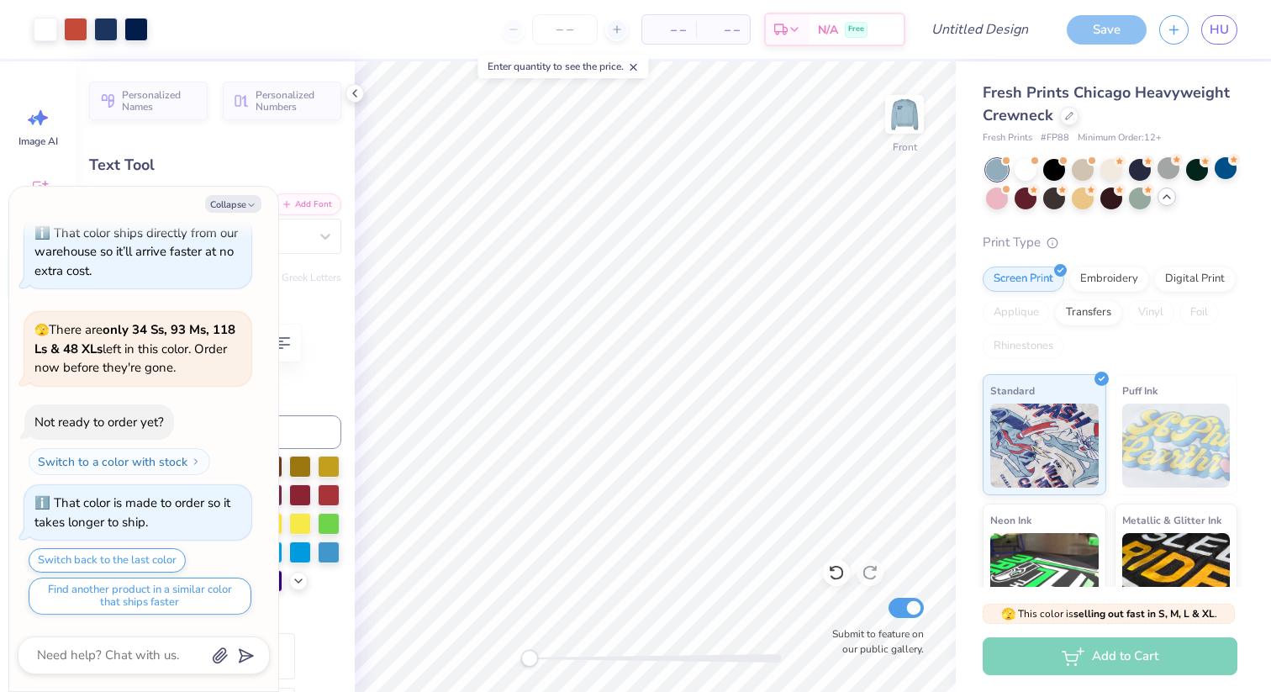
scroll to position [791, 0]
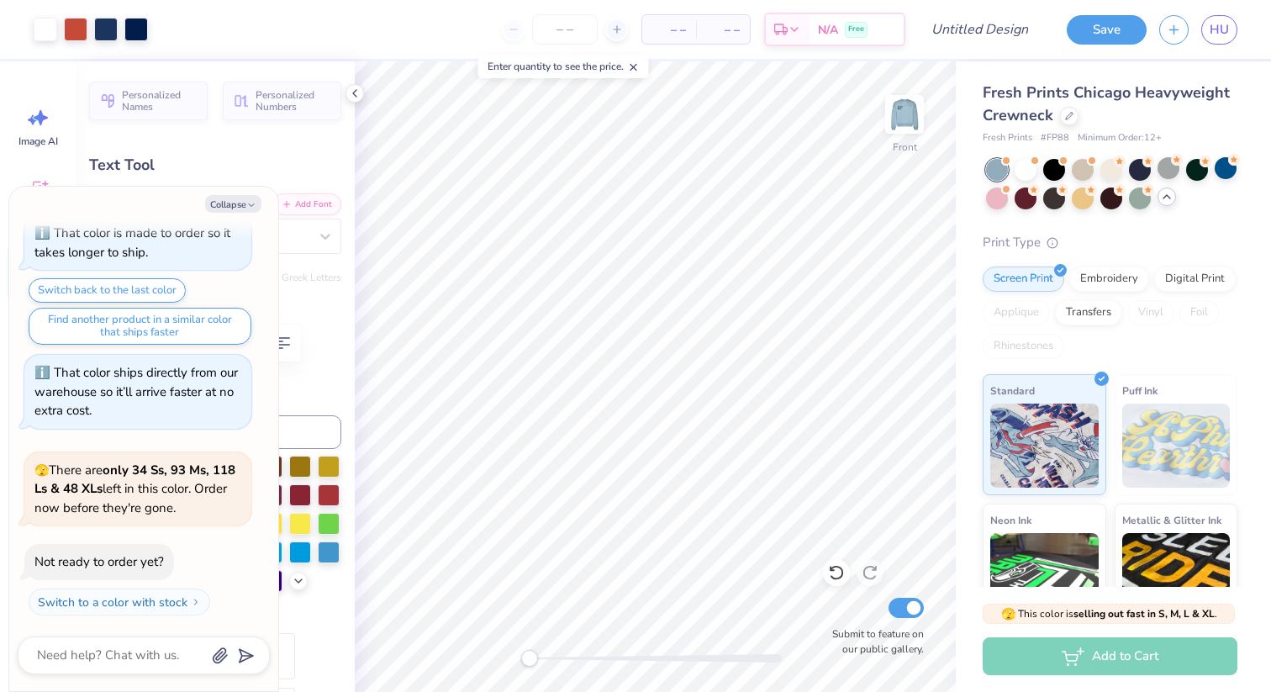
type textarea "x"
type input "1.95"
type input "1.08"
type input "13.63"
type textarea "x"
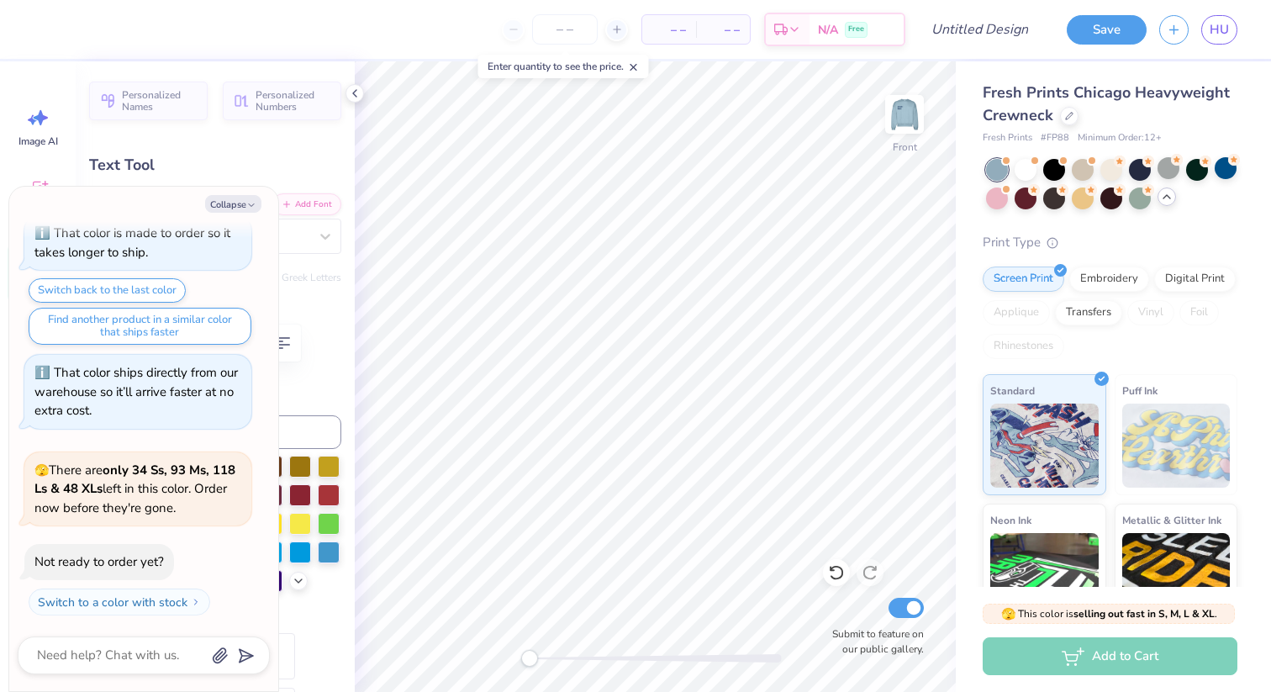
type textarea "25"
type textarea "x"
type textarea "225"
type textarea "x"
type textarea "2025"
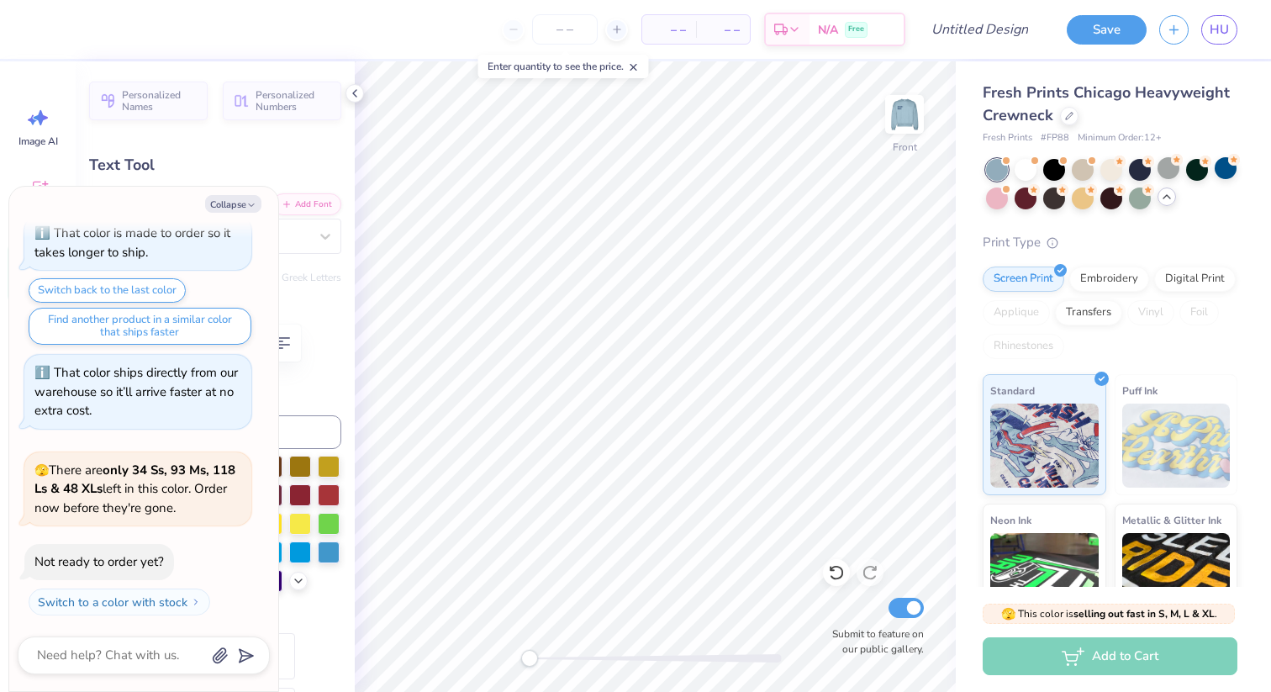
type textarea "x"
type textarea "2025-"
type textarea "x"
type textarea "2025-26"
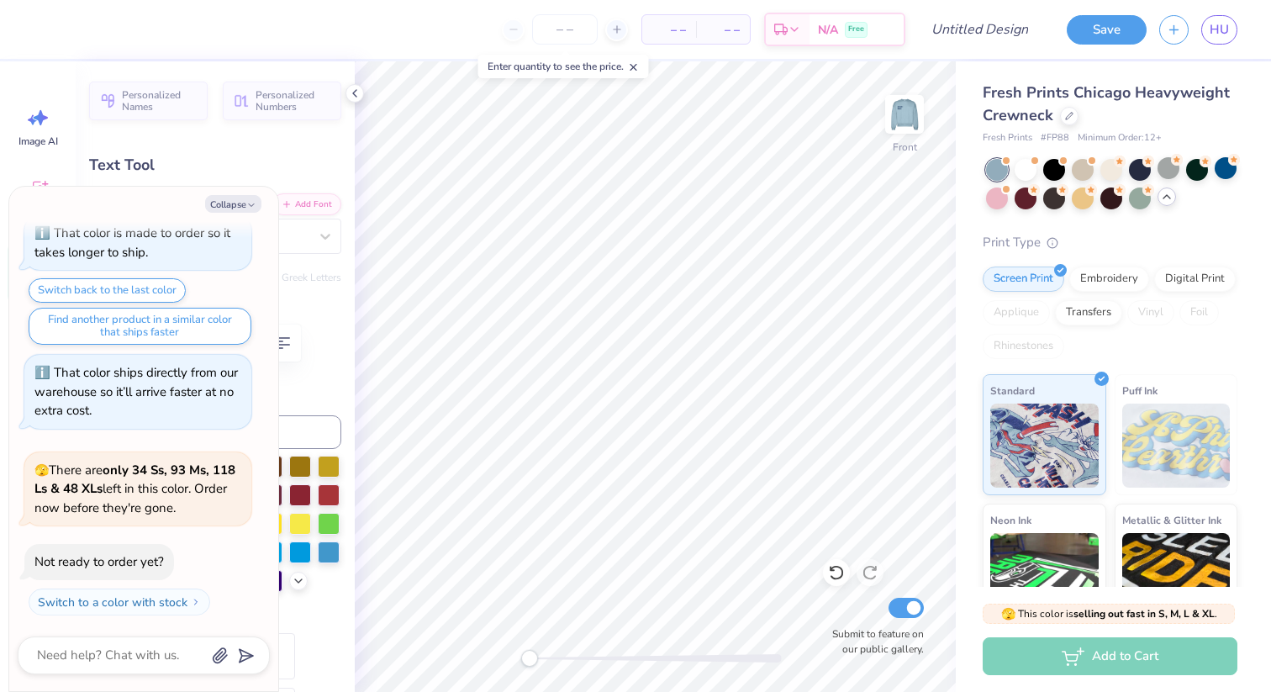
scroll to position [0, 2]
type textarea "x"
type input "6.10"
type input "13.62"
type textarea "x"
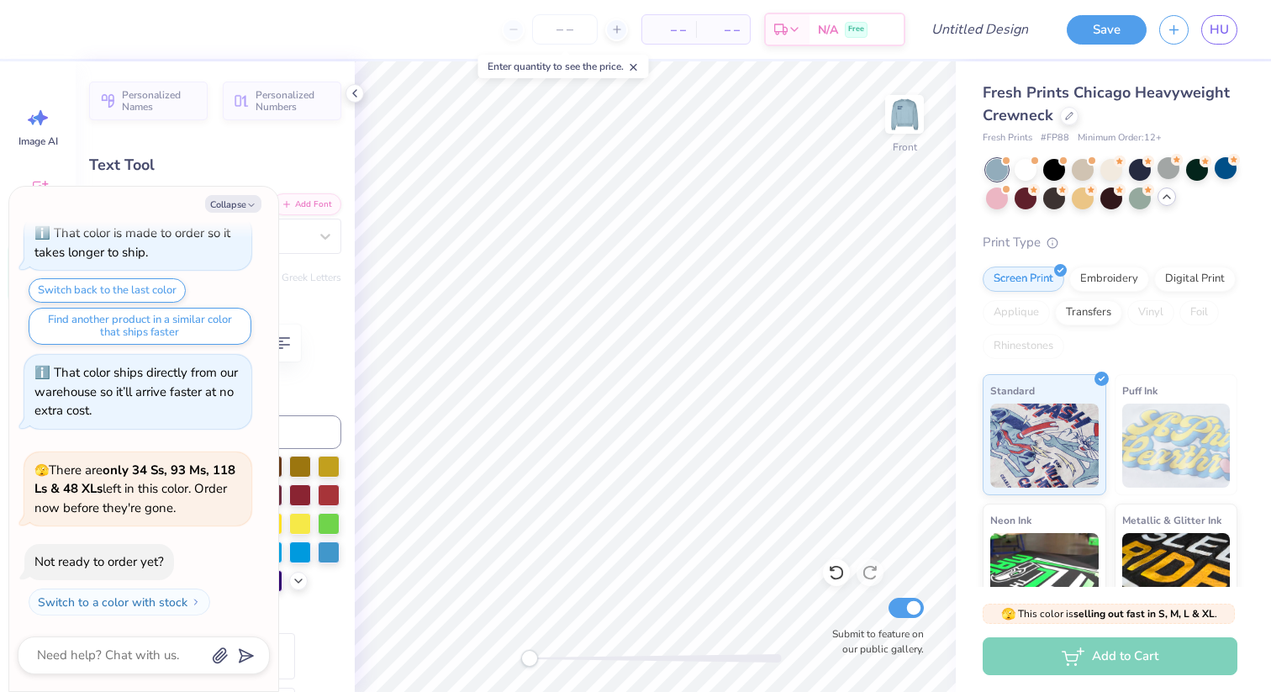
type input "3.34"
type input "0.59"
type input "14.11"
type textarea "x"
type input "13.88"
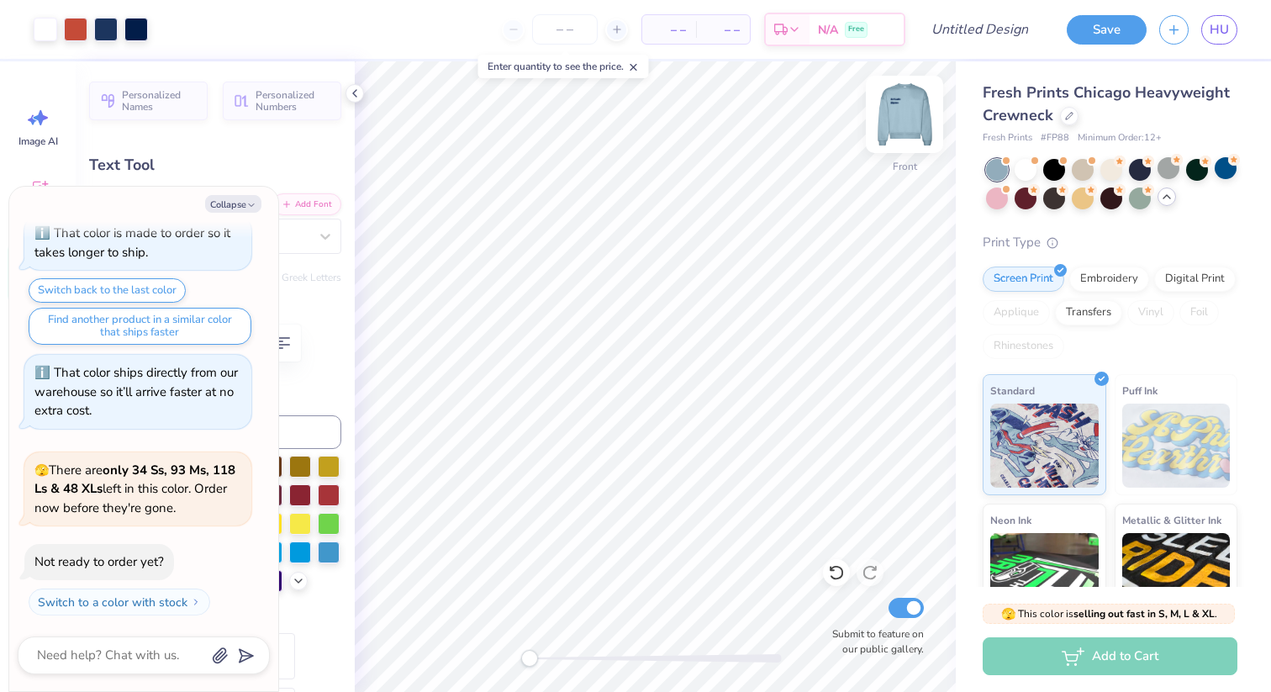
click at [902, 133] on img at bounding box center [904, 114] width 67 height 67
type textarea "x"
type input "4.75"
type input "2.73"
type input "3.84"
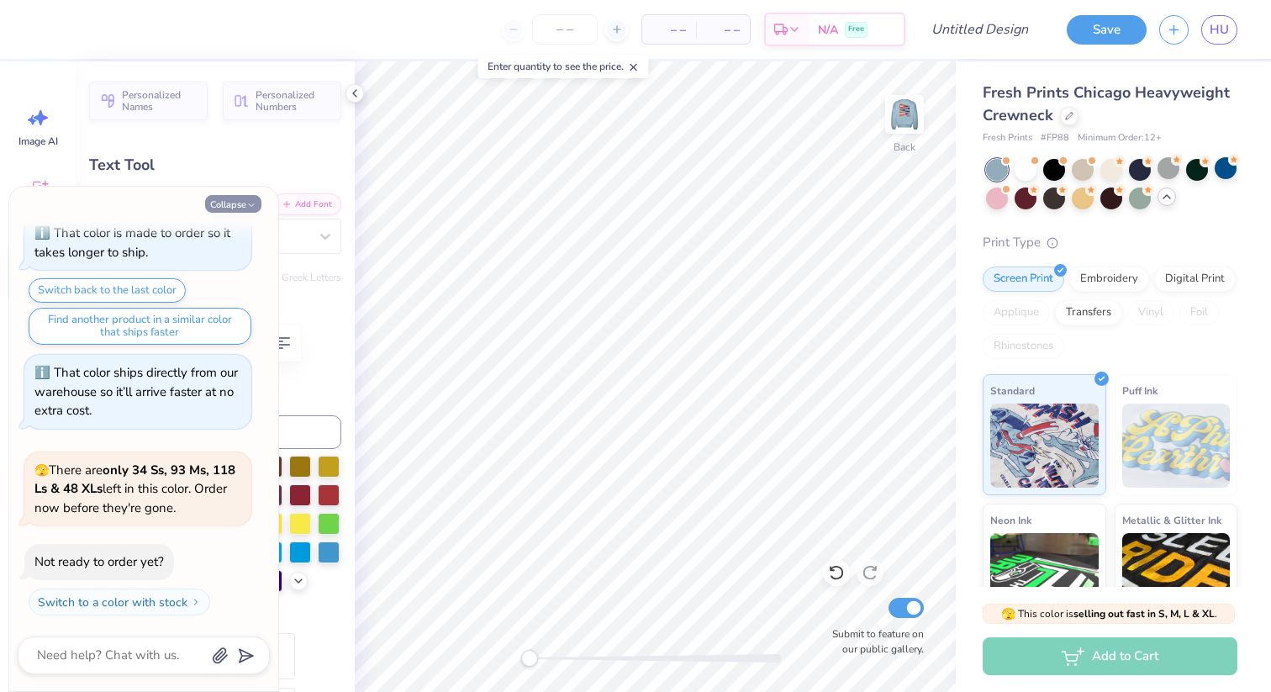
click at [225, 203] on button "Collapse" at bounding box center [233, 204] width 56 height 18
type textarea "x"
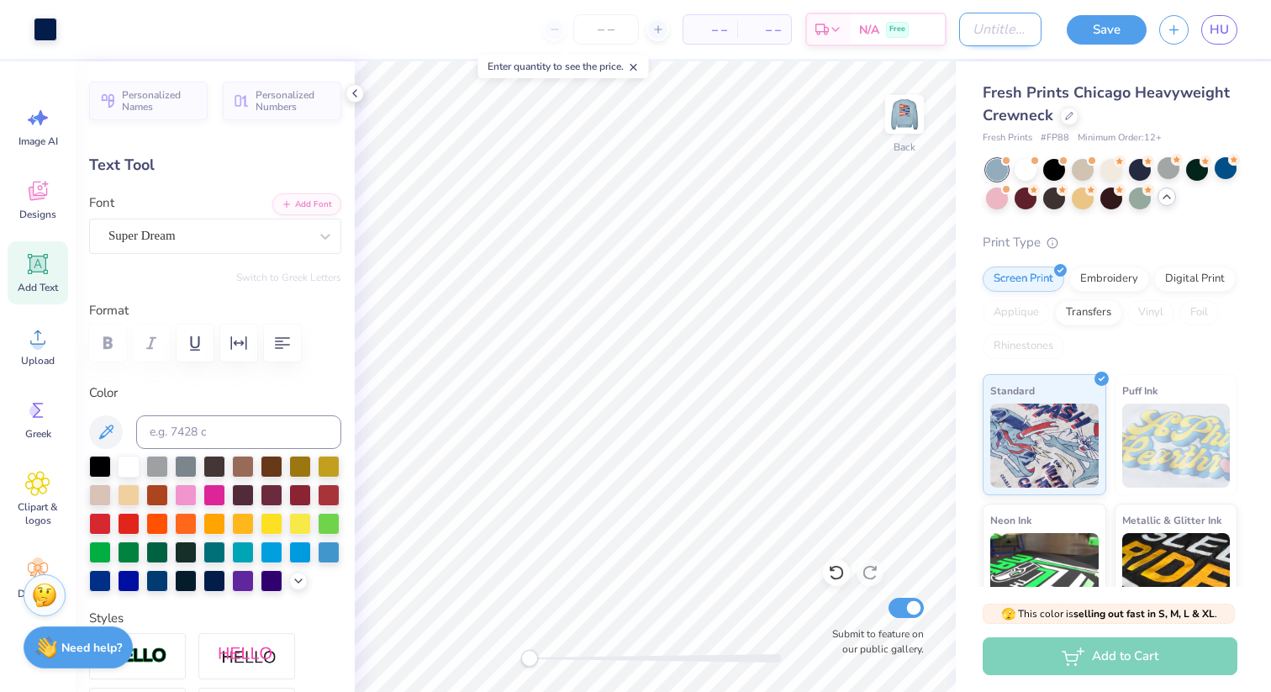
click at [989, 21] on input "Design Title" at bounding box center [1000, 30] width 82 height 34
type input "u"
type input "humo maybe"
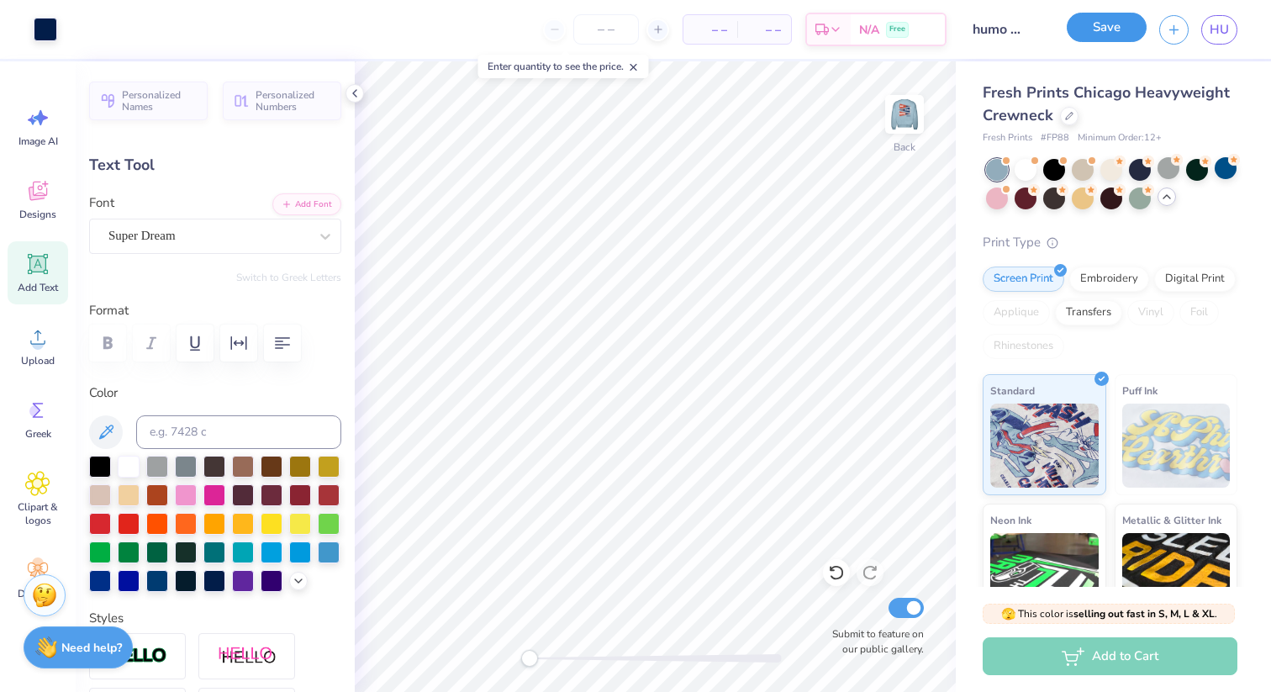
click at [1103, 32] on button "Save" at bounding box center [1107, 27] width 80 height 29
click at [1101, 41] on div "Save" at bounding box center [1107, 29] width 80 height 29
click at [625, 27] on div "– – Per Item – – Total Est. Delivery N/A Free" at bounding box center [508, 29] width 877 height 59
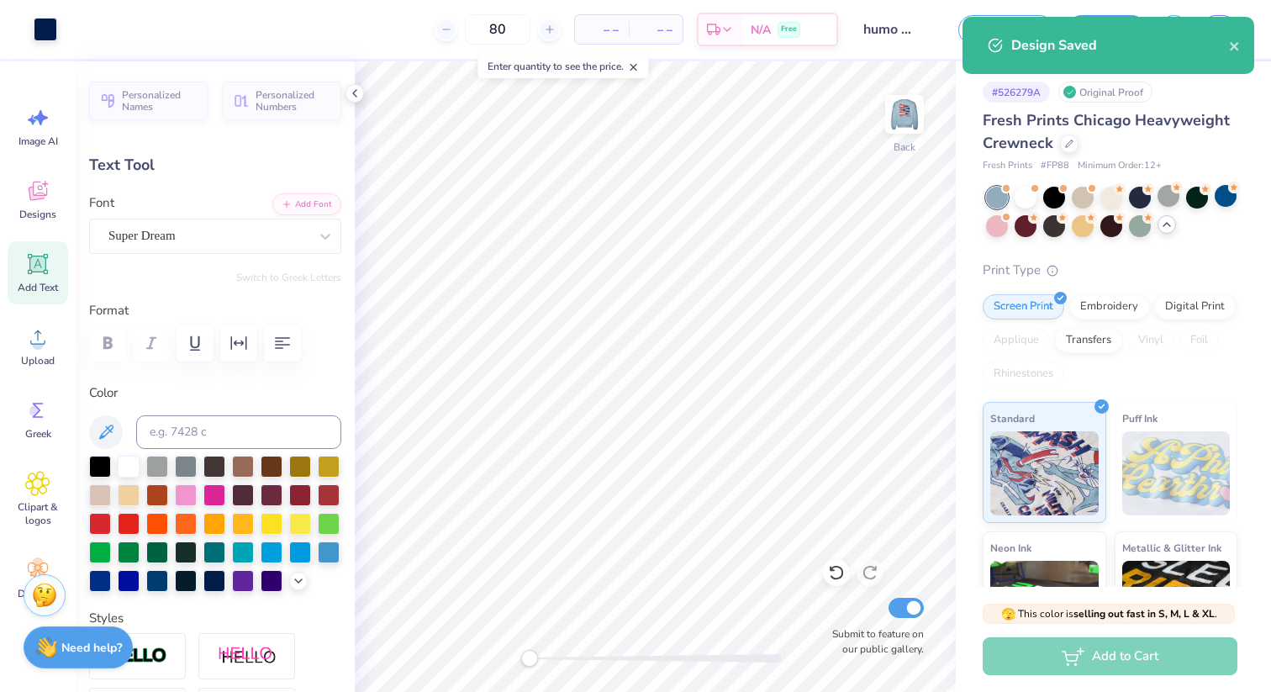
type input "80"
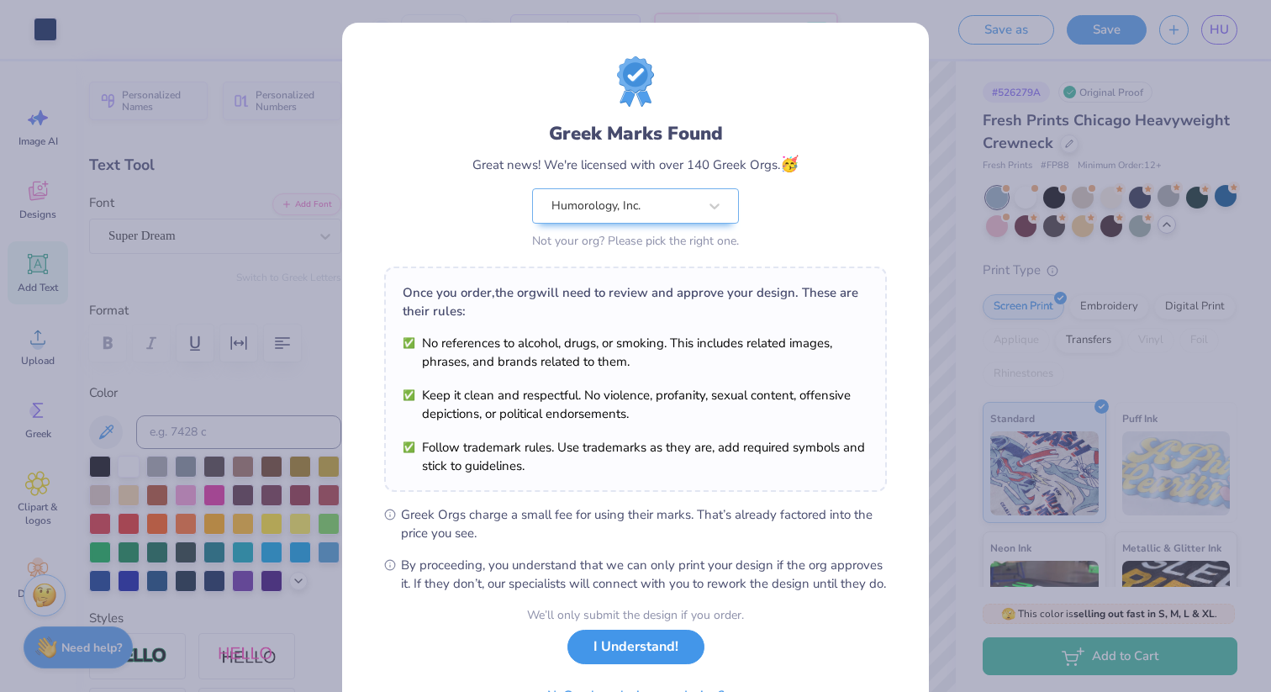
click at [600, 663] on button "I Understand!" at bounding box center [636, 647] width 137 height 34
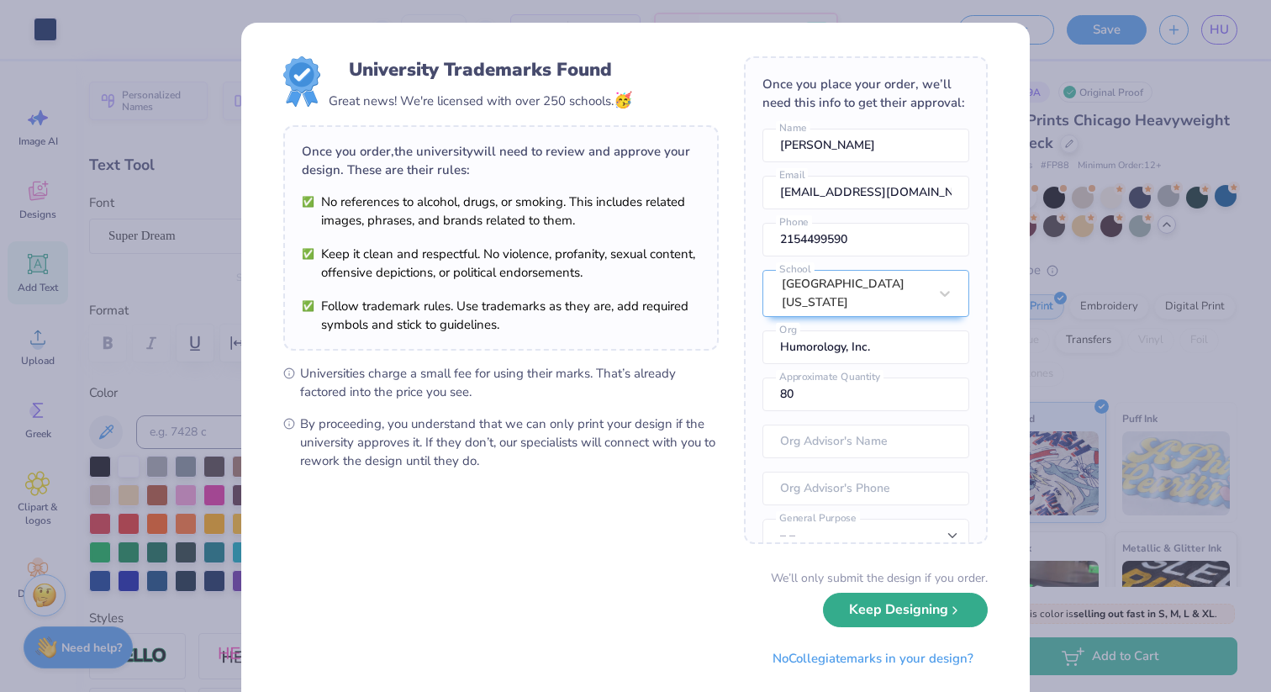
click at [915, 622] on button "Keep Designing" at bounding box center [905, 610] width 165 height 34
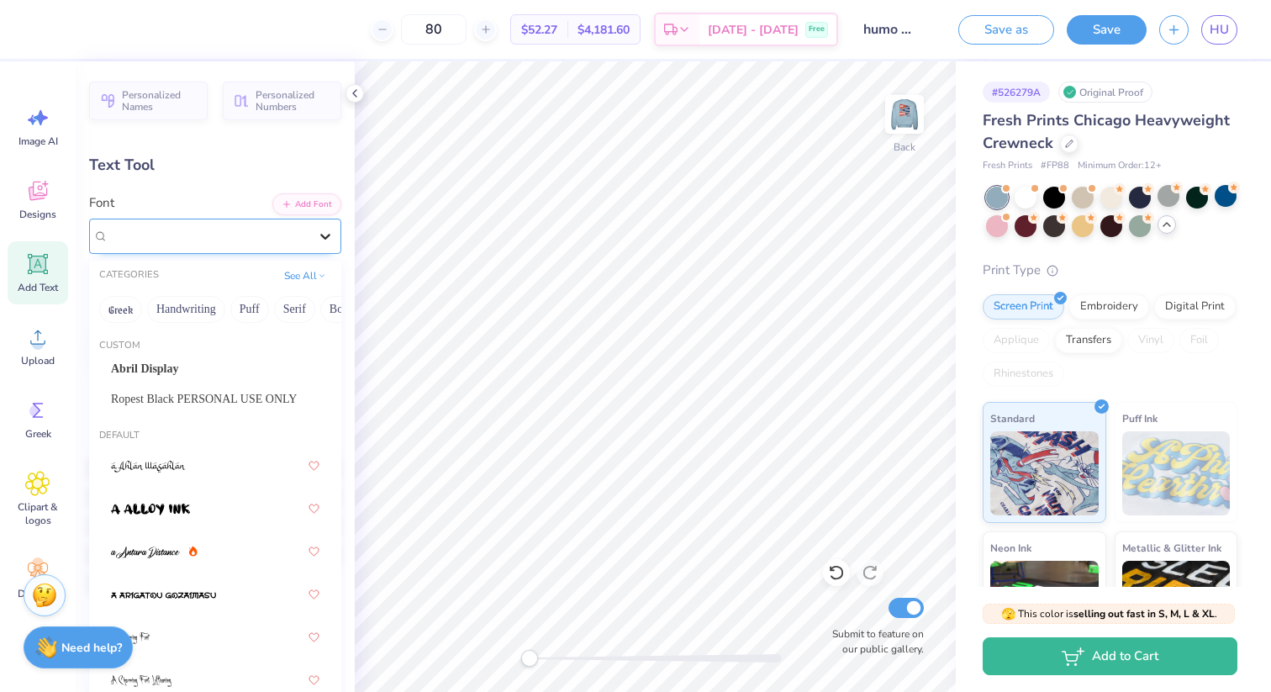
click at [314, 245] on div at bounding box center [325, 236] width 30 height 30
click at [249, 368] on div "Abril Display" at bounding box center [215, 369] width 209 height 18
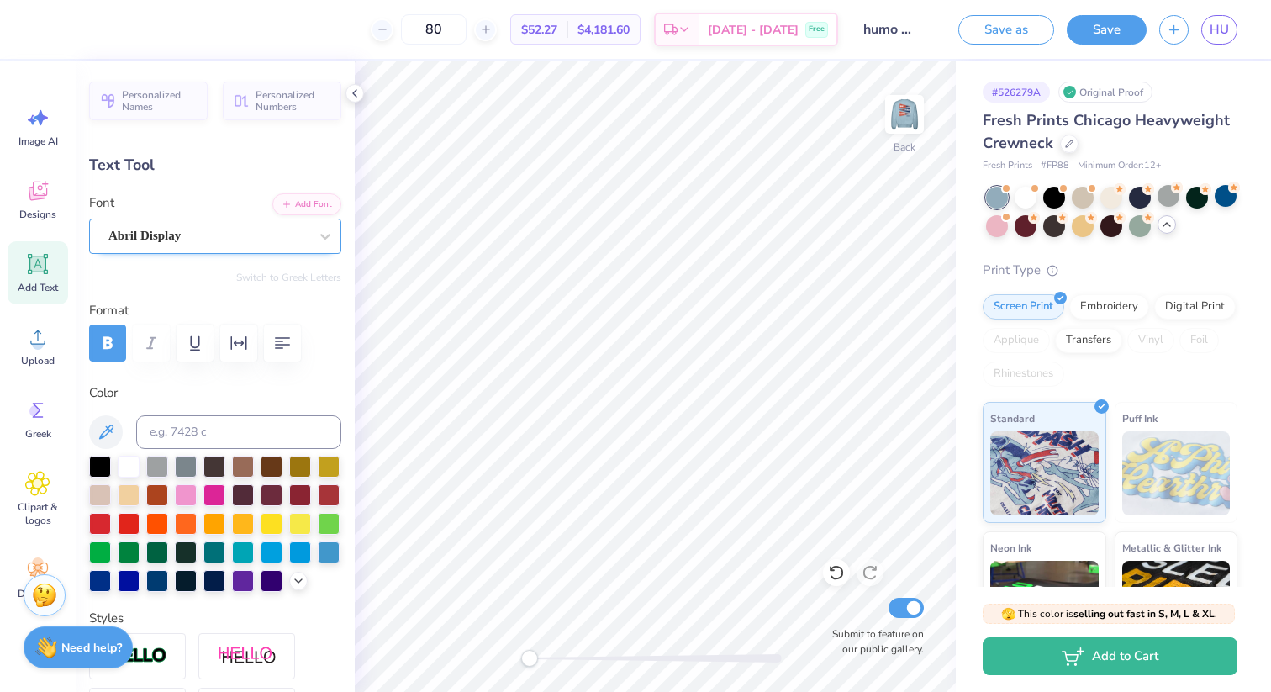
click at [272, 235] on div "Abril Display" at bounding box center [208, 236] width 203 height 26
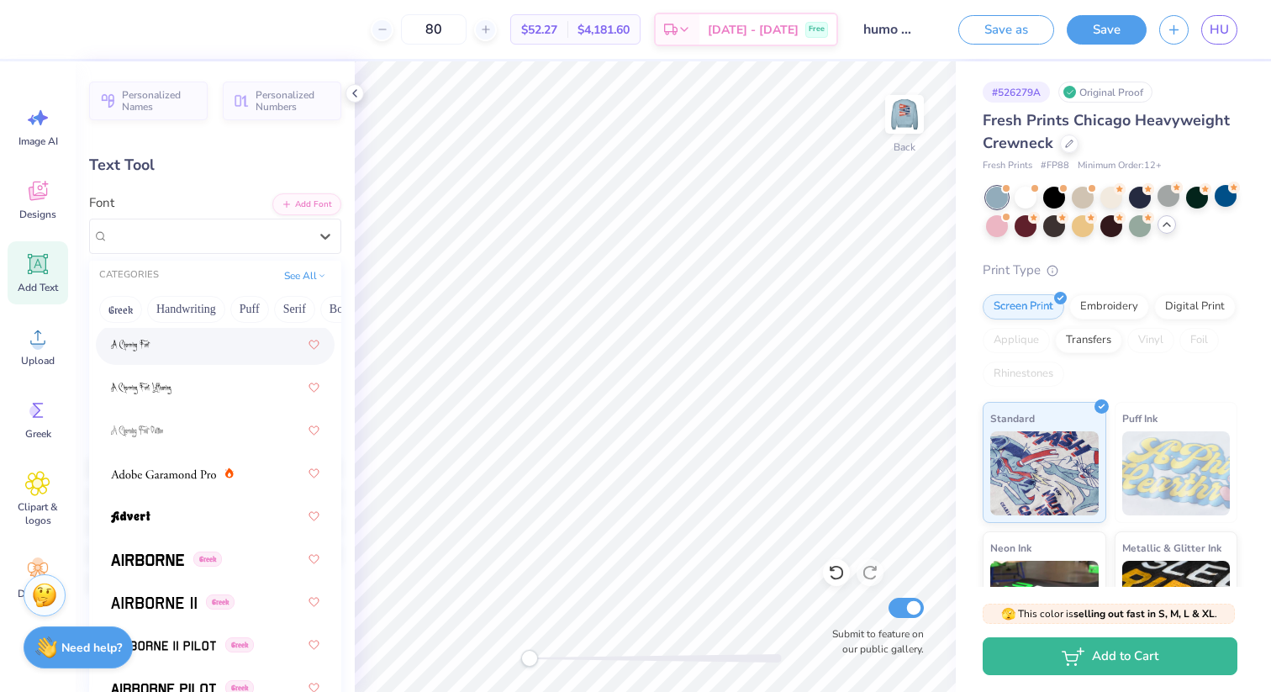
scroll to position [390, 0]
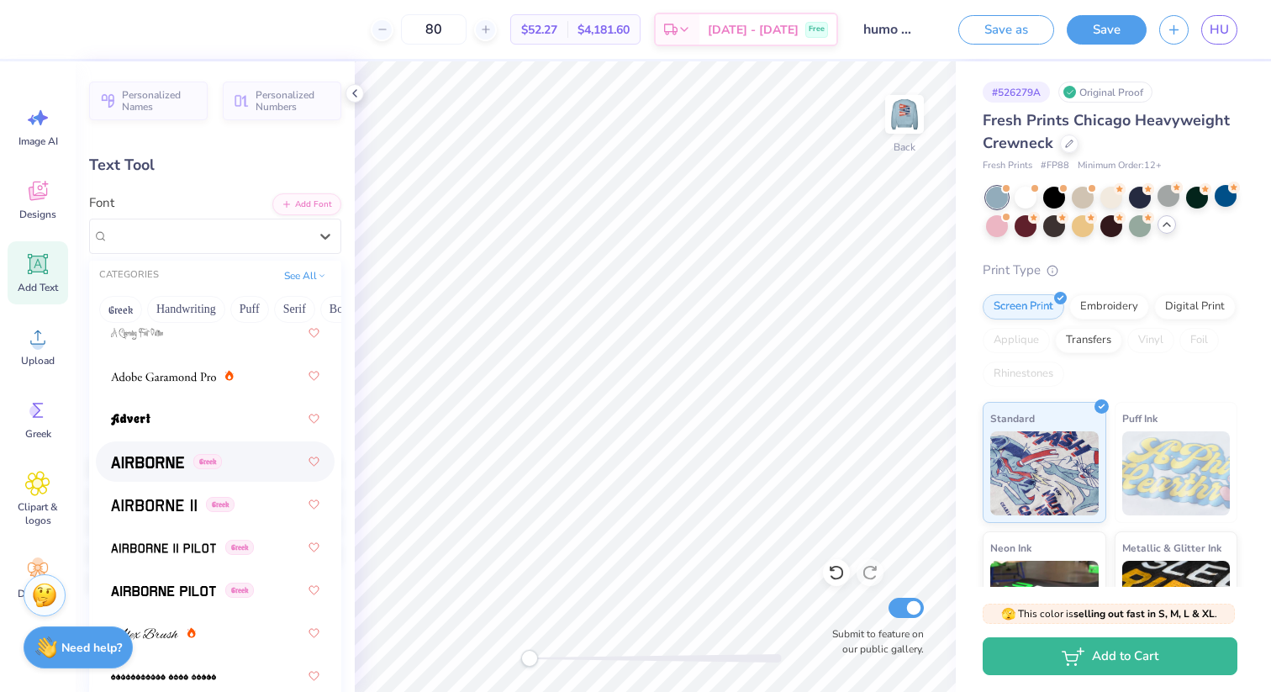
click at [225, 459] on div "Greek" at bounding box center [215, 462] width 209 height 30
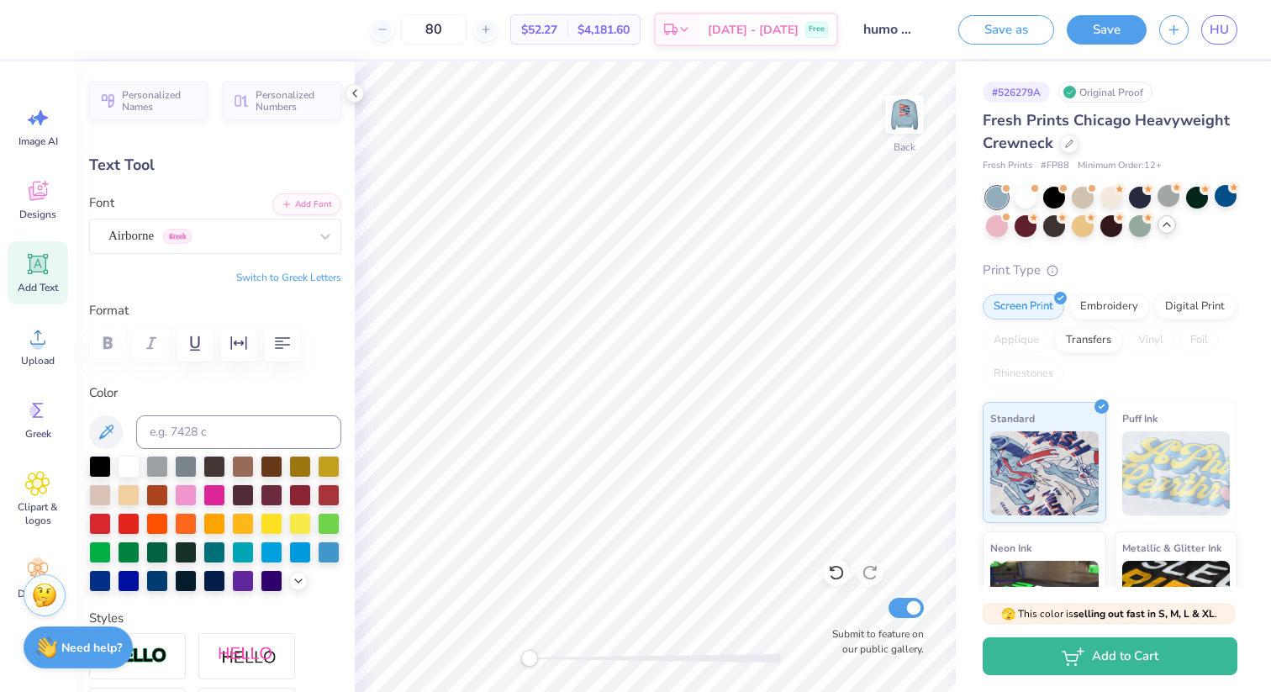
type input "4.35"
type input "2.27"
type input "4.33"
click at [897, 114] on img at bounding box center [904, 114] width 67 height 67
type input "4.50"
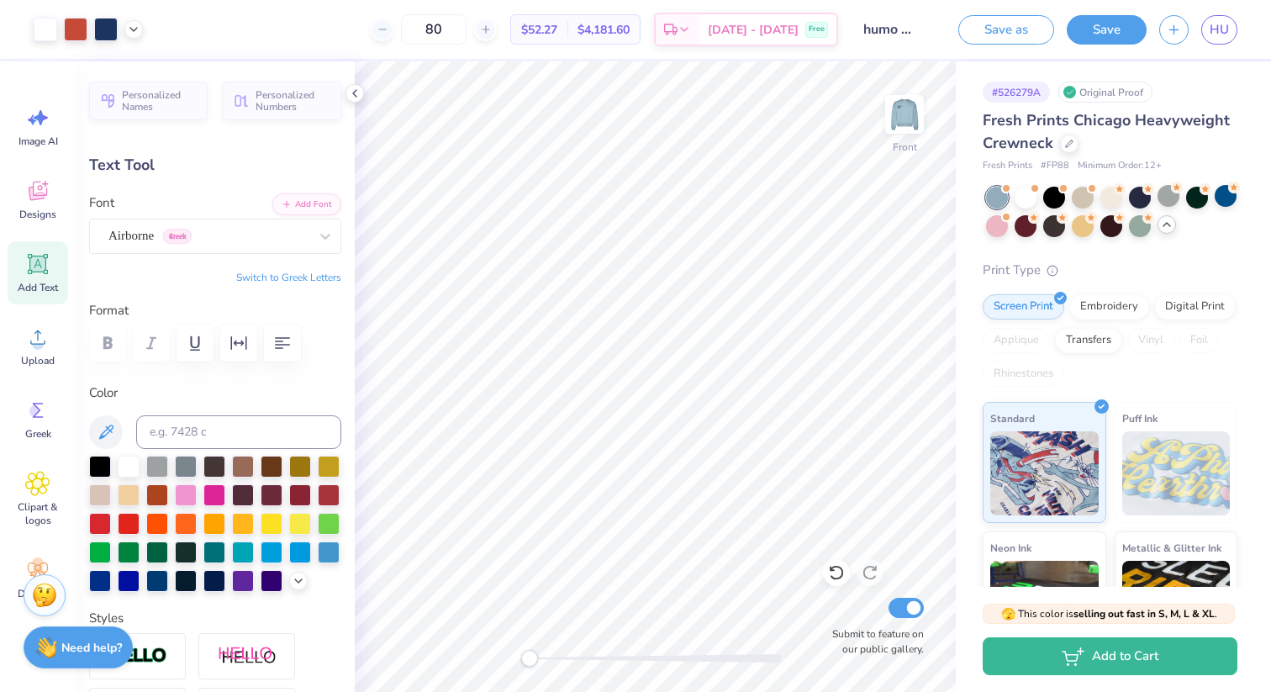
type input "1.62"
type input "8.06"
click at [31, 402] on icon at bounding box center [37, 410] width 25 height 25
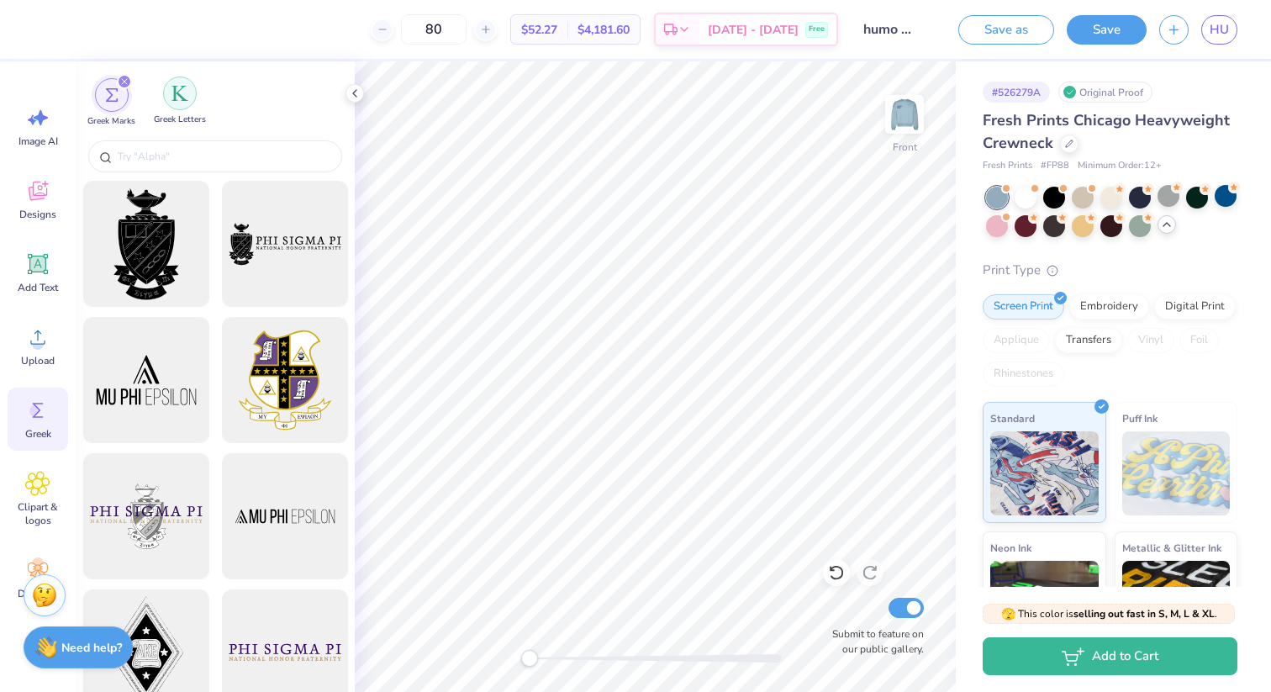
click at [188, 97] on img "filter for Greek Letters" at bounding box center [180, 93] width 17 height 17
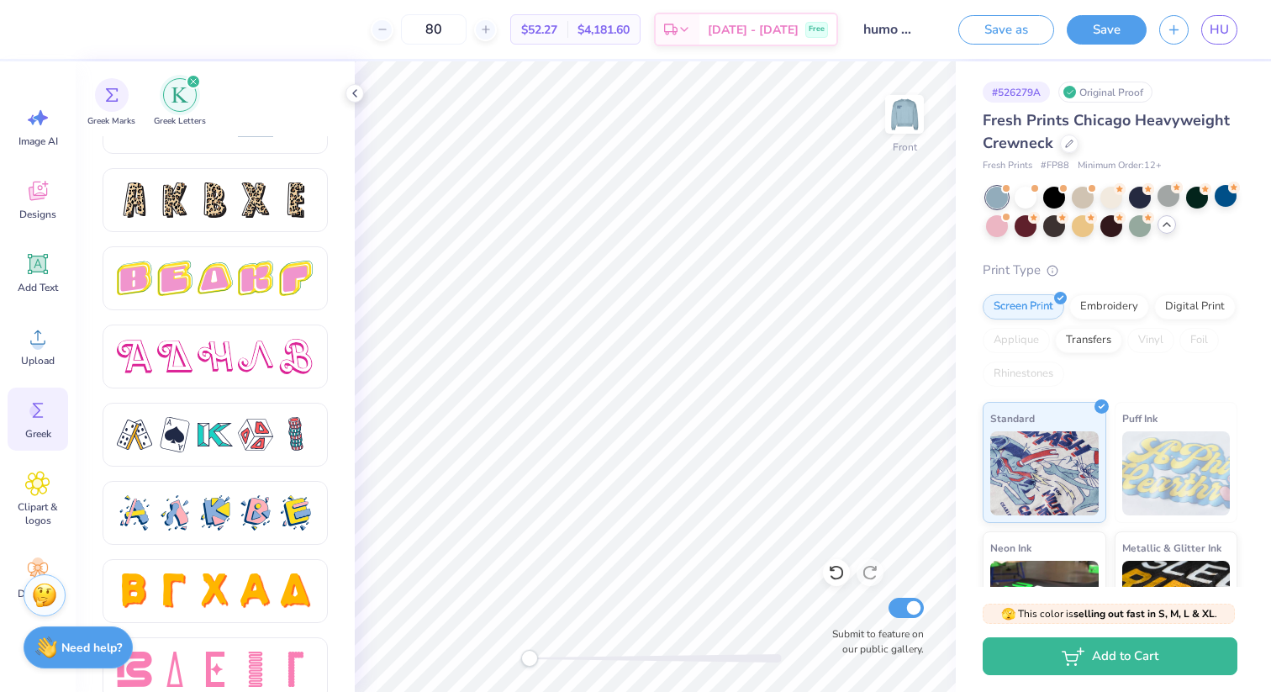
scroll to position [2804, 0]
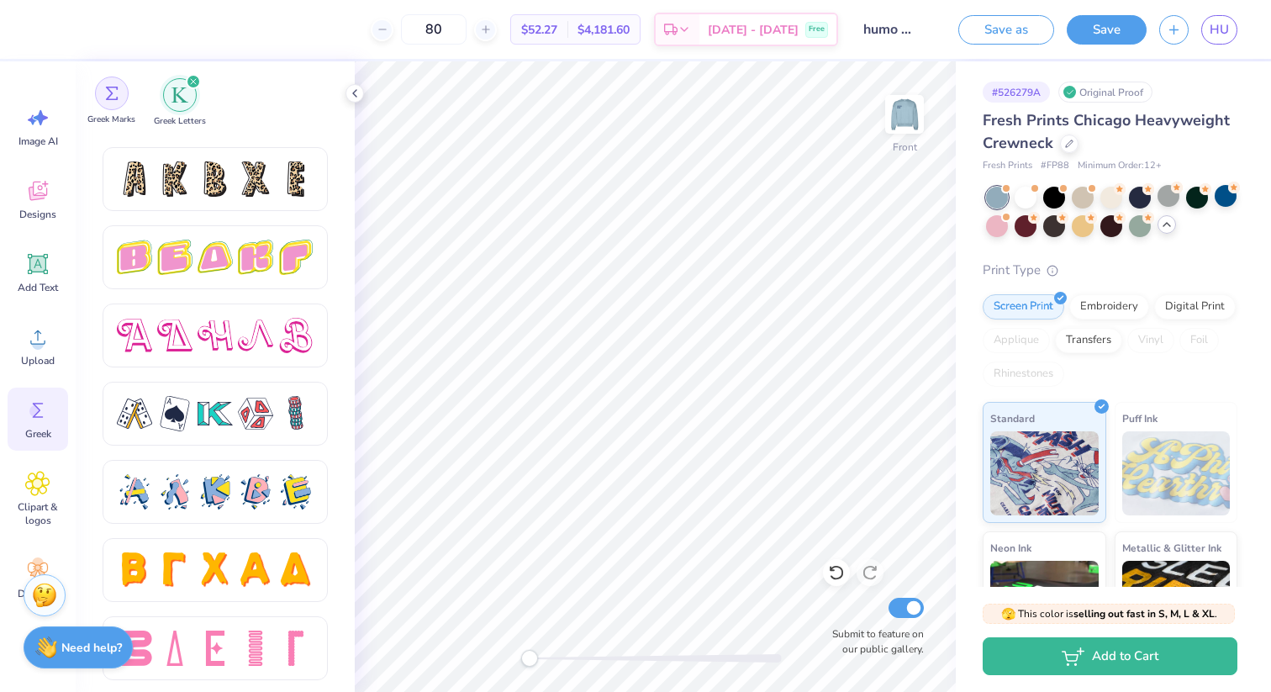
click at [122, 100] on div "filter for Greek Marks" at bounding box center [112, 94] width 34 height 34
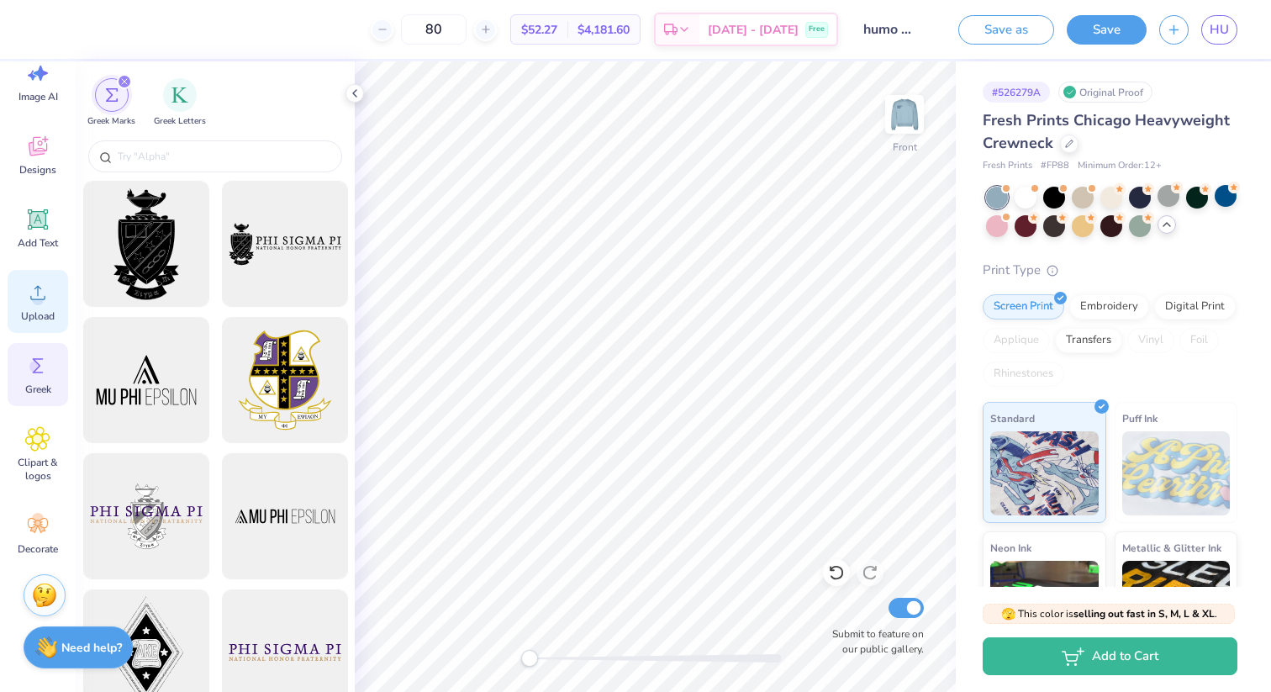
scroll to position [0, 0]
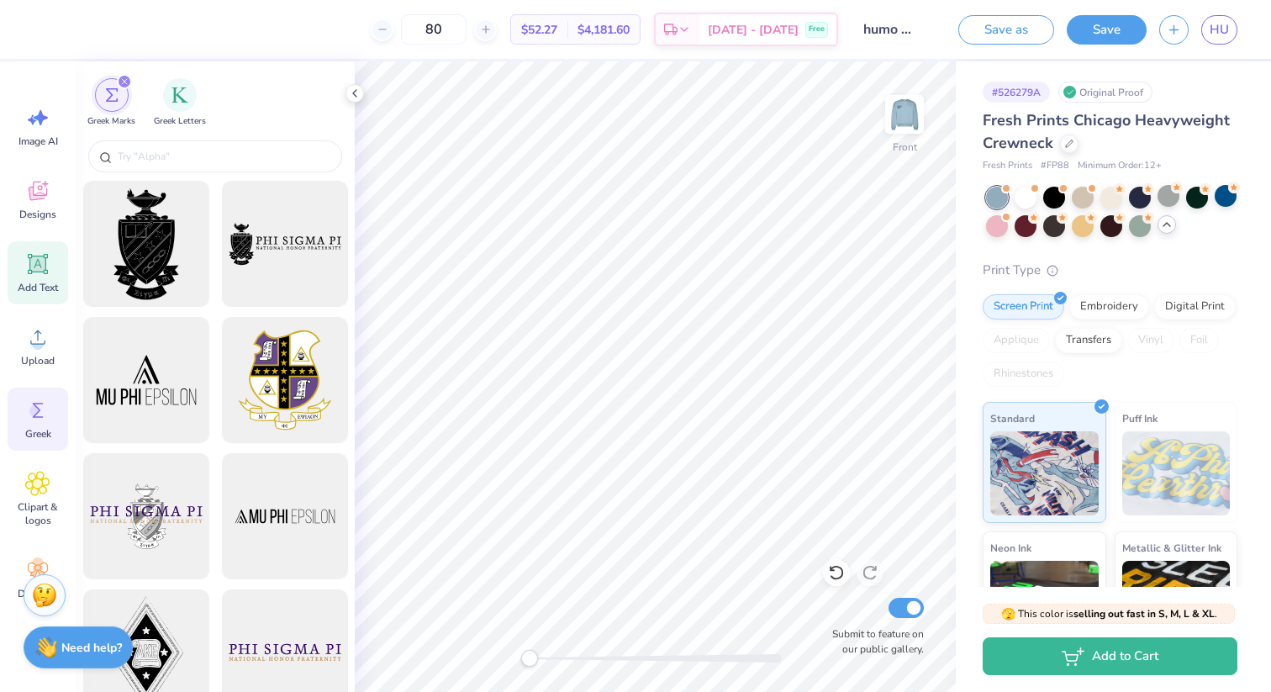
click at [37, 297] on div "Add Text" at bounding box center [38, 272] width 61 height 63
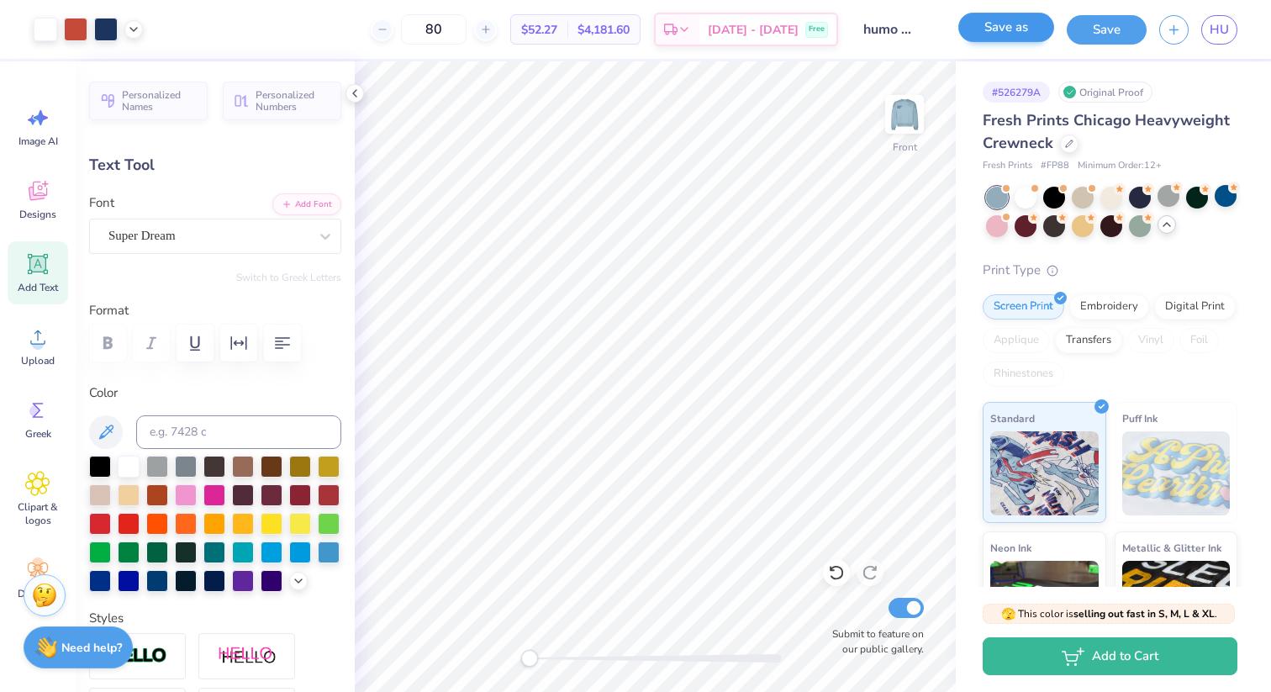
type input "2.90"
type input "1.66"
type input "4.70"
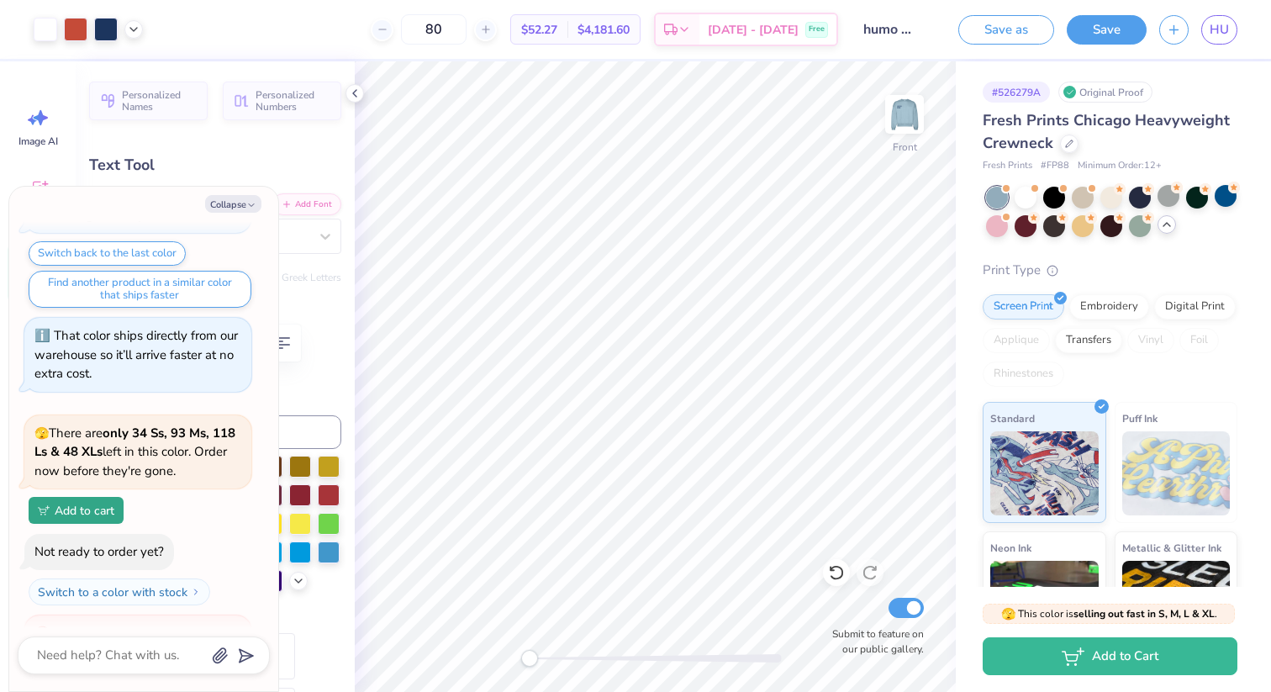
scroll to position [963, 0]
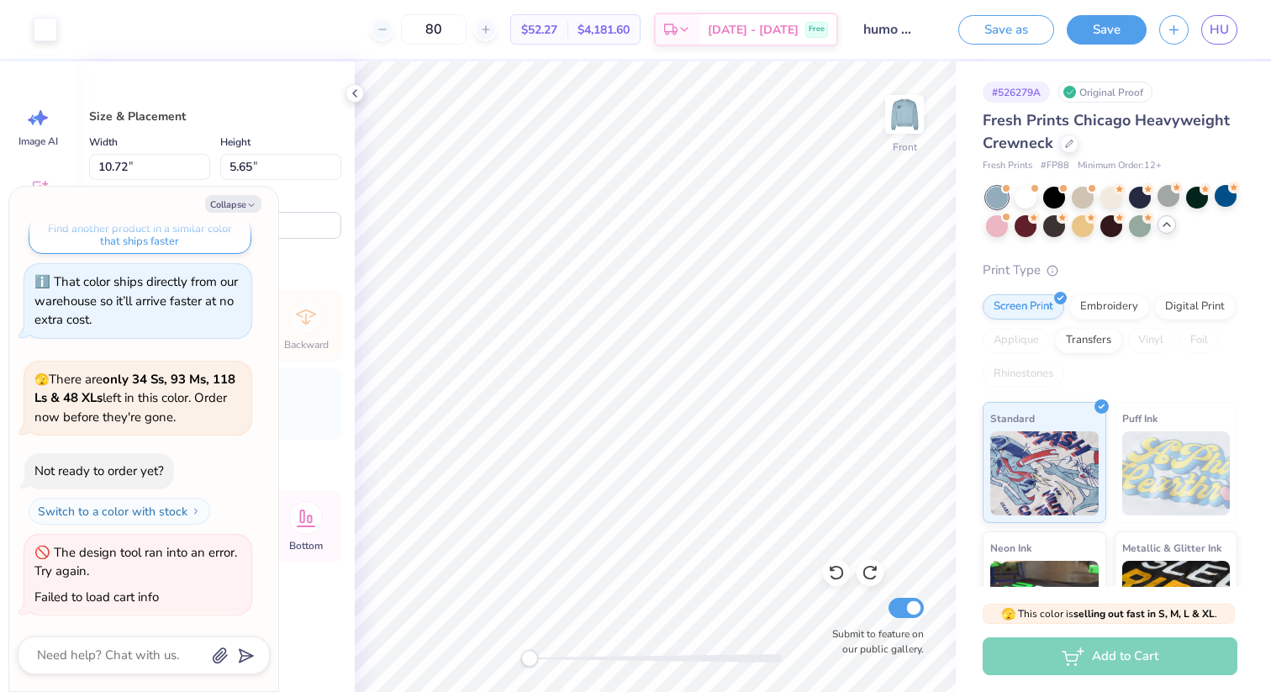
type textarea "x"
